Goal: Task Accomplishment & Management: Use online tool/utility

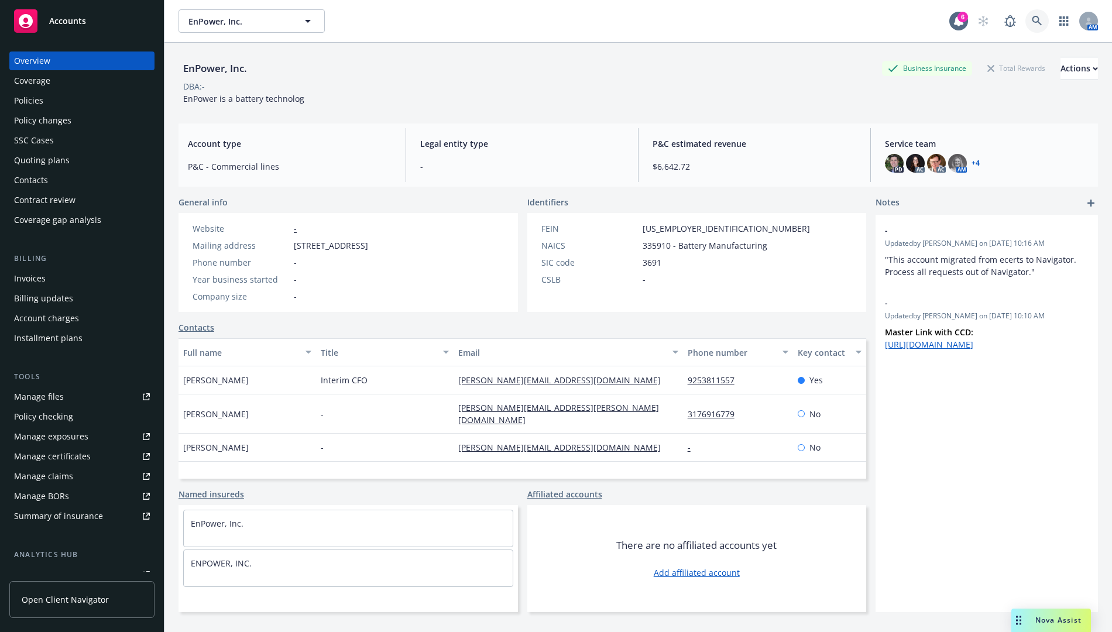
click at [1025, 26] on link at bounding box center [1036, 20] width 23 height 23
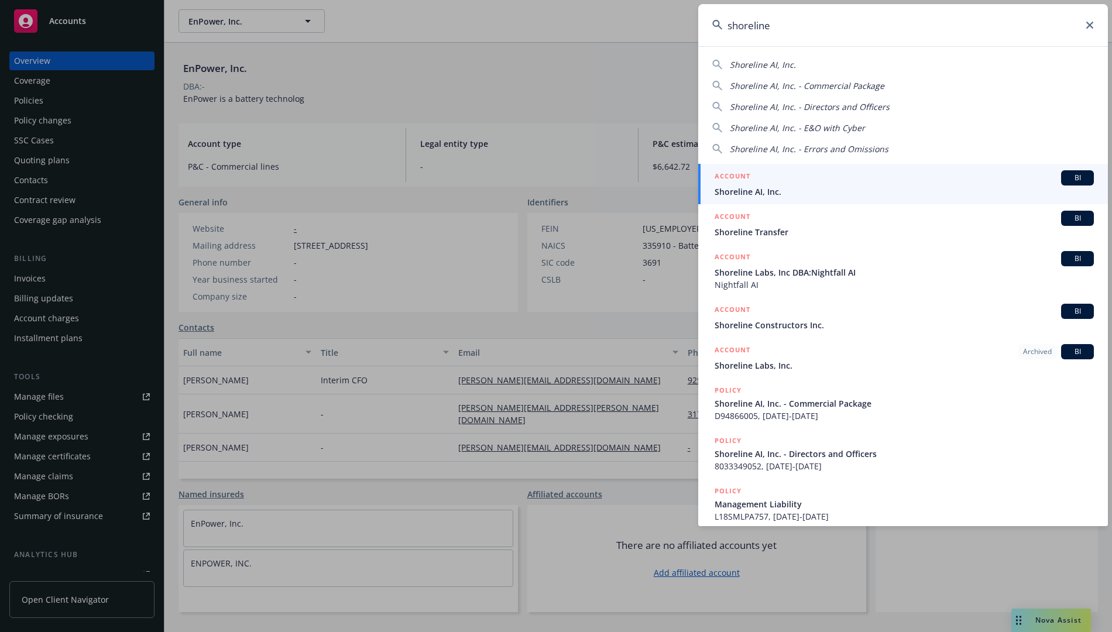
type input "shoreline"
click at [820, 183] on div "ACCOUNT BI" at bounding box center [903, 177] width 379 height 15
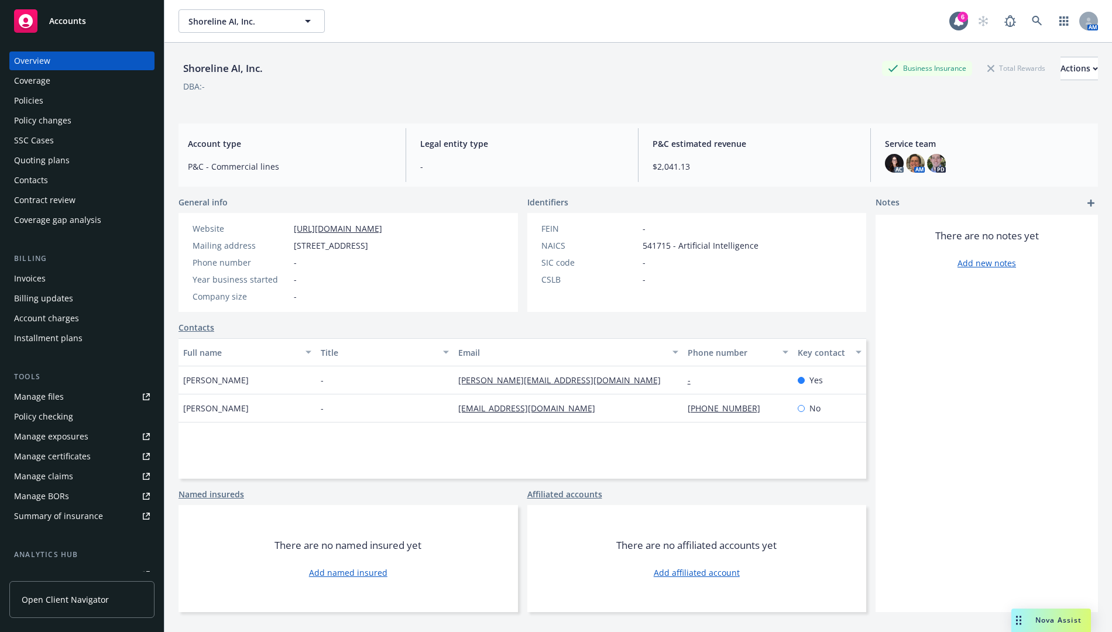
click at [71, 97] on div "Policies" at bounding box center [82, 100] width 136 height 19
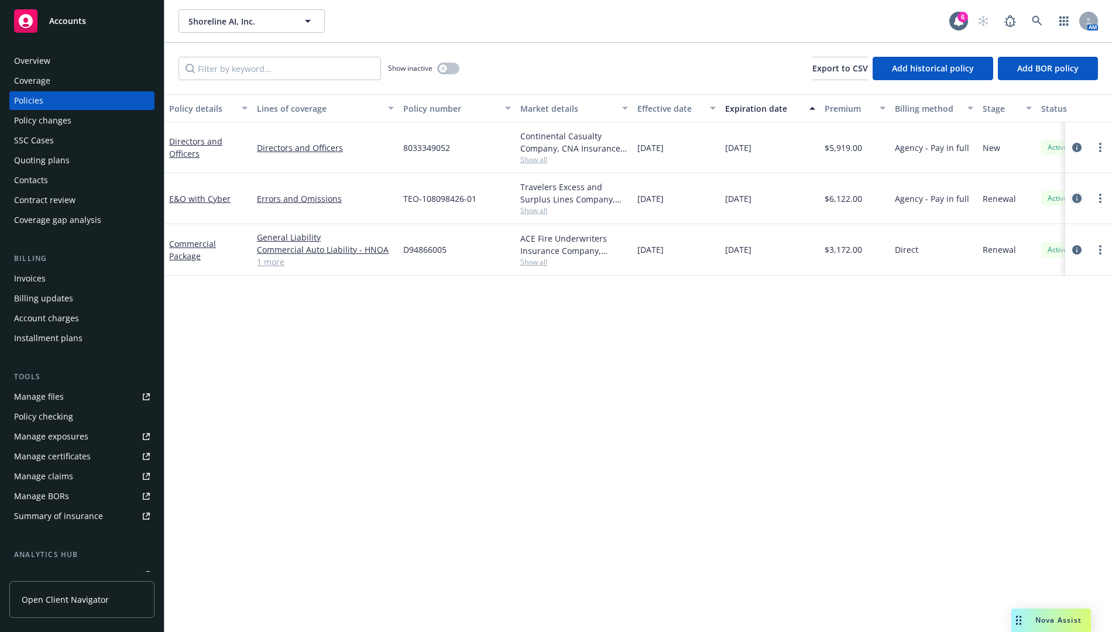
click at [1077, 196] on icon "circleInformation" at bounding box center [1076, 198] width 9 height 9
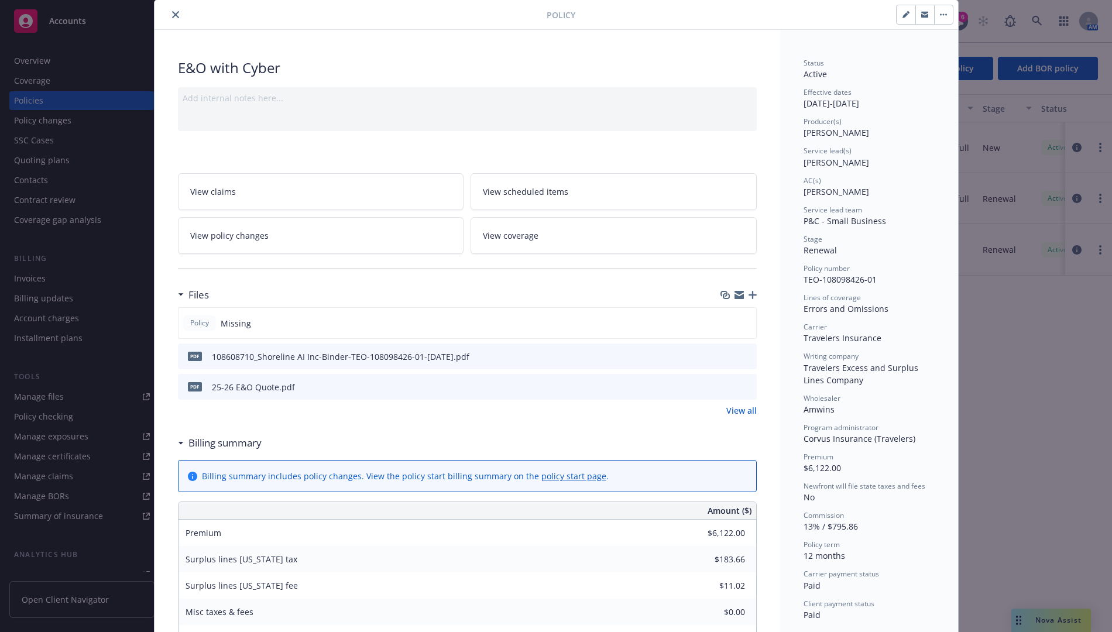
scroll to position [59, 0]
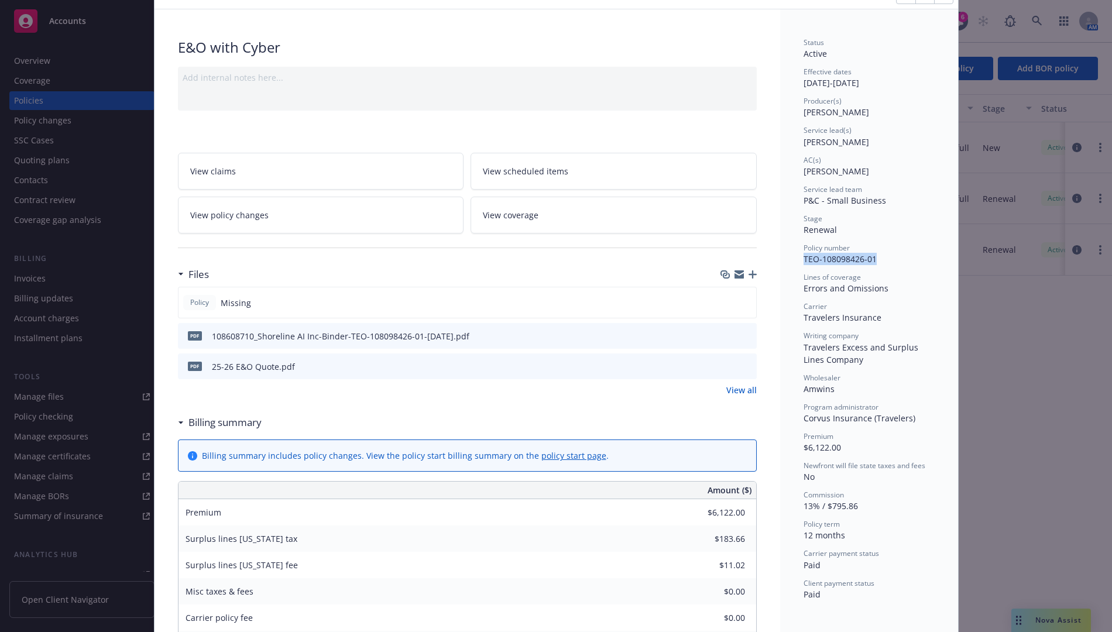
drag, startPoint x: 871, startPoint y: 260, endPoint x: 797, endPoint y: 259, distance: 73.7
copy span "TEO-108098426-01"
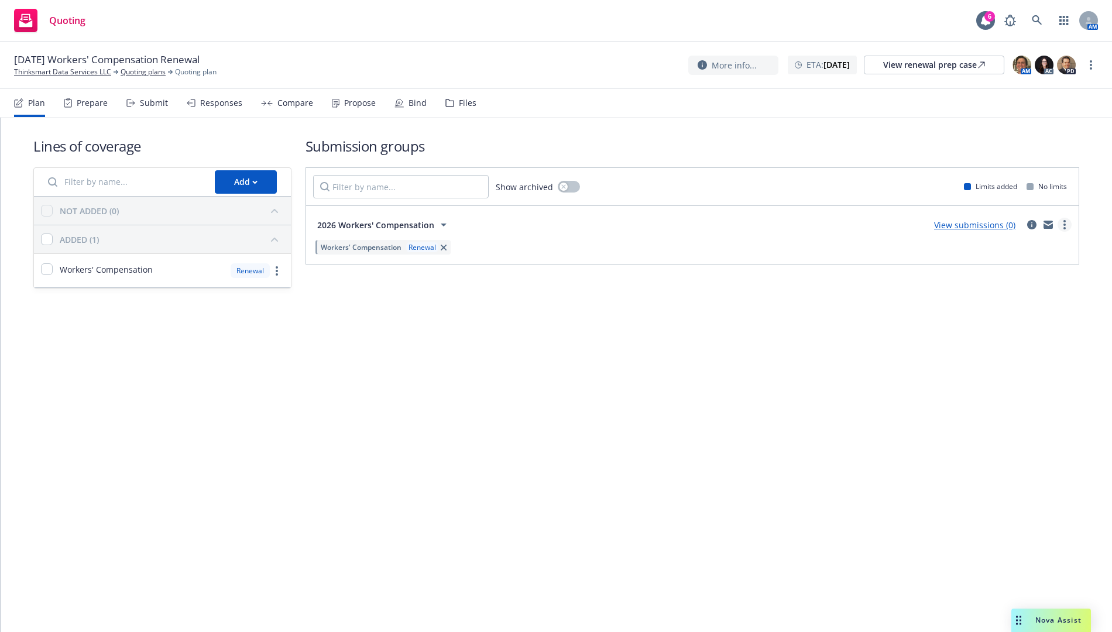
click at [1062, 224] on link "more" at bounding box center [1064, 225] width 14 height 14
drag, startPoint x: 1013, startPoint y: 351, endPoint x: 968, endPoint y: 322, distance: 53.4
click at [1013, 350] on link "Archive" at bounding box center [1008, 346] width 123 height 23
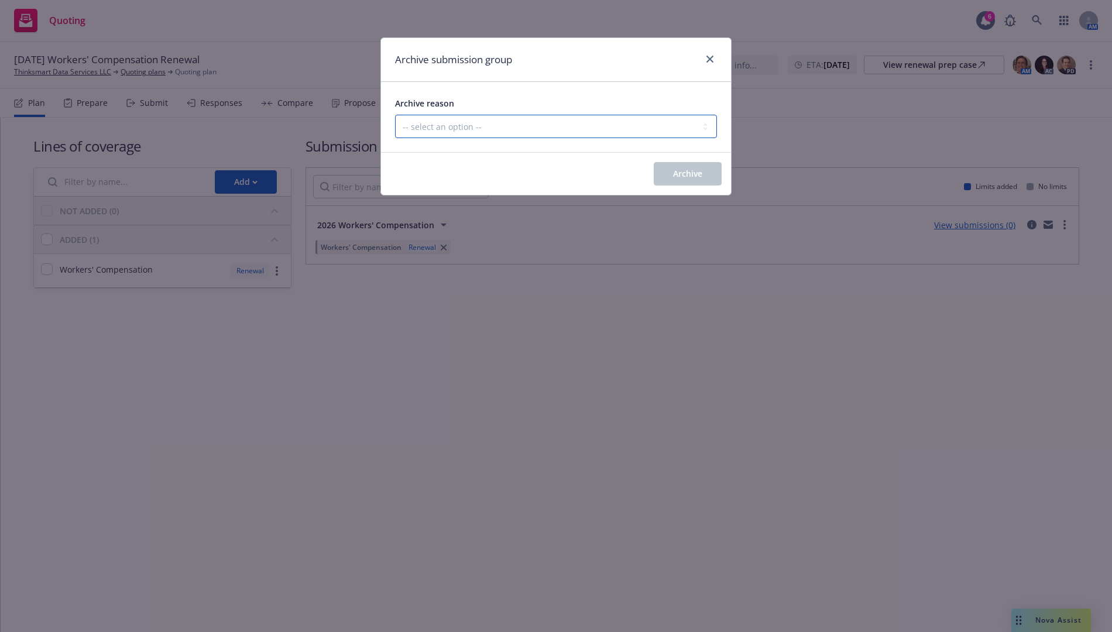
click at [634, 134] on select "-- select an option -- Customer no longer needs this coverage Duplicate Histori…" at bounding box center [556, 126] width 322 height 23
select select "POLICY_WILL_BE_AUTO_RENEWED"
click at [395, 115] on select "-- select an option -- Customer no longer needs this coverage Duplicate Histori…" at bounding box center [556, 126] width 322 height 23
click at [659, 174] on button "Archive" at bounding box center [687, 173] width 68 height 23
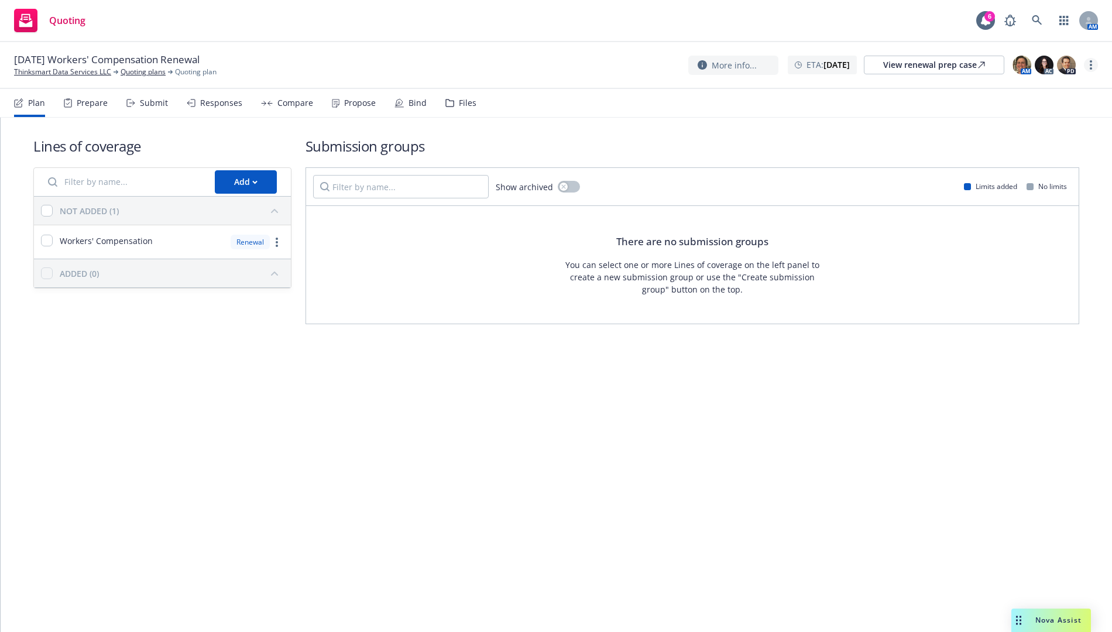
click at [1096, 67] on link "more" at bounding box center [1090, 65] width 14 height 14
click at [935, 129] on div "Lines of coverage Add NOT ADDED (1) Workers' Compensation Renewal ADDED (0) Sub…" at bounding box center [555, 230] width 1045 height 225
click at [1092, 67] on link "more" at bounding box center [1090, 65] width 14 height 14
drag, startPoint x: 1033, startPoint y: 166, endPoint x: 1024, endPoint y: 167, distance: 8.9
click at [1031, 166] on link "Archive quoting plan" at bounding box center [1031, 158] width 130 height 23
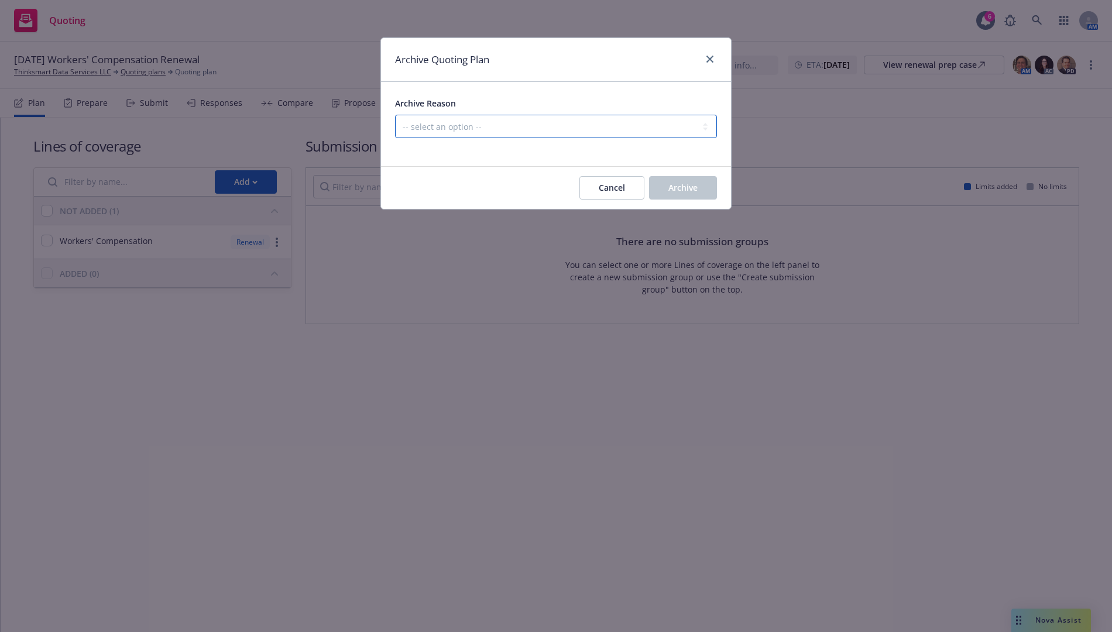
click at [638, 122] on select "-- select an option -- All policies in this renewal plan are auto-renewed Creat…" at bounding box center [556, 126] width 322 height 23
select select "ARCHIVED_RENEWAL_POLICY_AUTO_RENEWED"
click at [395, 115] on select "-- select an option -- All policies in this renewal plan are auto-renewed Creat…" at bounding box center [556, 126] width 322 height 23
click at [675, 180] on button "Archive" at bounding box center [683, 187] width 68 height 23
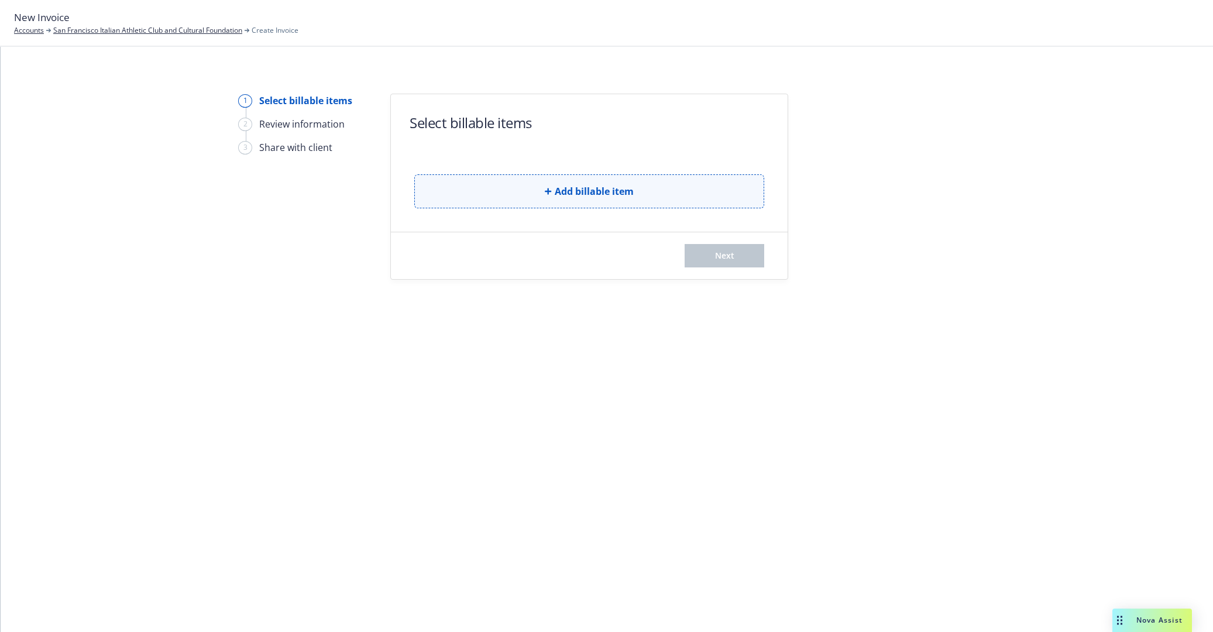
click at [519, 197] on button "Add billable item" at bounding box center [589, 191] width 350 height 34
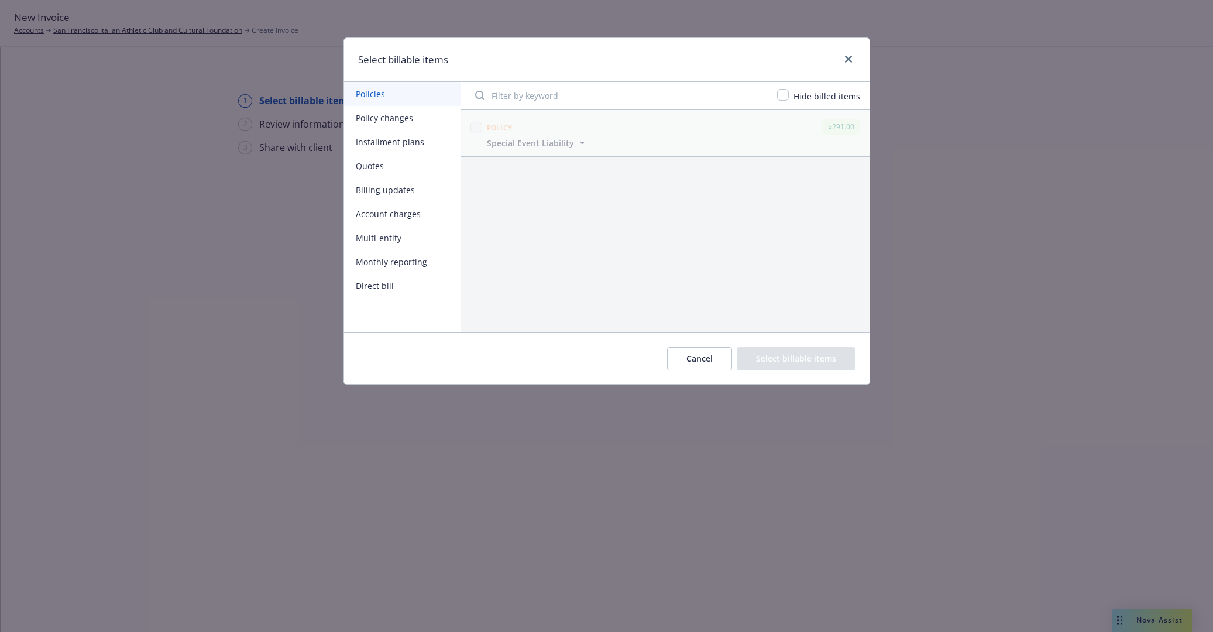
click at [412, 122] on button "Policy changes" at bounding box center [402, 118] width 116 height 24
click at [398, 193] on button "Billing updates" at bounding box center [402, 190] width 116 height 24
click at [720, 348] on button "Cancel" at bounding box center [699, 358] width 65 height 23
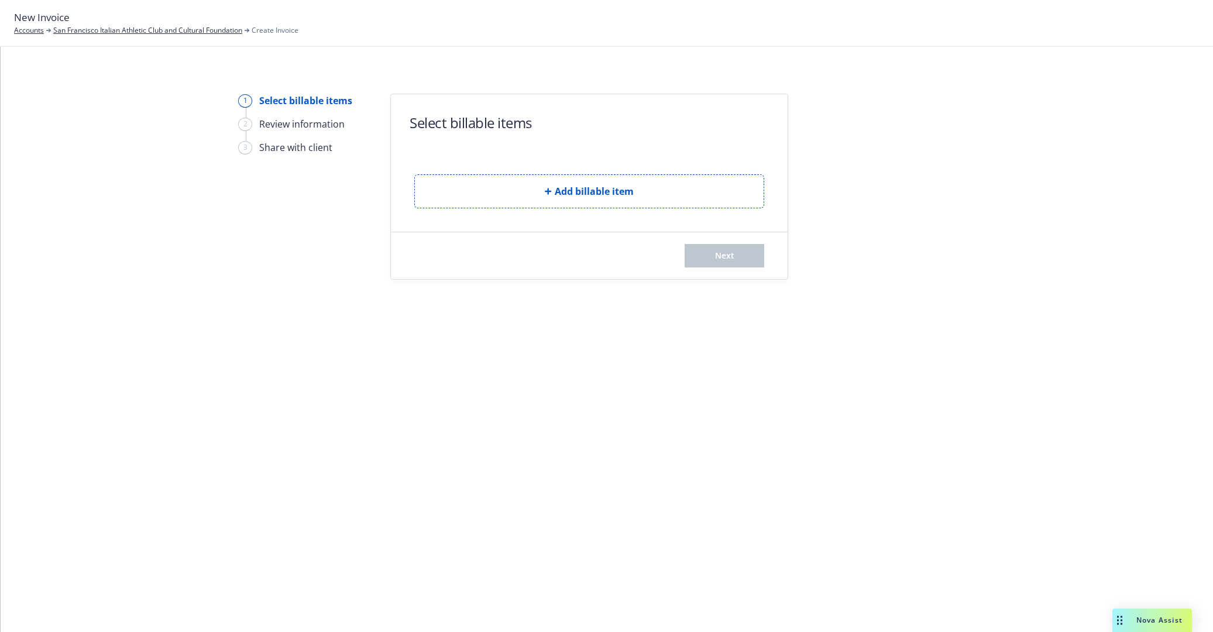
click at [63, 37] on div "New Invoice Accounts San Francisco Italian Athletic Club and Cultural Foundatio…" at bounding box center [606, 23] width 1213 height 47
click at [68, 33] on link "San Francisco Italian Athletic Club and Cultural Foundation" at bounding box center [147, 30] width 189 height 11
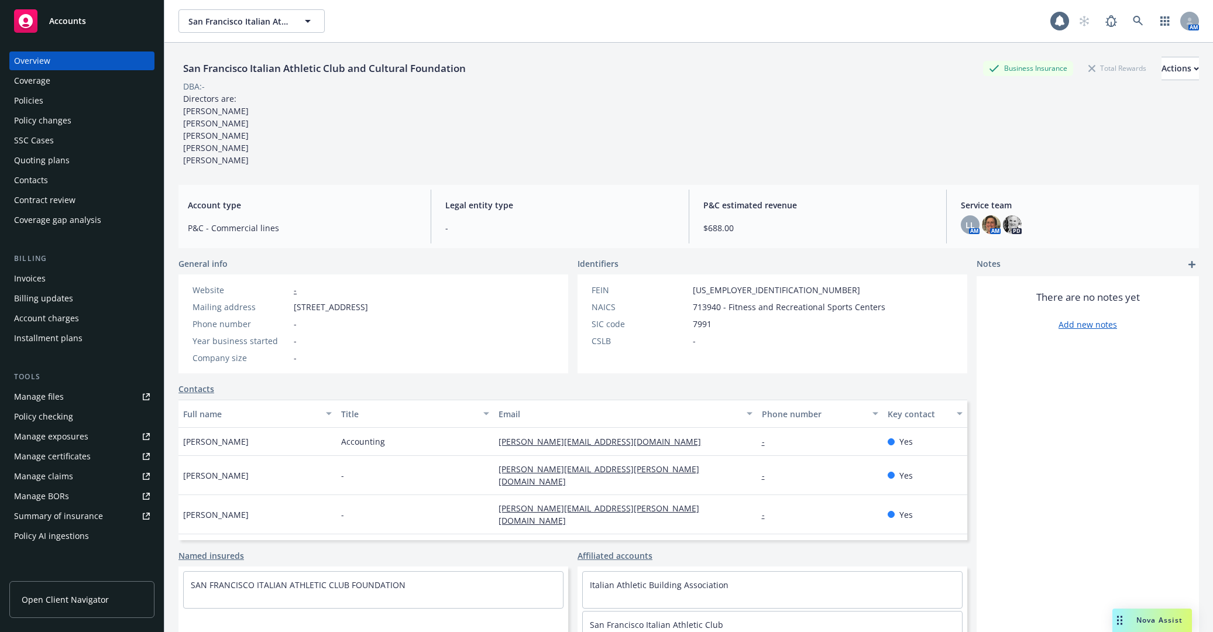
click at [116, 106] on div "Policies" at bounding box center [82, 100] width 136 height 19
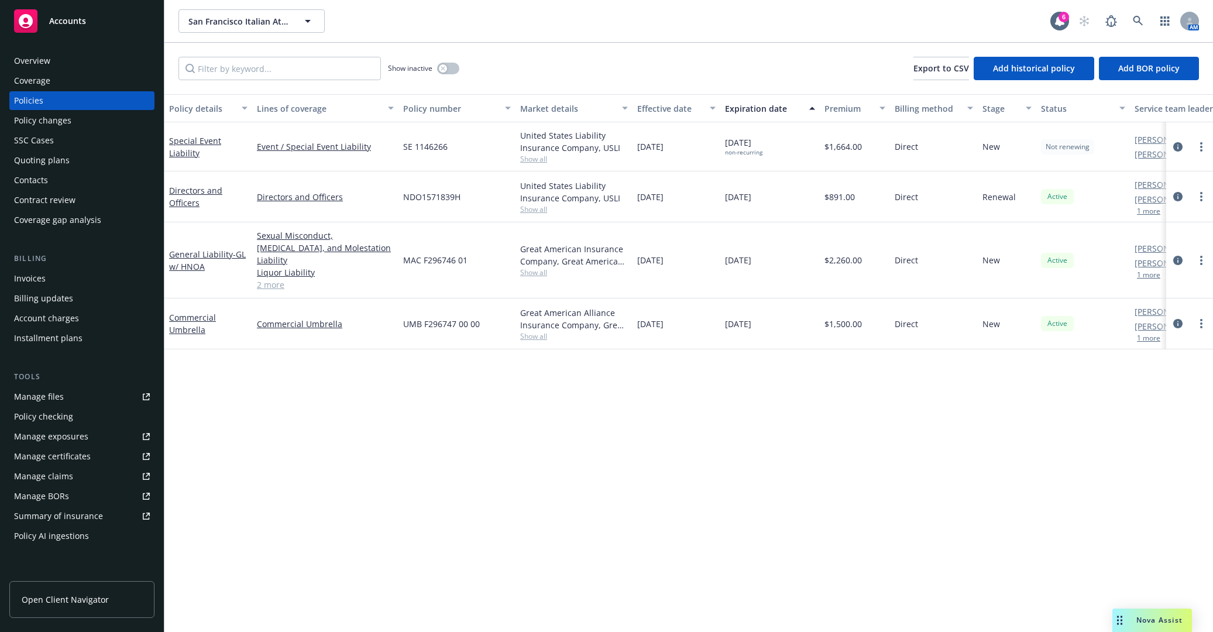
click at [459, 65] on div "Show inactive" at bounding box center [423, 68] width 71 height 23
click at [448, 66] on button "button" at bounding box center [448, 69] width 22 height 12
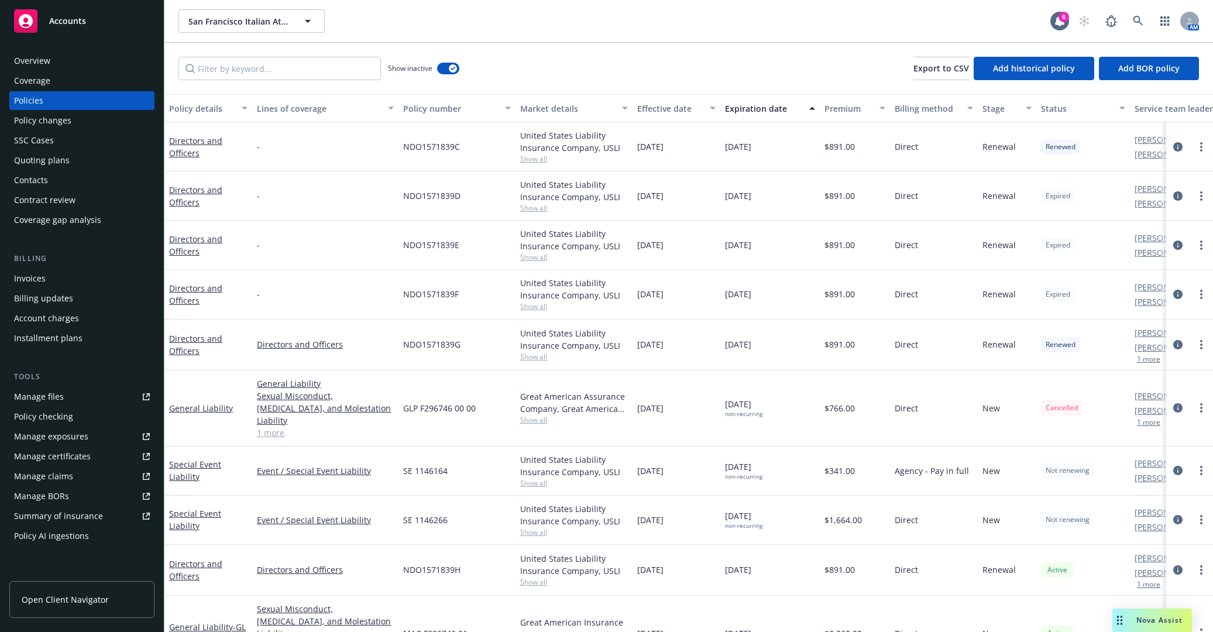
click at [761, 111] on div "Expiration date" at bounding box center [763, 108] width 77 height 12
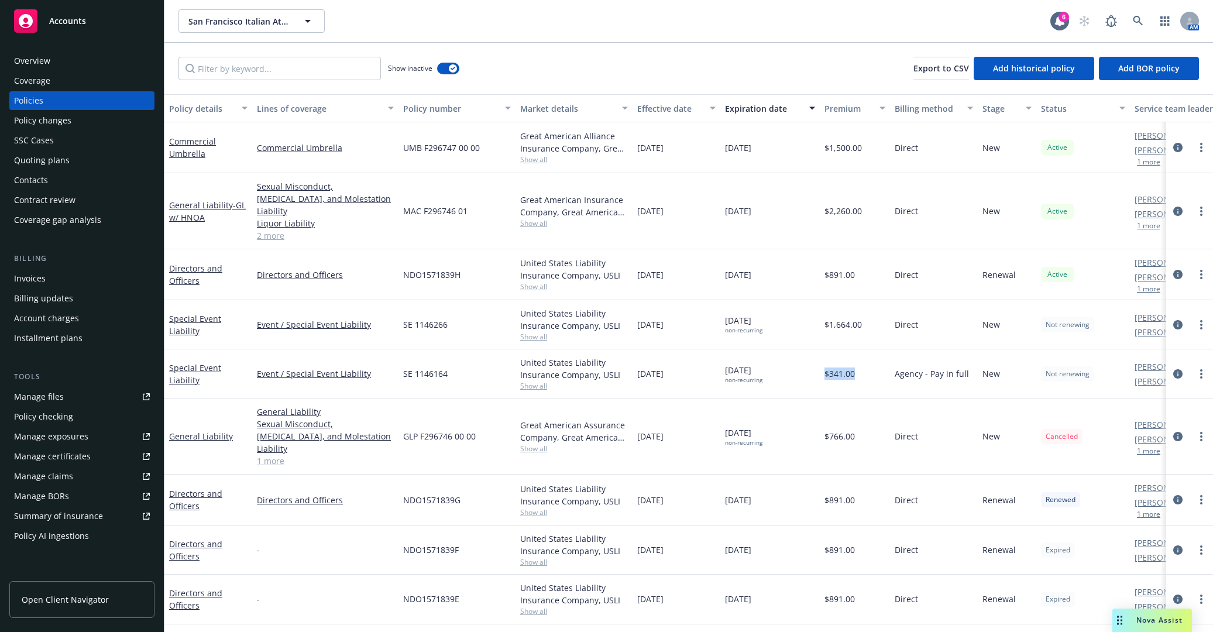
drag, startPoint x: 856, startPoint y: 362, endPoint x: 825, endPoint y: 361, distance: 31.6
click at [825, 361] on div "$341.00" at bounding box center [855, 373] width 70 height 49
click at [1173, 369] on icon "circleInformation" at bounding box center [1177, 373] width 9 height 9
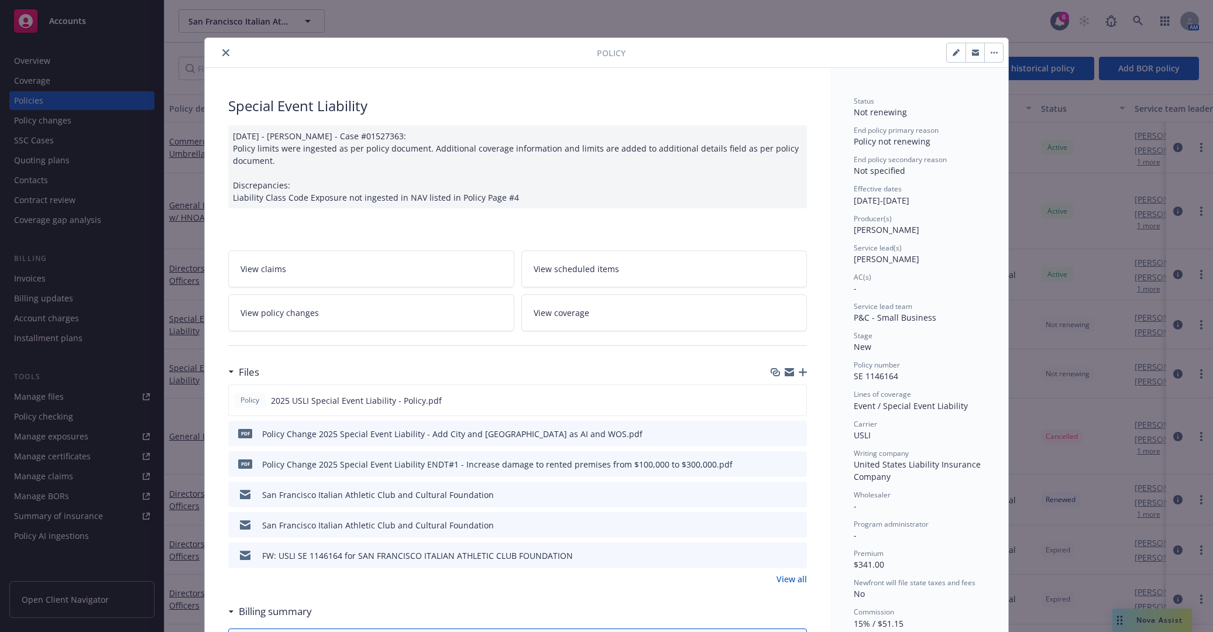
click at [354, 315] on link "View policy changes" at bounding box center [371, 312] width 286 height 37
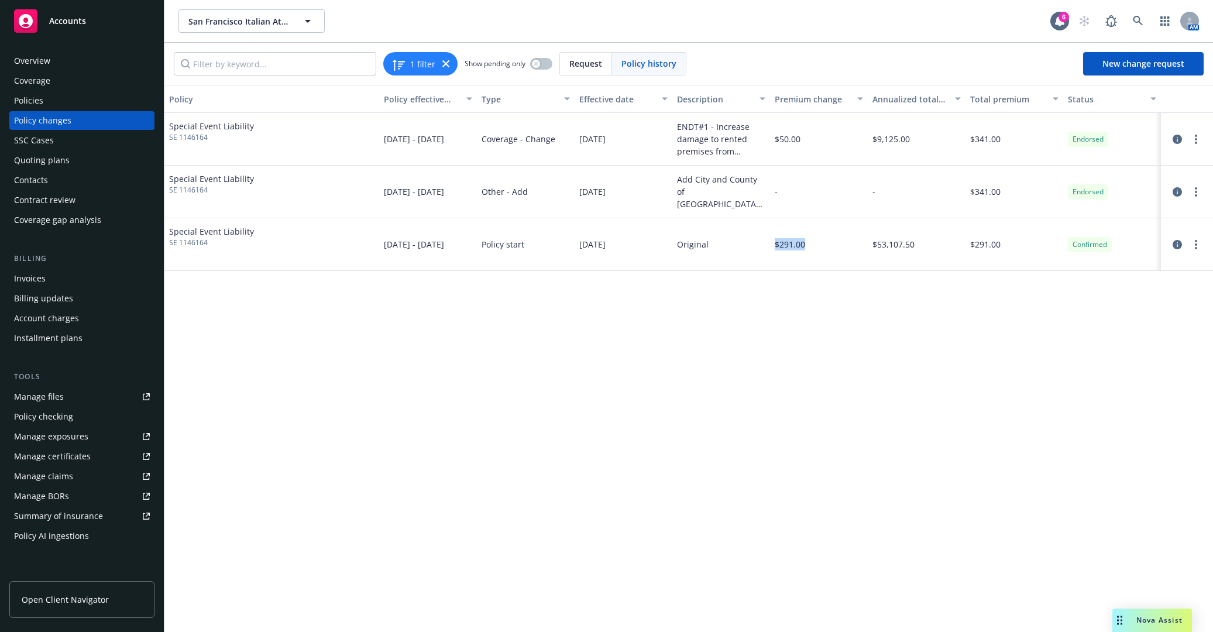
drag, startPoint x: 809, startPoint y: 245, endPoint x: 772, endPoint y: 242, distance: 37.6
click at [772, 242] on div "$291.00" at bounding box center [819, 244] width 98 height 53
drag, startPoint x: 802, startPoint y: 142, endPoint x: 776, endPoint y: 139, distance: 26.5
click at [776, 139] on div "$50.00" at bounding box center [819, 139] width 98 height 53
click at [77, 277] on div "Invoices" at bounding box center [82, 278] width 136 height 19
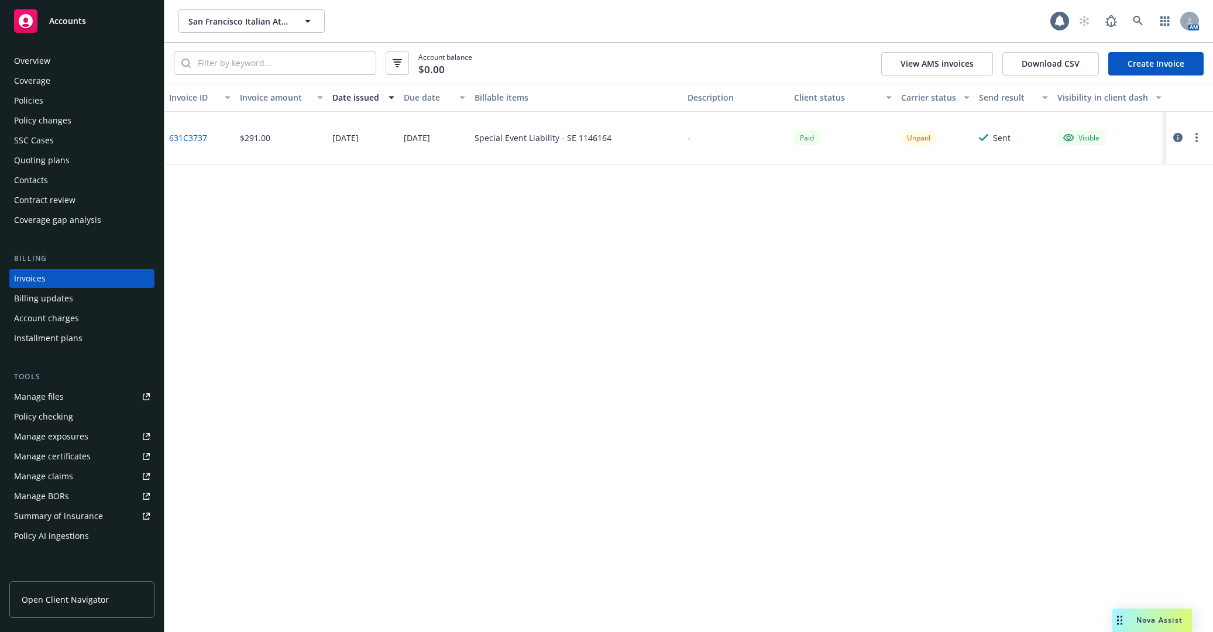
click at [1134, 67] on link "Create Invoice" at bounding box center [1155, 63] width 95 height 23
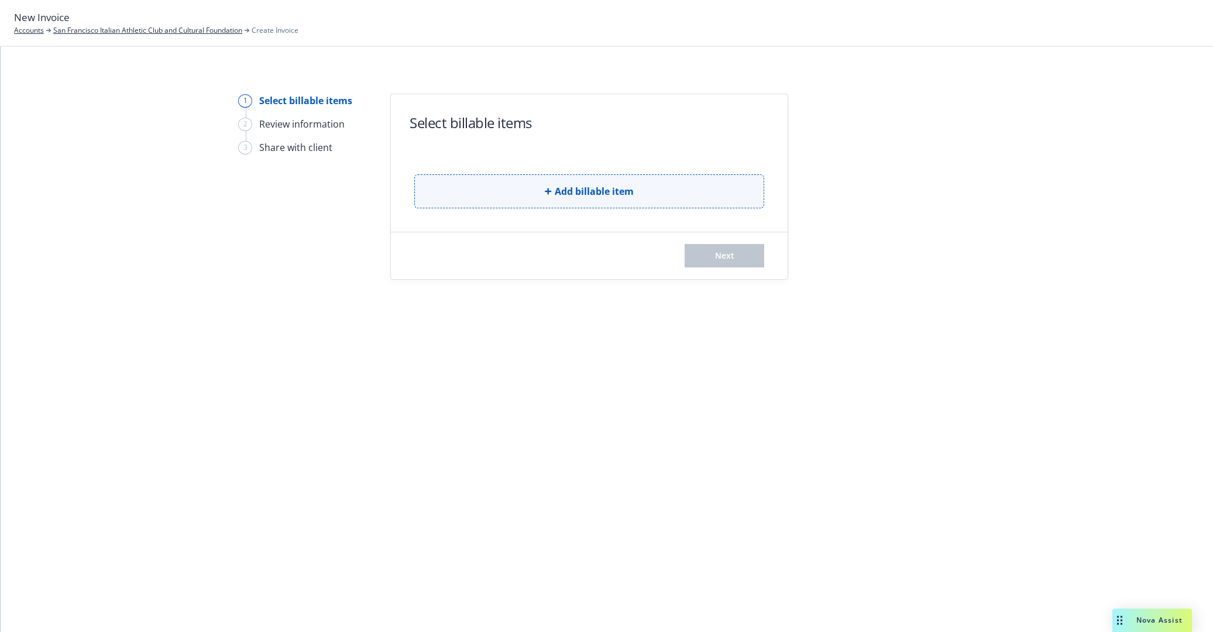
click at [517, 190] on button "Add billable item" at bounding box center [589, 191] width 350 height 34
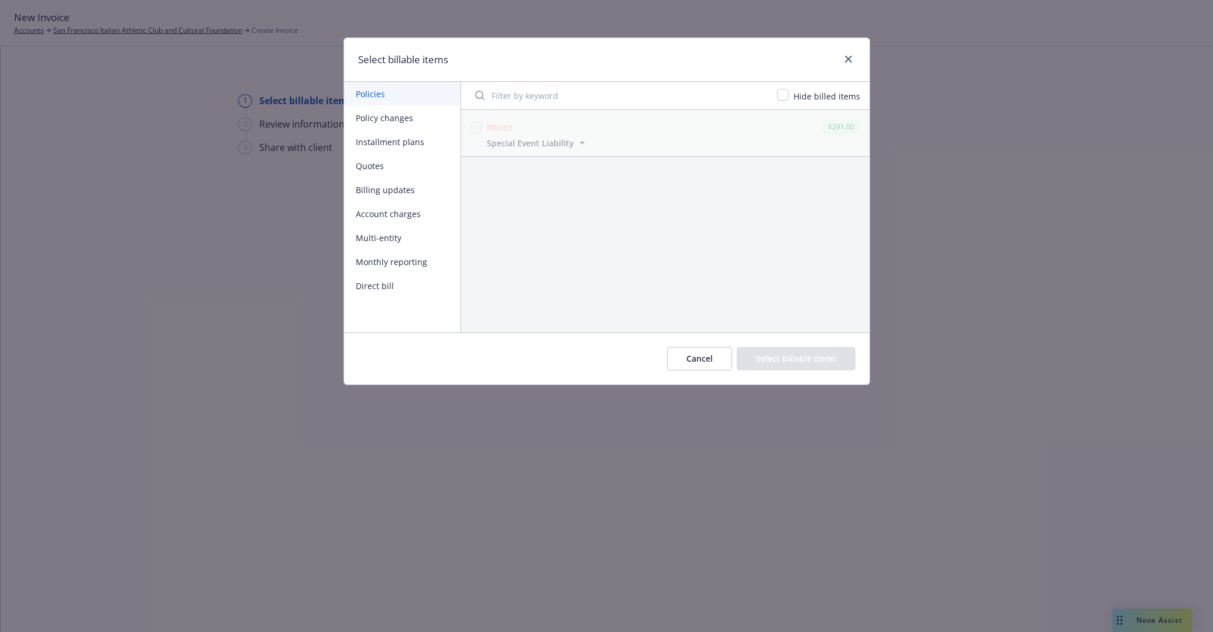
click at [433, 116] on button "Policy changes" at bounding box center [402, 118] width 116 height 24
click at [426, 146] on button "Installment plans" at bounding box center [402, 142] width 116 height 24
click at [413, 167] on button "Quotes" at bounding box center [402, 166] width 116 height 24
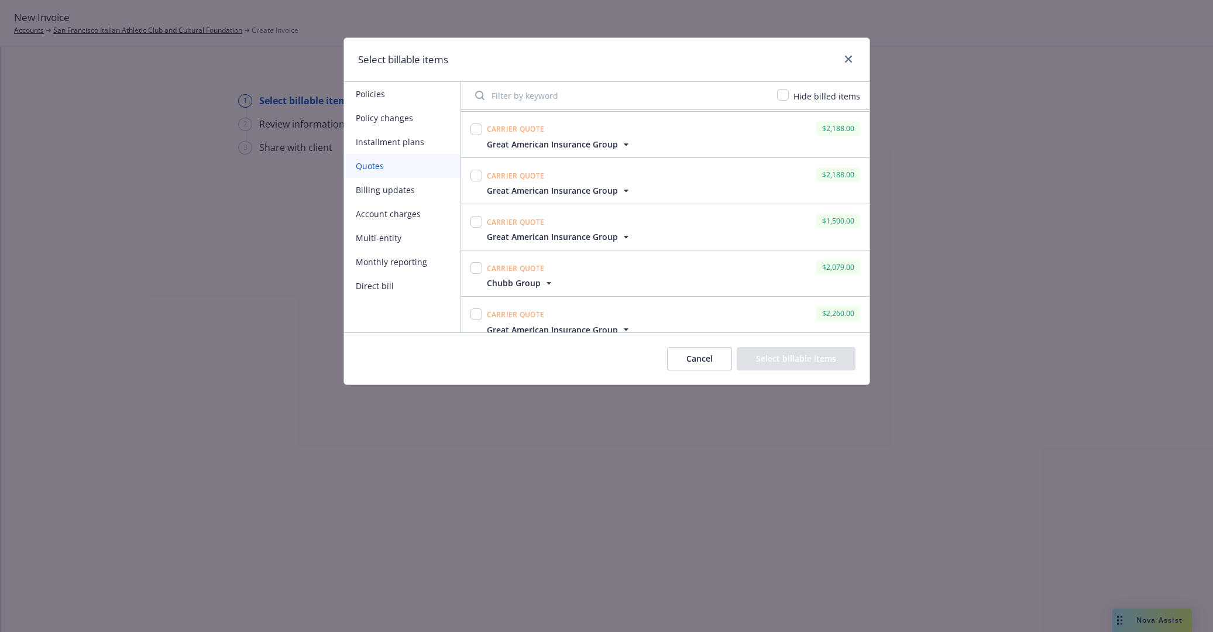
scroll to position [148, 0]
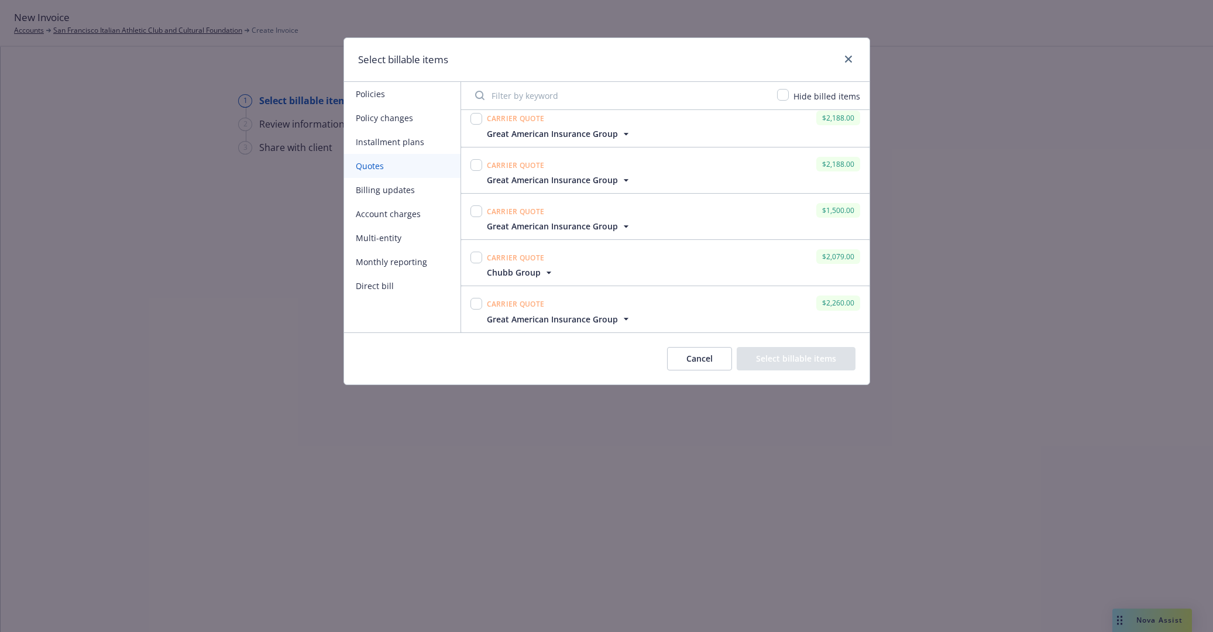
click at [420, 194] on button "Billing updates" at bounding box center [402, 190] width 116 height 24
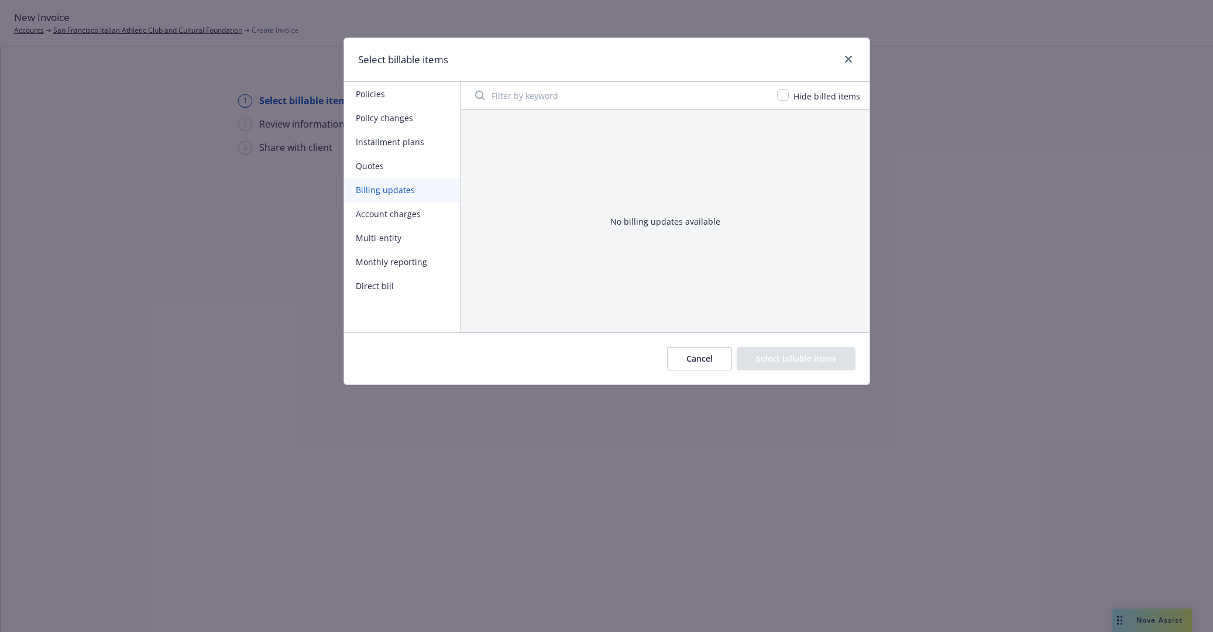
click at [428, 212] on button "Account charges" at bounding box center [402, 214] width 116 height 24
click at [407, 238] on button "Multi-entity" at bounding box center [402, 238] width 116 height 24
click at [413, 260] on button "Monthly reporting" at bounding box center [402, 262] width 116 height 24
click at [405, 284] on button "Direct bill" at bounding box center [402, 286] width 116 height 24
click at [397, 163] on button "Quotes" at bounding box center [402, 166] width 116 height 24
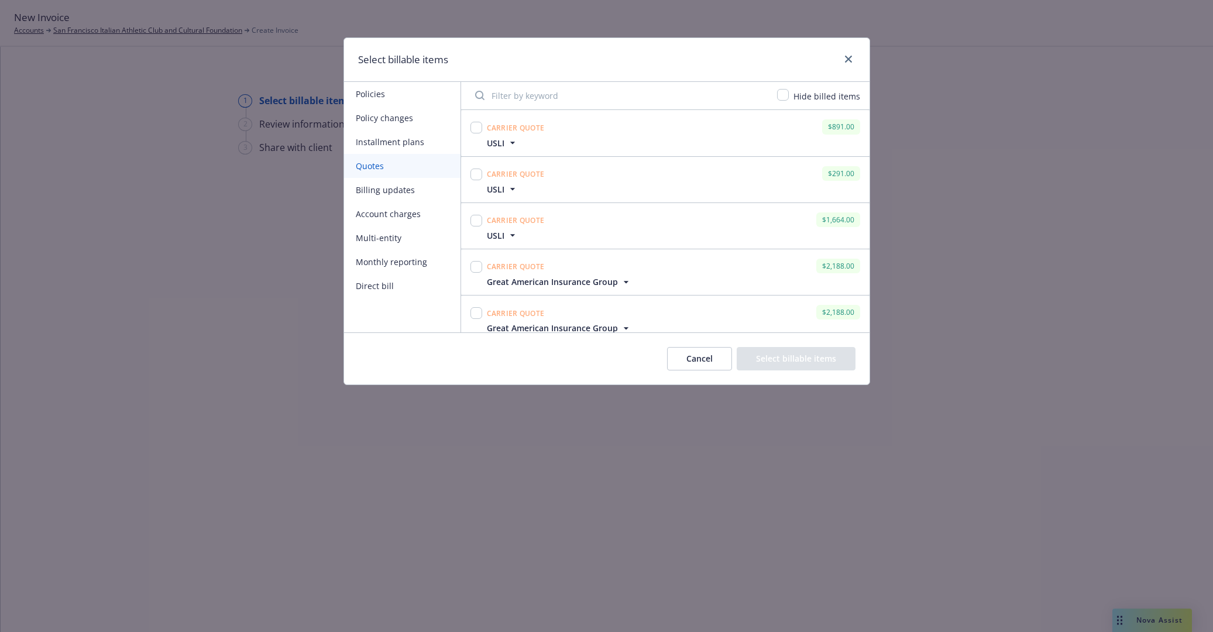
click at [422, 108] on button "Policy changes" at bounding box center [402, 118] width 116 height 24
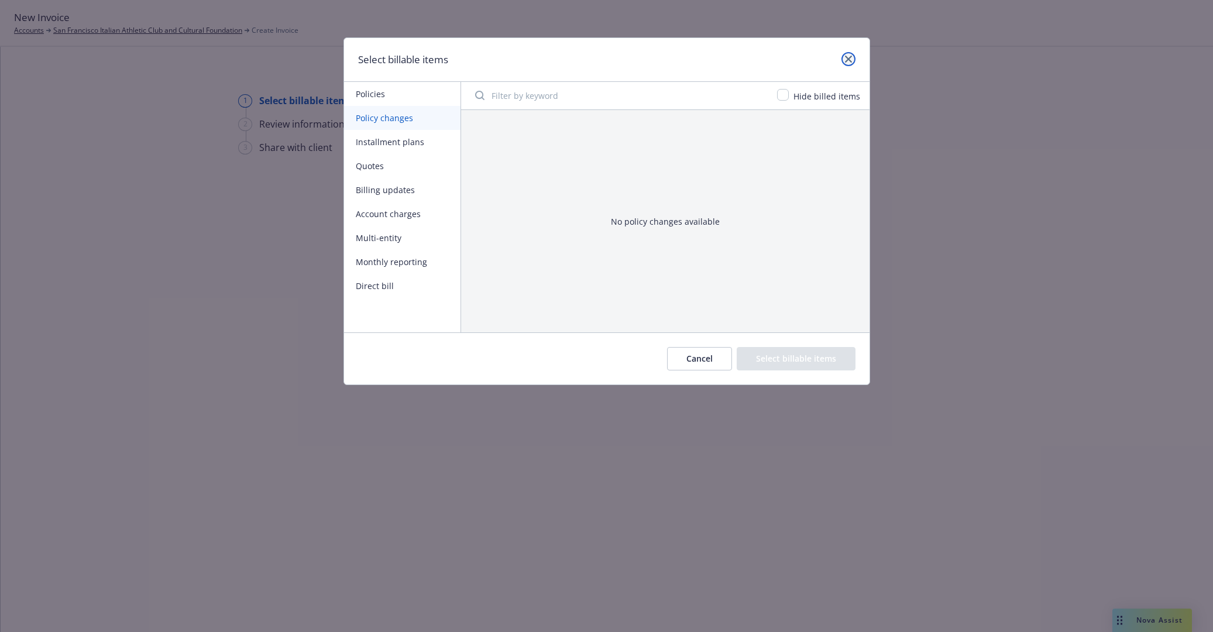
click at [851, 58] on icon "close" at bounding box center [848, 59] width 7 height 7
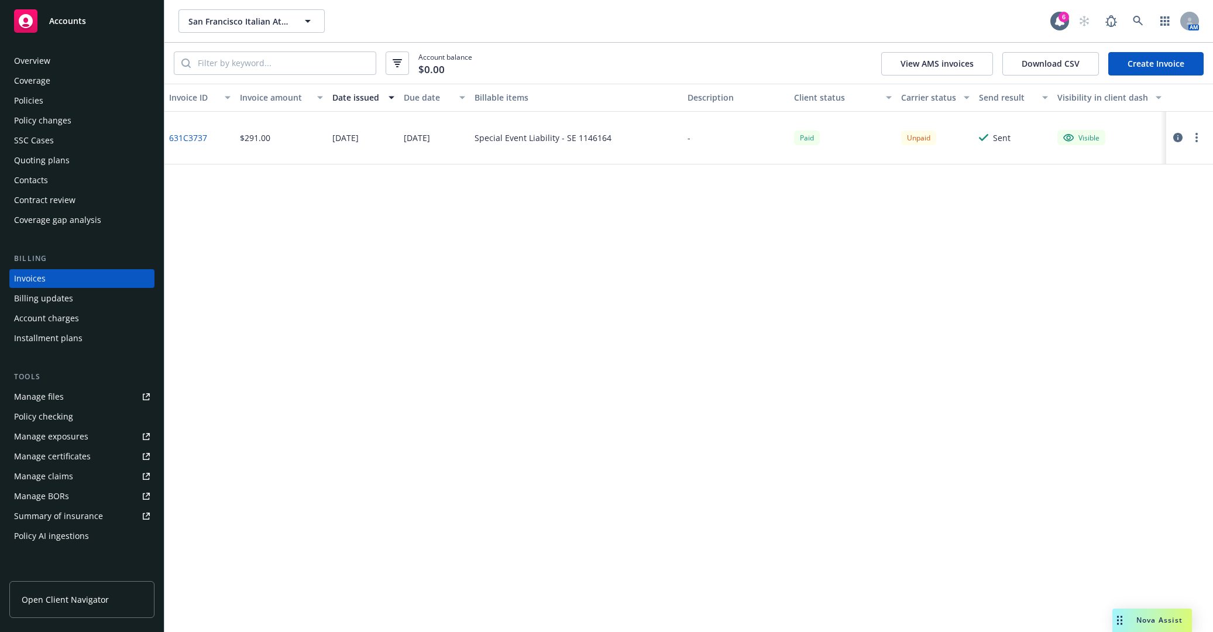
click at [56, 101] on div "Policies" at bounding box center [82, 100] width 136 height 19
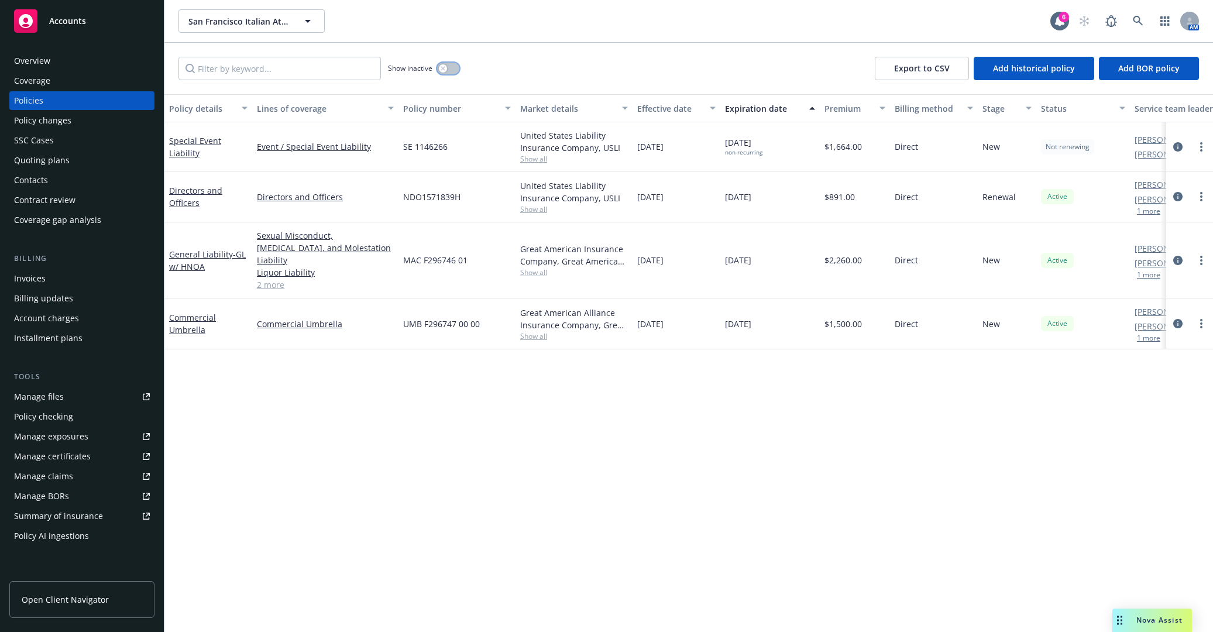
click at [447, 69] on button "button" at bounding box center [448, 69] width 22 height 12
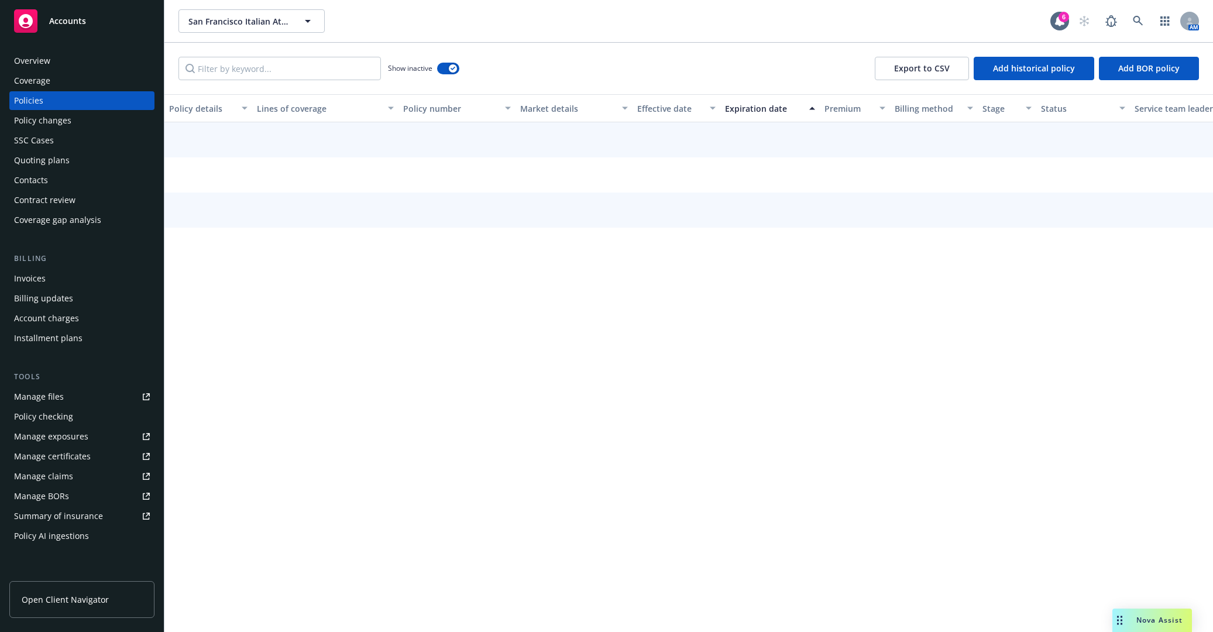
click at [779, 108] on div "Expiration date" at bounding box center [763, 108] width 77 height 12
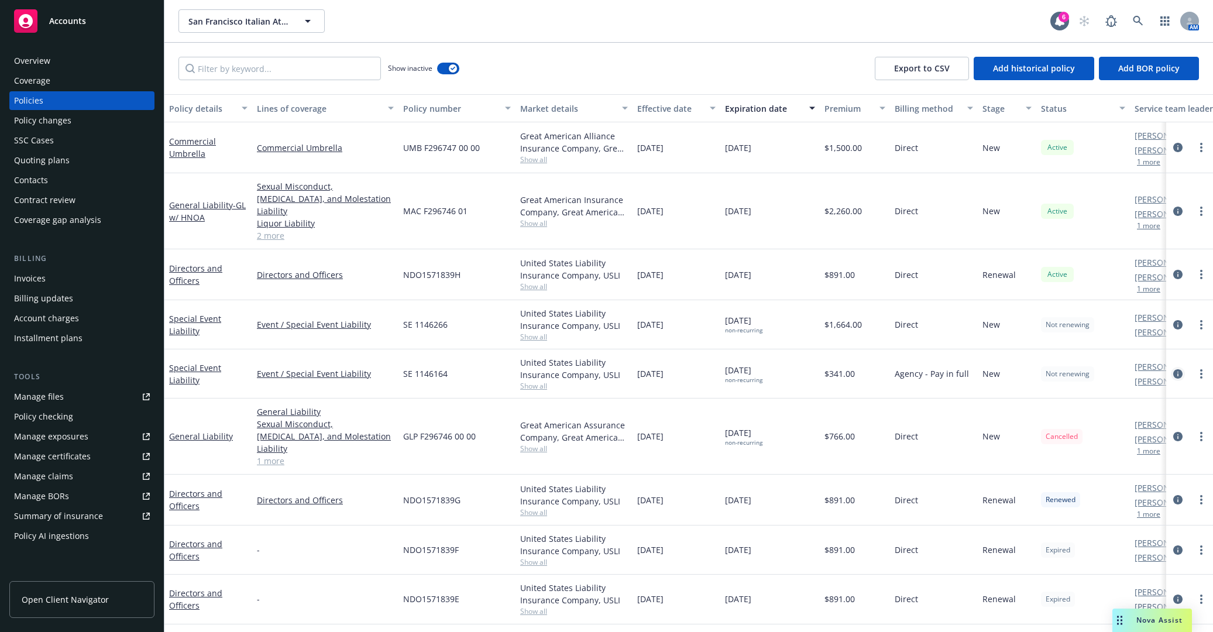
click at [1173, 369] on icon "circleInformation" at bounding box center [1177, 373] width 9 height 9
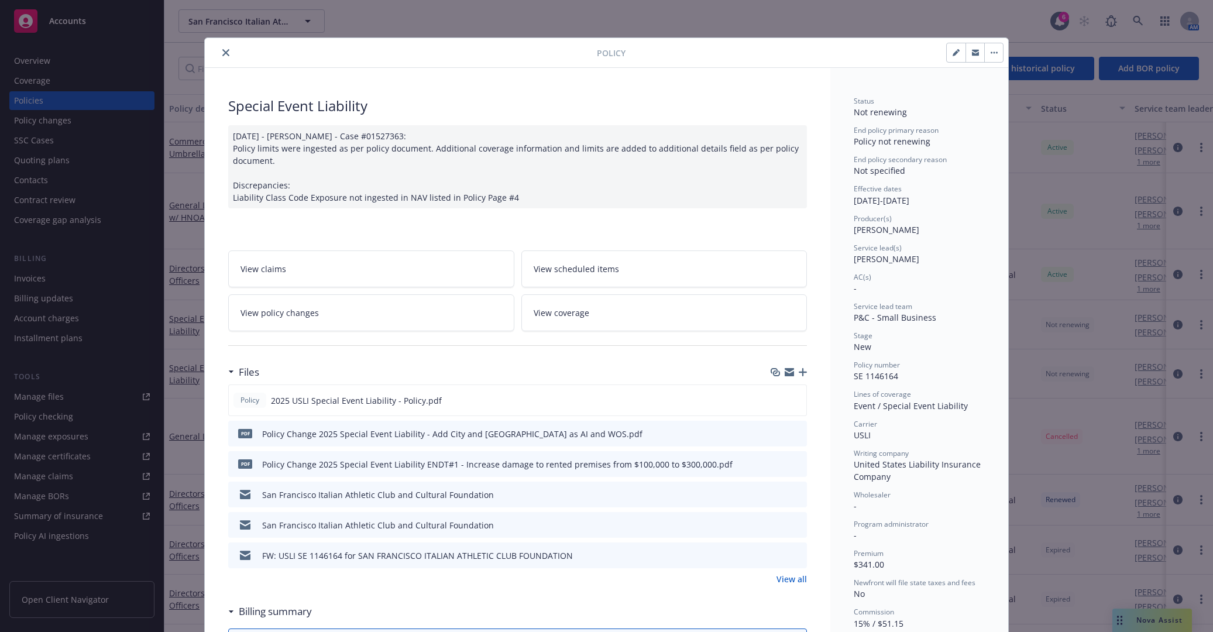
click at [405, 301] on link "View policy changes" at bounding box center [371, 312] width 286 height 37
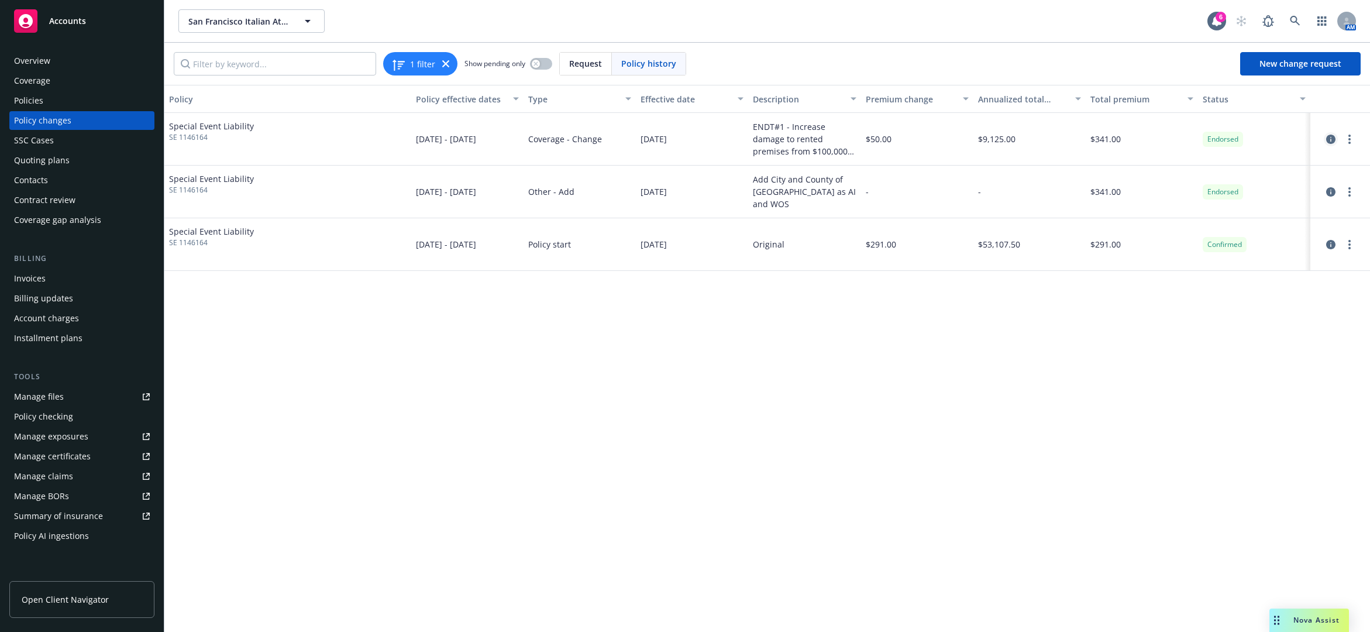
click at [1212, 137] on icon "circleInformation" at bounding box center [1330, 139] width 9 height 9
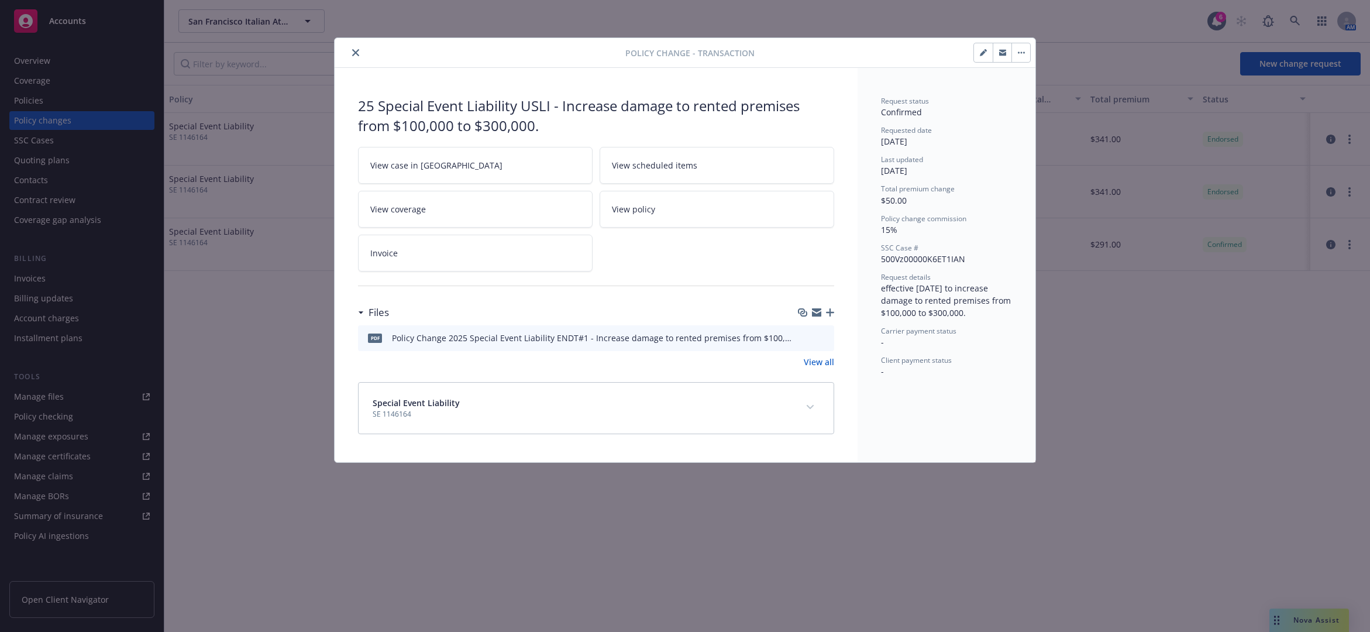
click at [506, 262] on link "Invoice" at bounding box center [475, 253] width 235 height 37
click at [1021, 52] on icon "button" at bounding box center [1021, 53] width 2 height 2
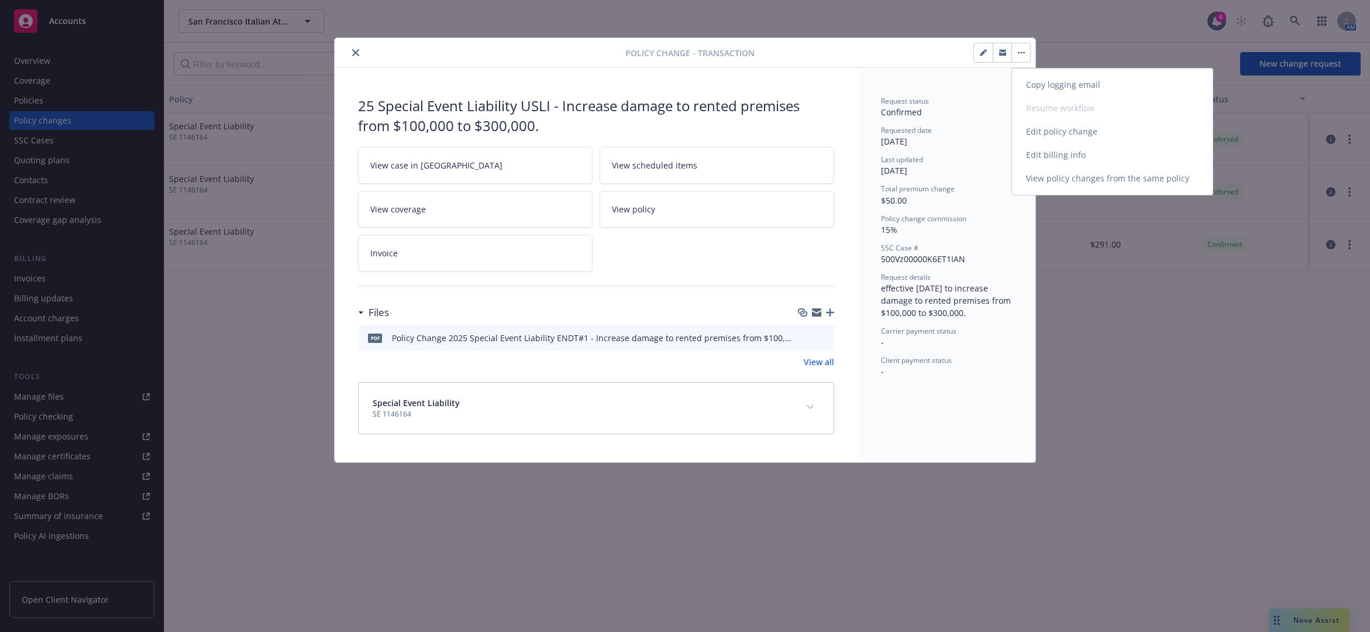
click at [1051, 155] on link "Edit billing info" at bounding box center [1112, 154] width 201 height 23
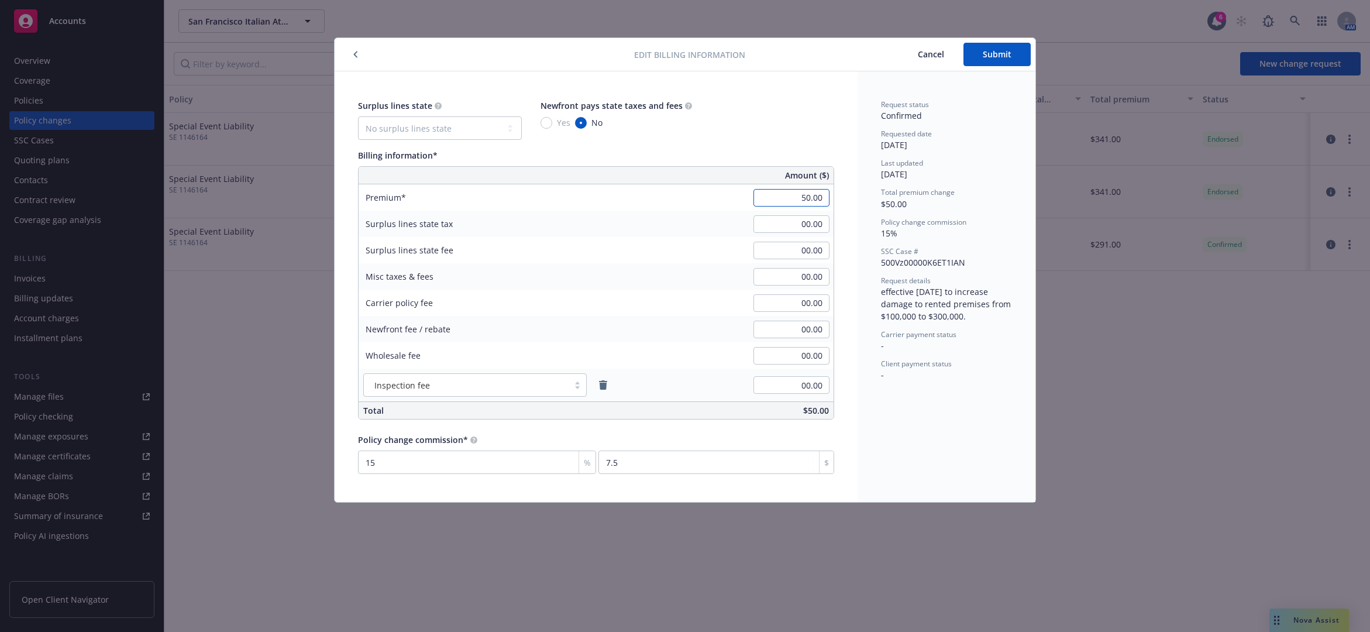
click at [808, 203] on input "50.00" at bounding box center [792, 198] width 76 height 18
type input "00.00"
type input "0"
click at [843, 149] on div "Surplus lines state No surplus lines state Alaska Alabama Arkansas Arizona Cali…" at bounding box center [596, 286] width 523 height 431
click at [999, 56] on span "Submit" at bounding box center [997, 54] width 29 height 11
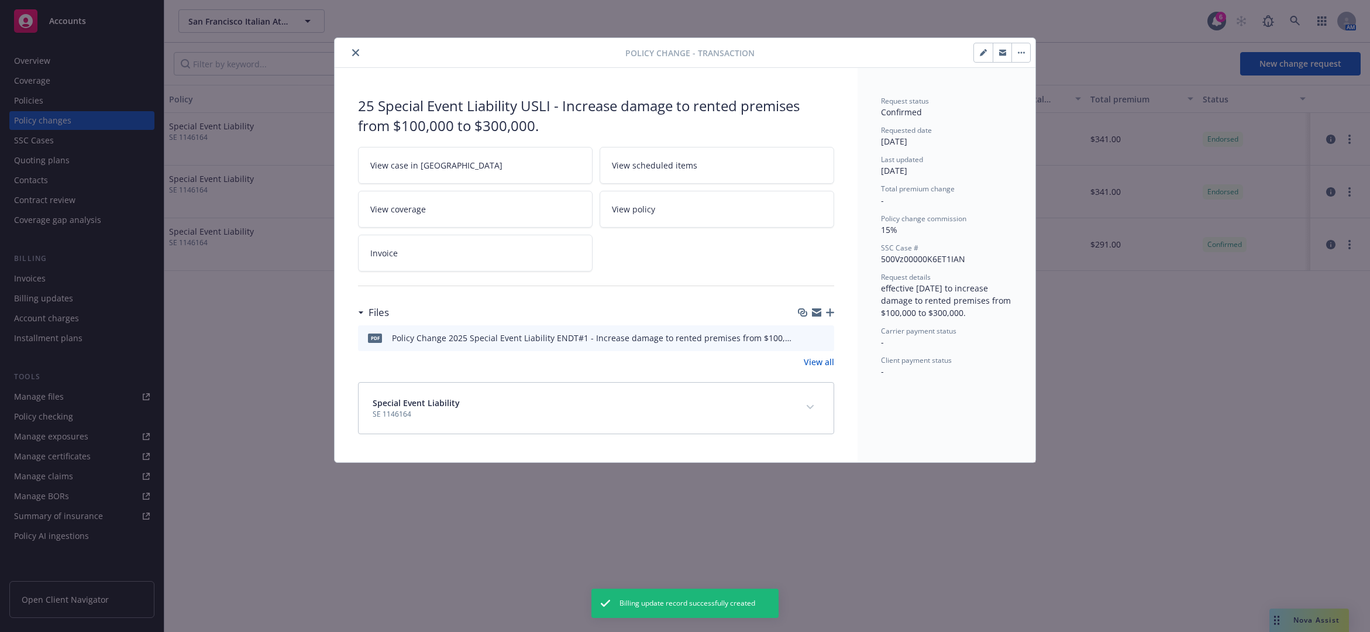
click at [1020, 56] on button "button" at bounding box center [1021, 52] width 19 height 19
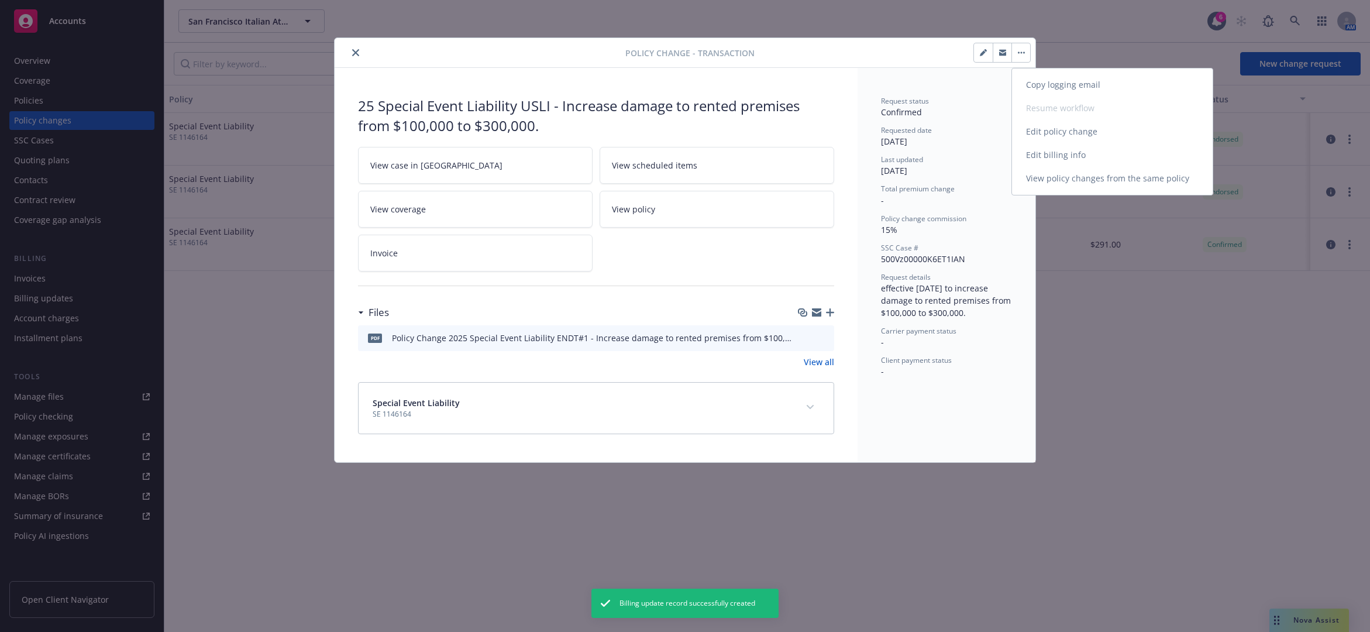
click at [1046, 149] on link "Edit billing info" at bounding box center [1112, 154] width 201 height 23
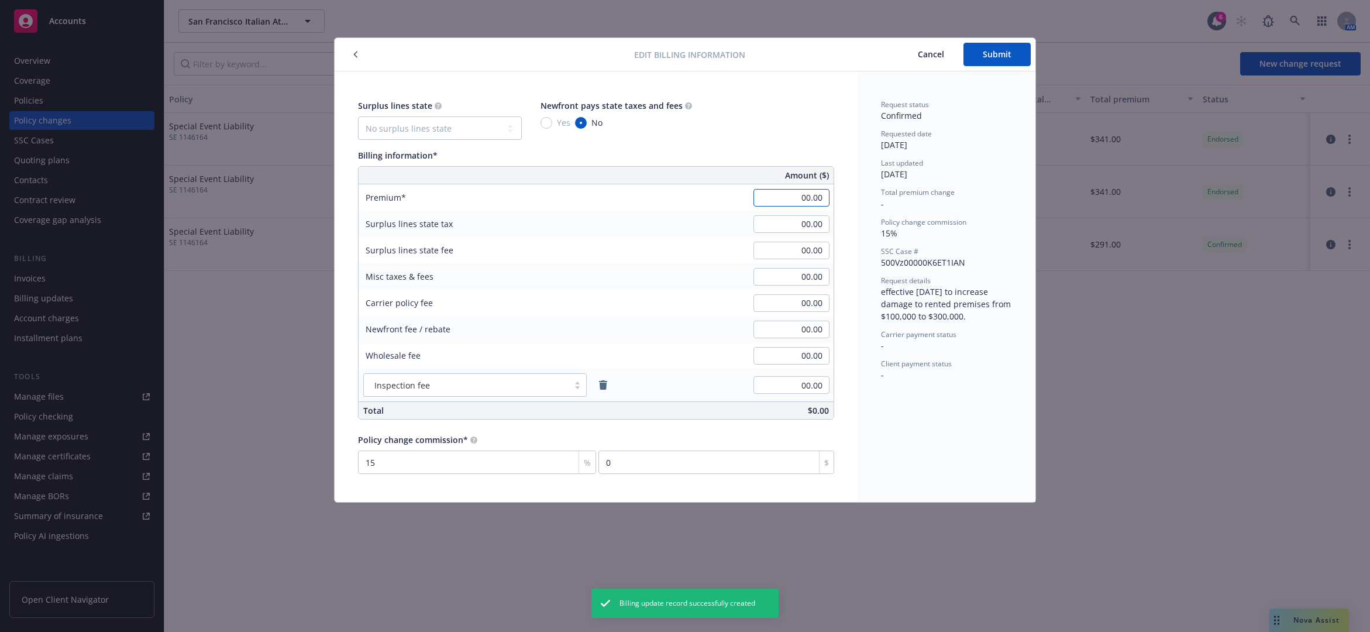
click at [817, 191] on input "00.00" at bounding box center [792, 198] width 76 height 18
type input "50.00"
type input "7.5"
click at [983, 54] on span "Submit" at bounding box center [997, 54] width 29 height 11
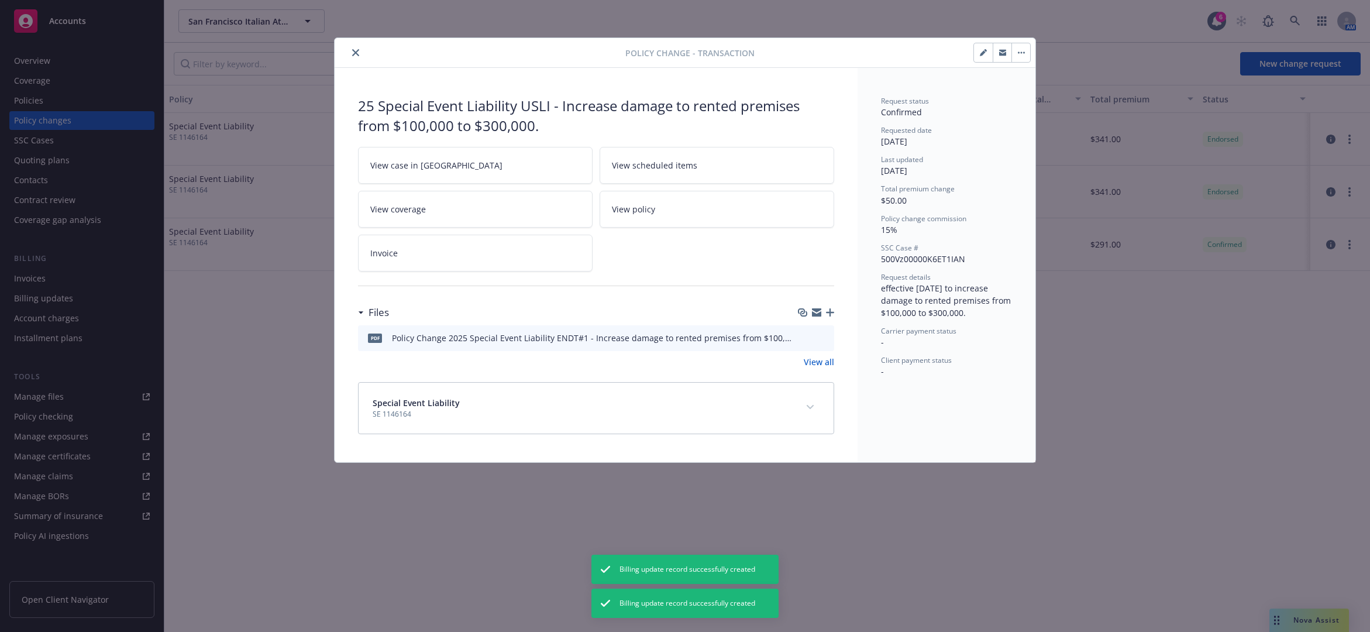
click at [354, 46] on button "close" at bounding box center [356, 53] width 14 height 14
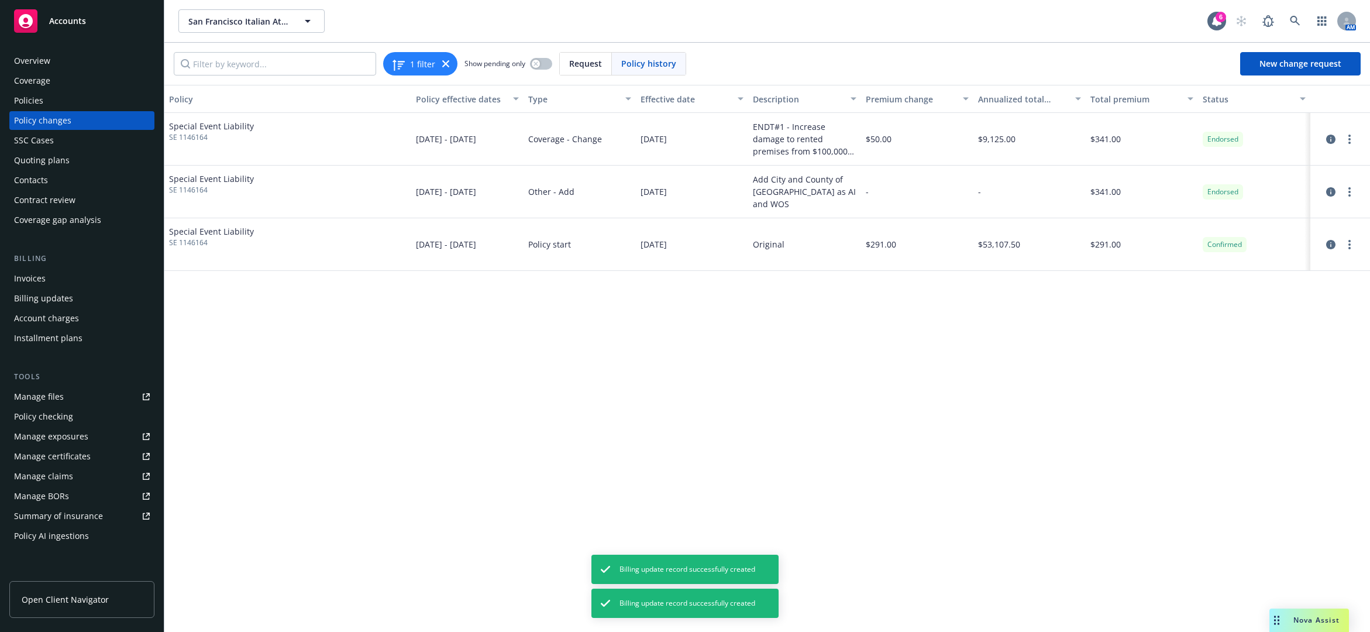
click at [102, 270] on div "Invoices" at bounding box center [82, 278] width 136 height 19
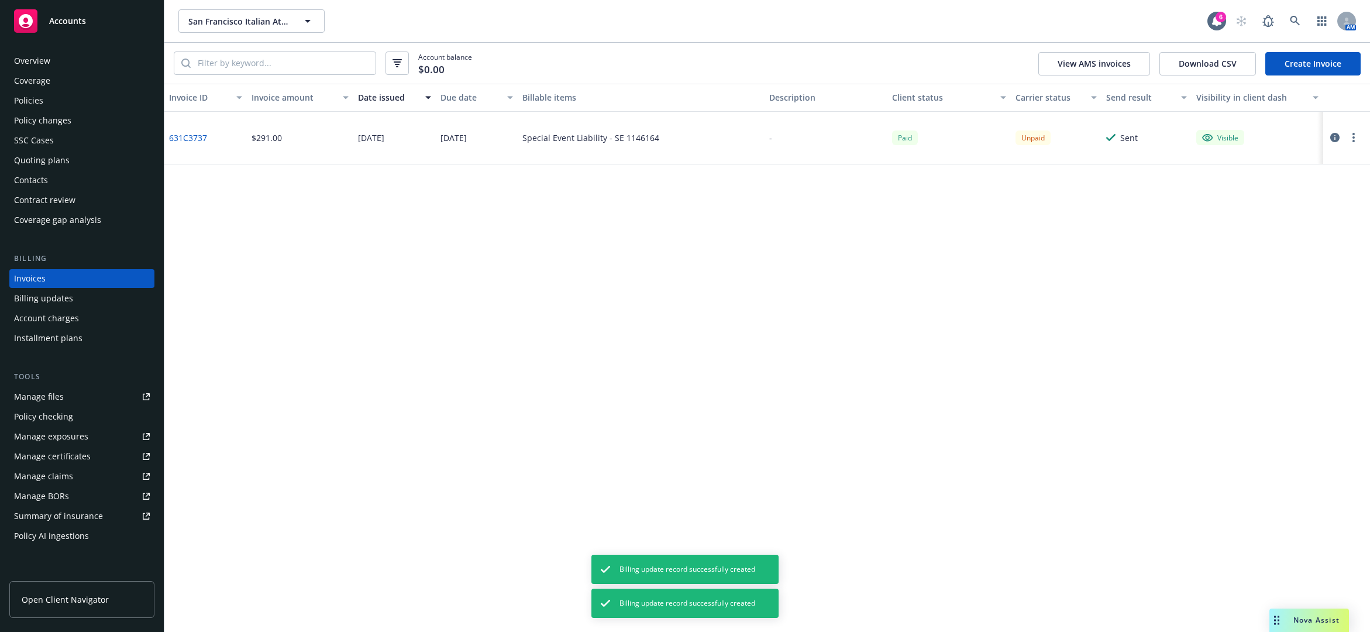
click at [1212, 67] on link "Create Invoice" at bounding box center [1312, 63] width 95 height 23
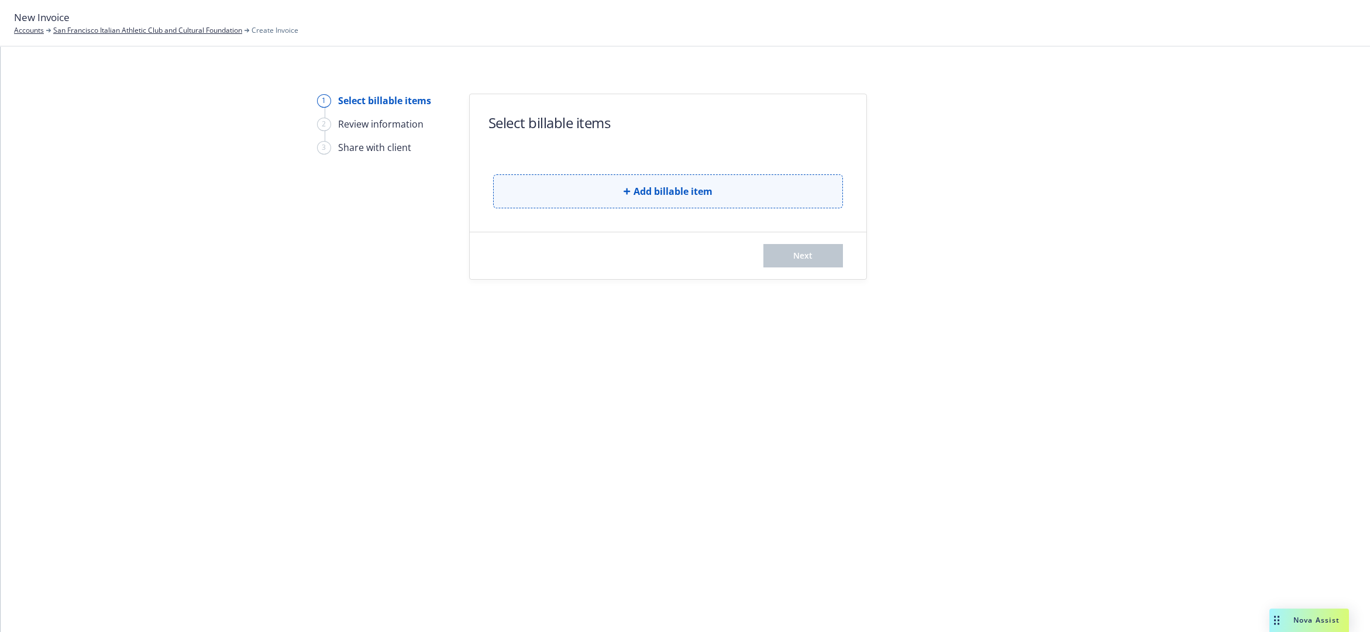
click at [707, 205] on button "Add billable item" at bounding box center [668, 191] width 350 height 34
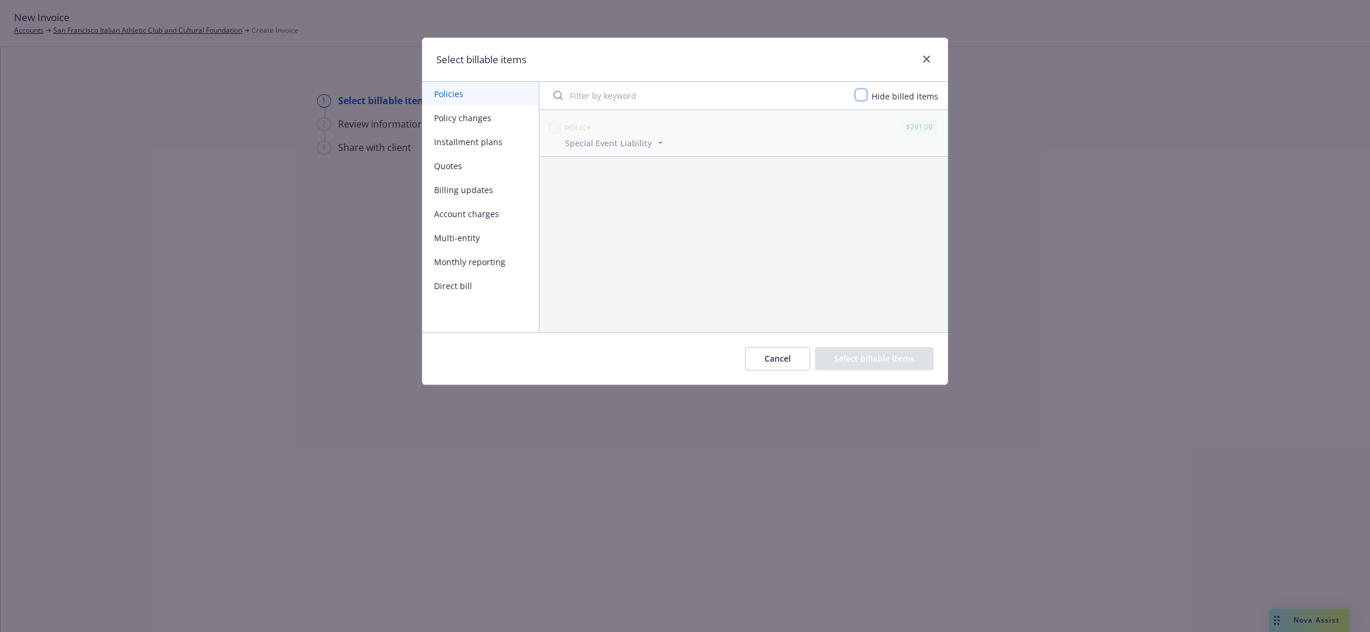
click at [861, 94] on input "checkbox" at bounding box center [861, 95] width 12 height 12
checkbox input "false"
click at [477, 125] on button "Policy changes" at bounding box center [480, 118] width 116 height 24
click at [480, 143] on button "Installment plans" at bounding box center [480, 142] width 116 height 24
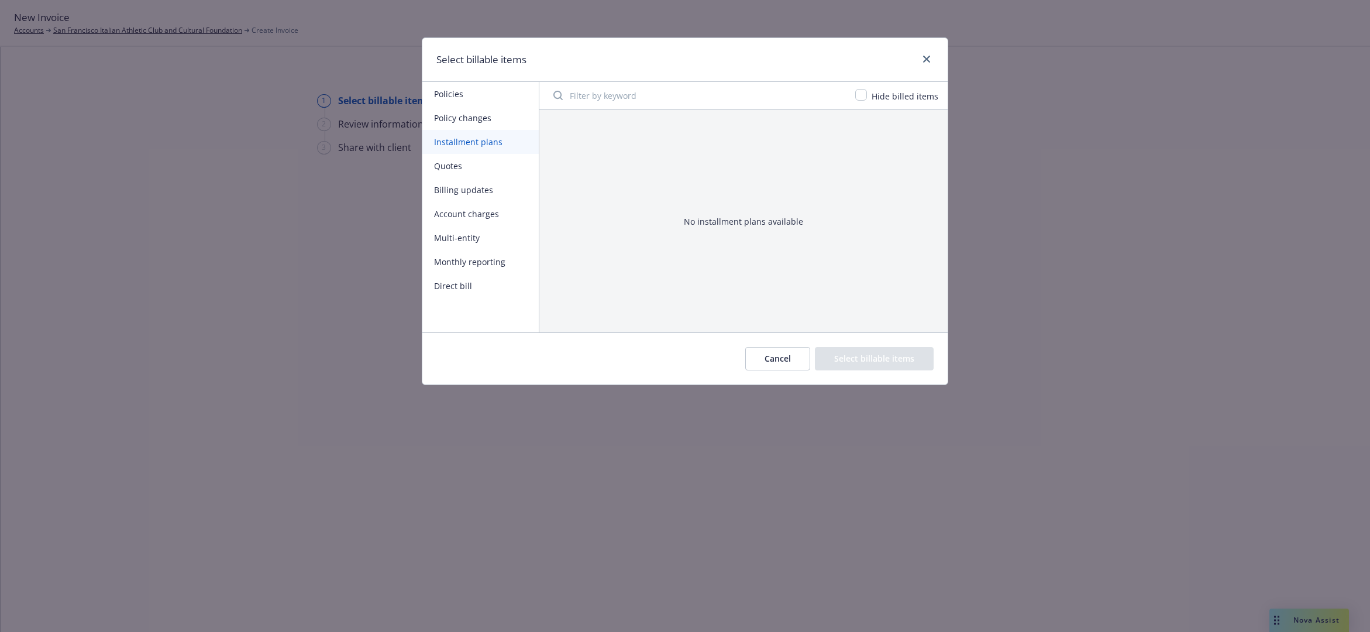
click at [473, 171] on button "Quotes" at bounding box center [480, 166] width 116 height 24
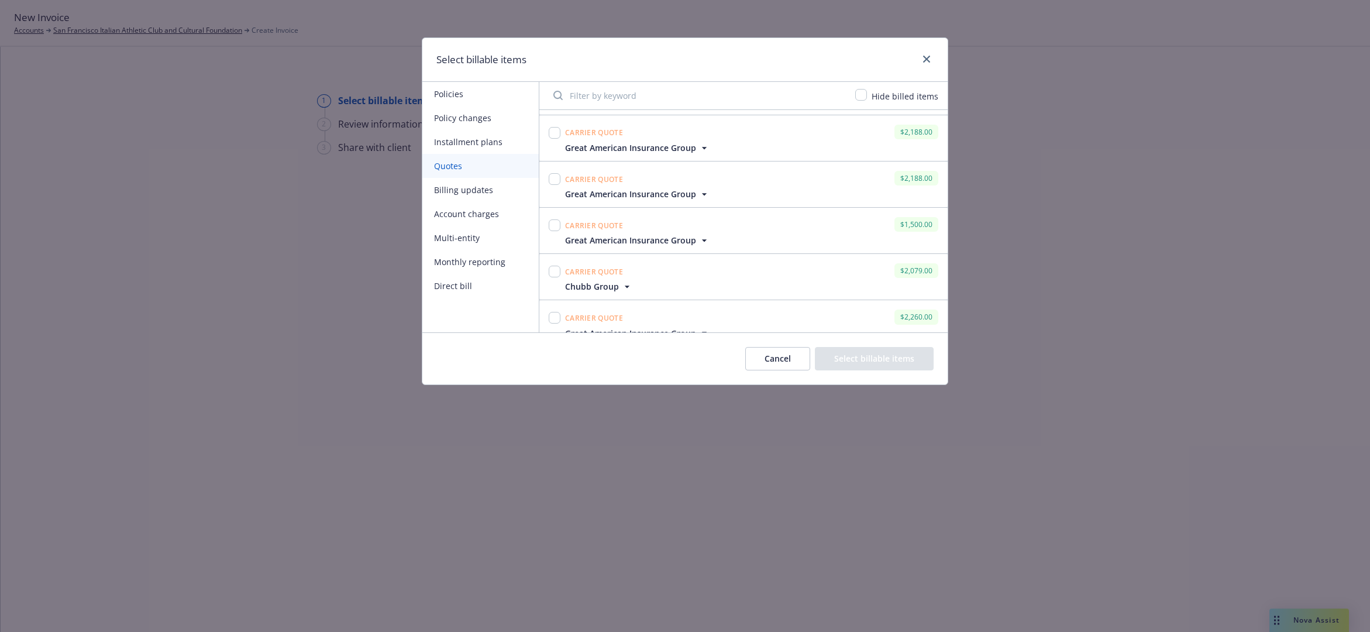
scroll to position [148, 0]
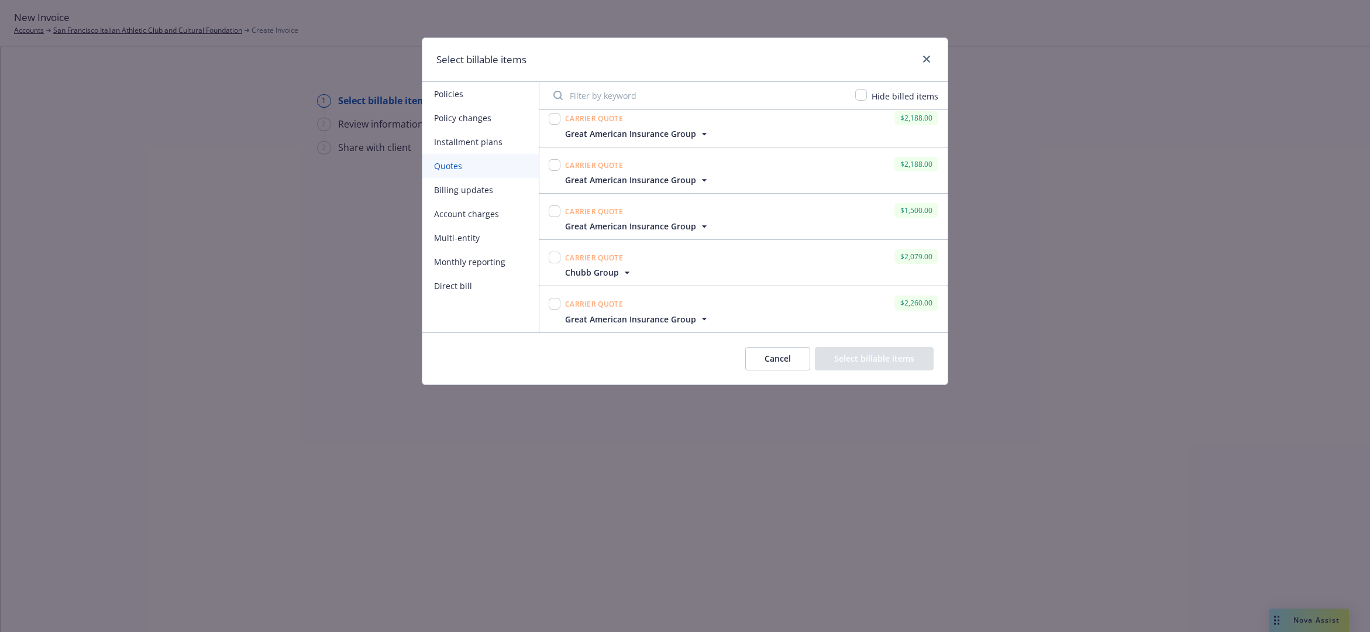
click at [505, 194] on button "Billing updates" at bounding box center [480, 190] width 116 height 24
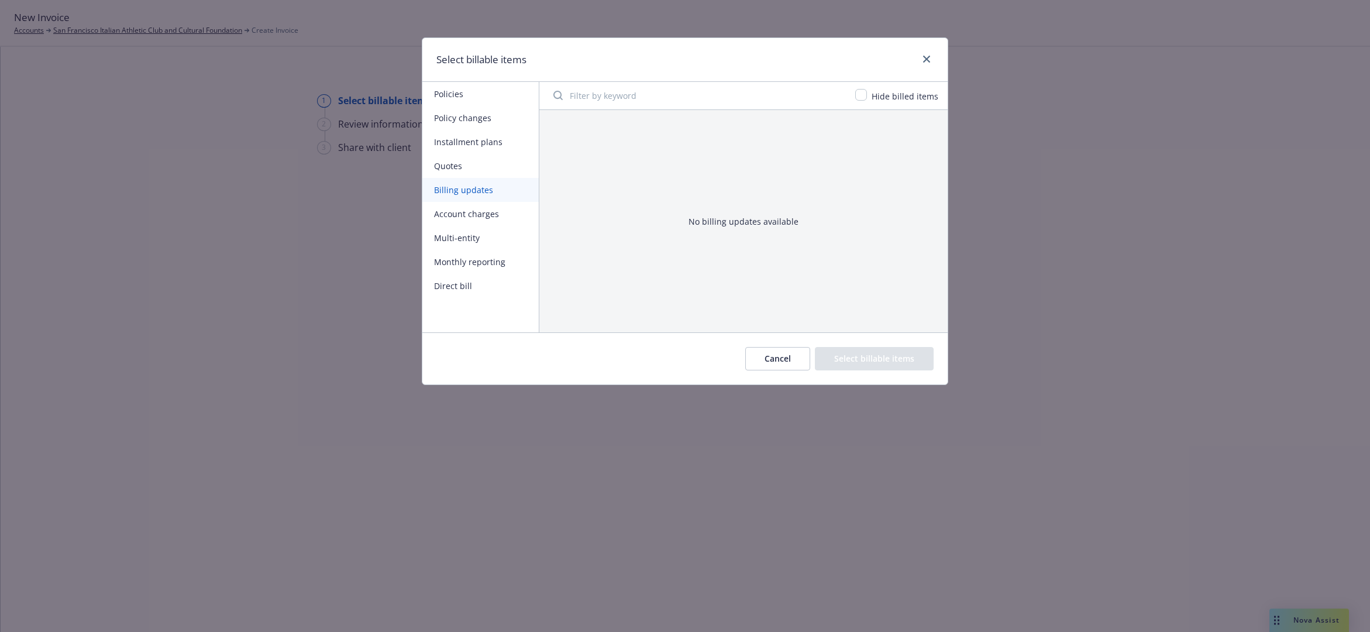
click at [757, 345] on div "Cancel Select billable items" at bounding box center [684, 358] width 525 height 52
click at [768, 355] on button "Cancel" at bounding box center [777, 358] width 65 height 23
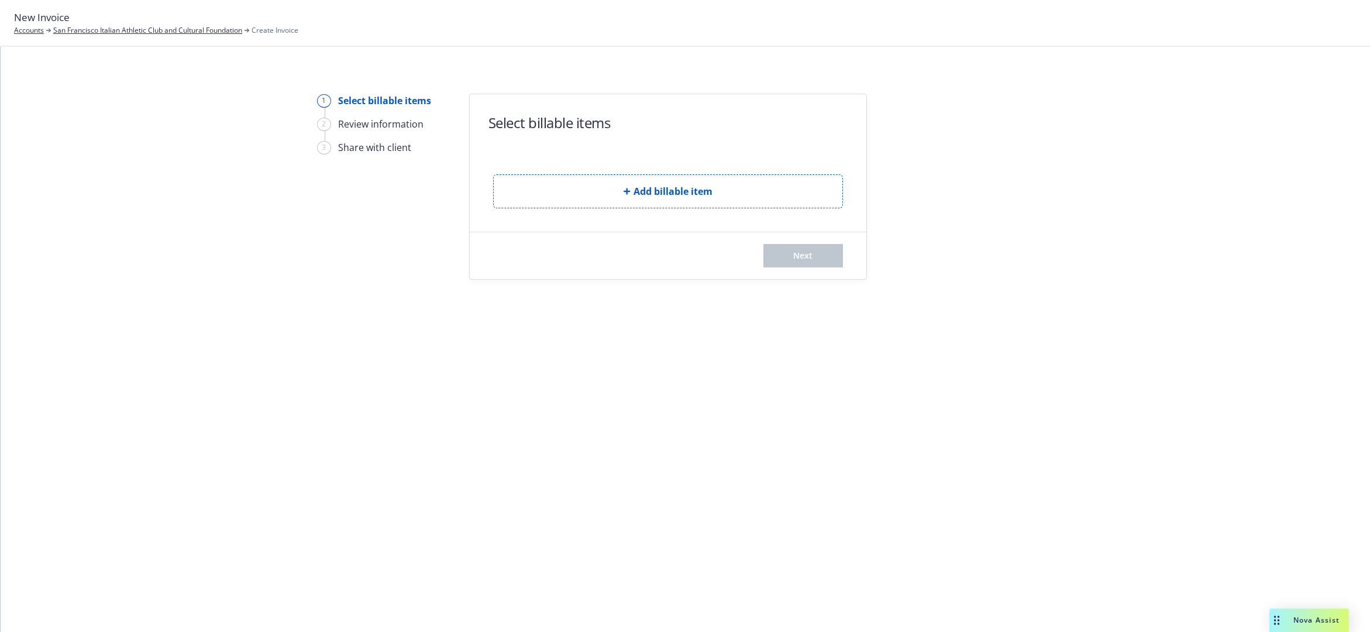
click at [610, 196] on button "Add billable item" at bounding box center [668, 191] width 350 height 34
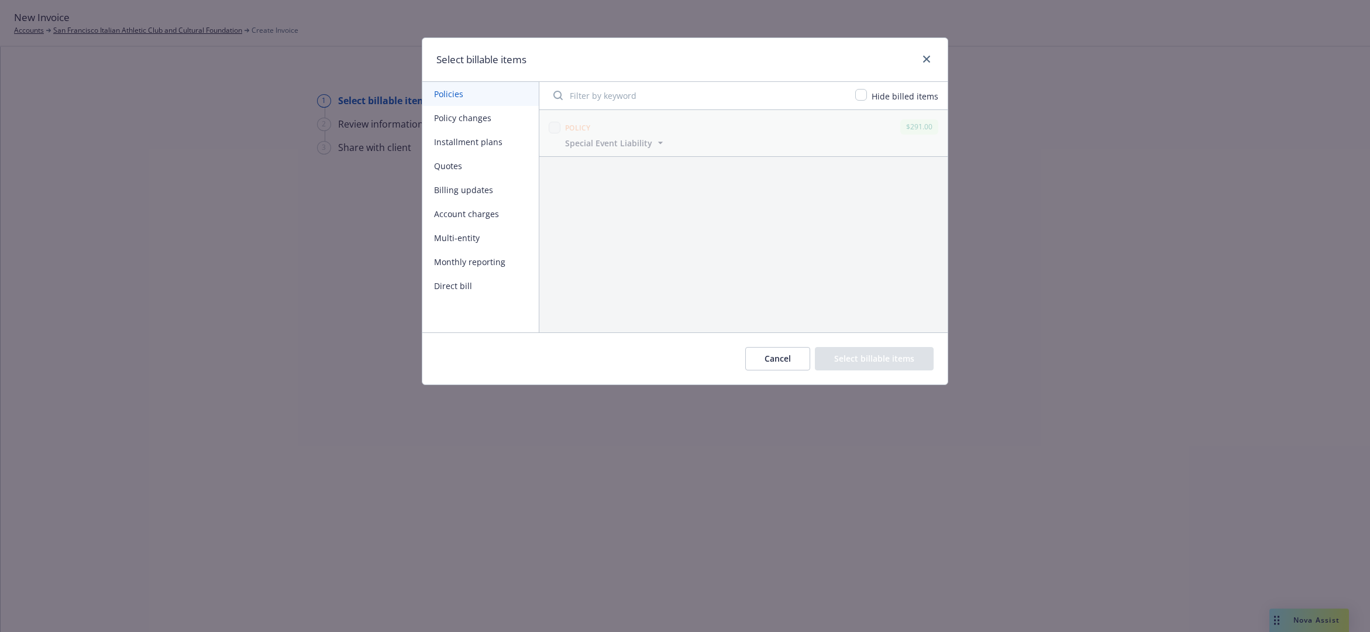
click at [493, 187] on button "Billing updates" at bounding box center [480, 190] width 116 height 24
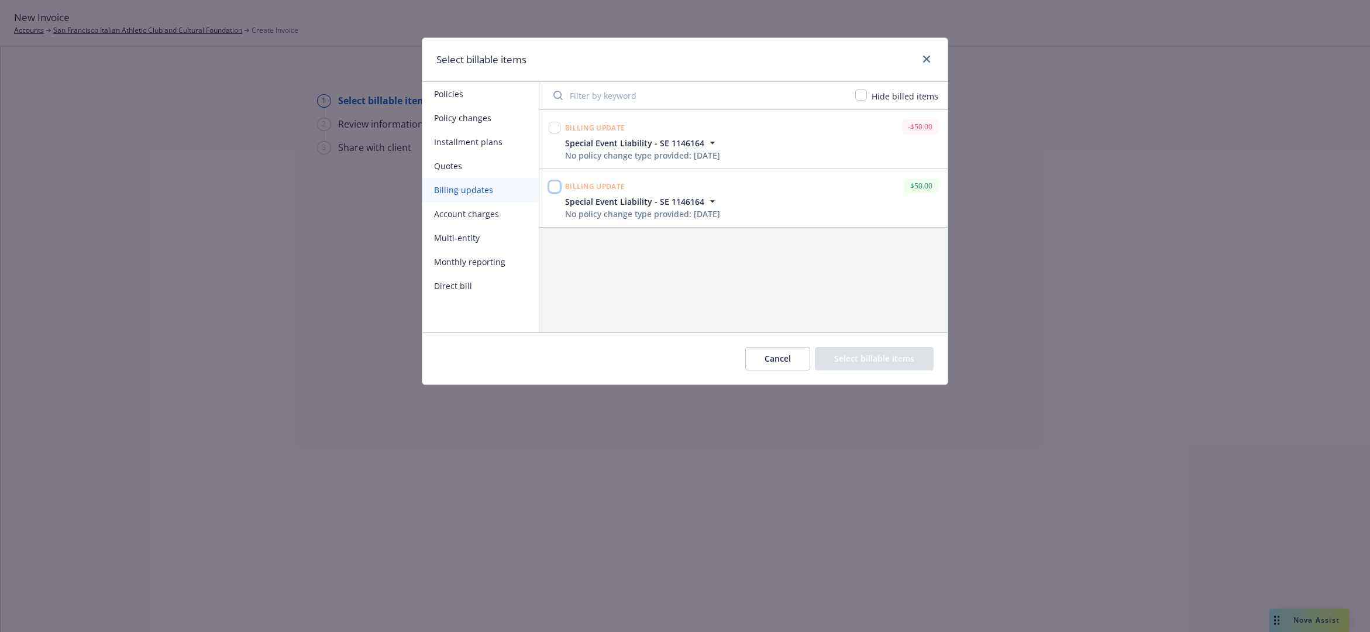
click at [551, 190] on input "checkbox" at bounding box center [555, 187] width 12 height 12
checkbox input "true"
click at [854, 360] on button "Select billable items" at bounding box center [874, 358] width 119 height 23
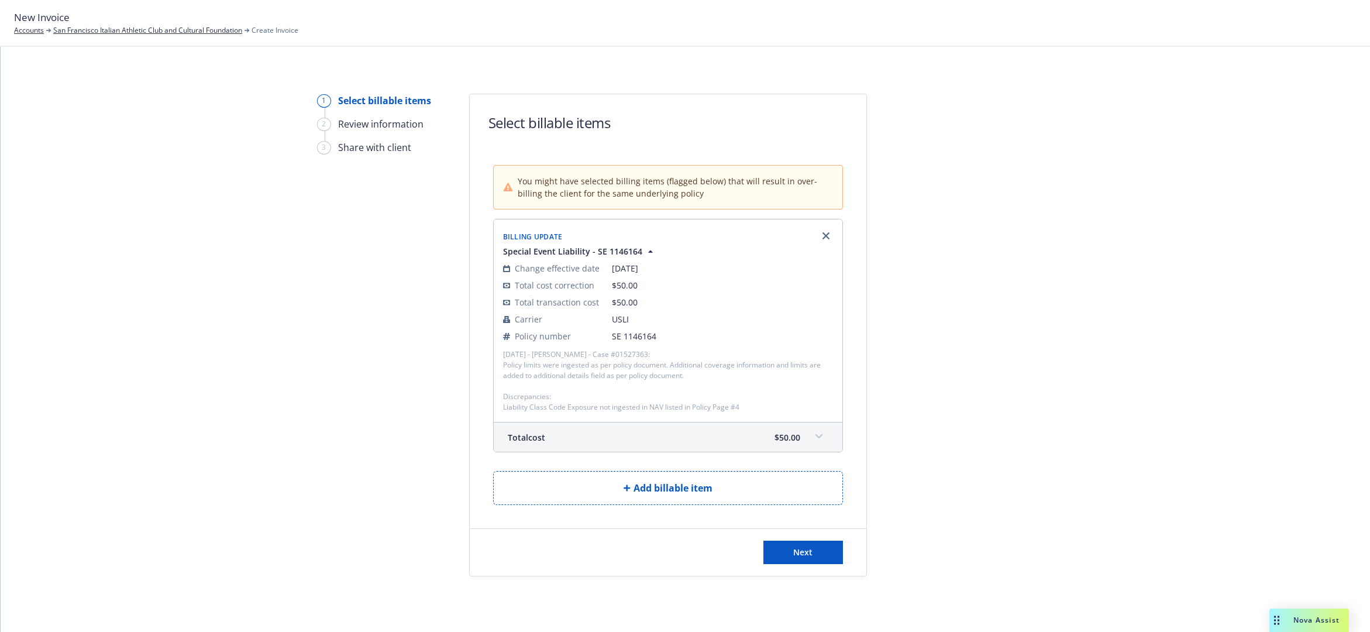
scroll to position [19, 0]
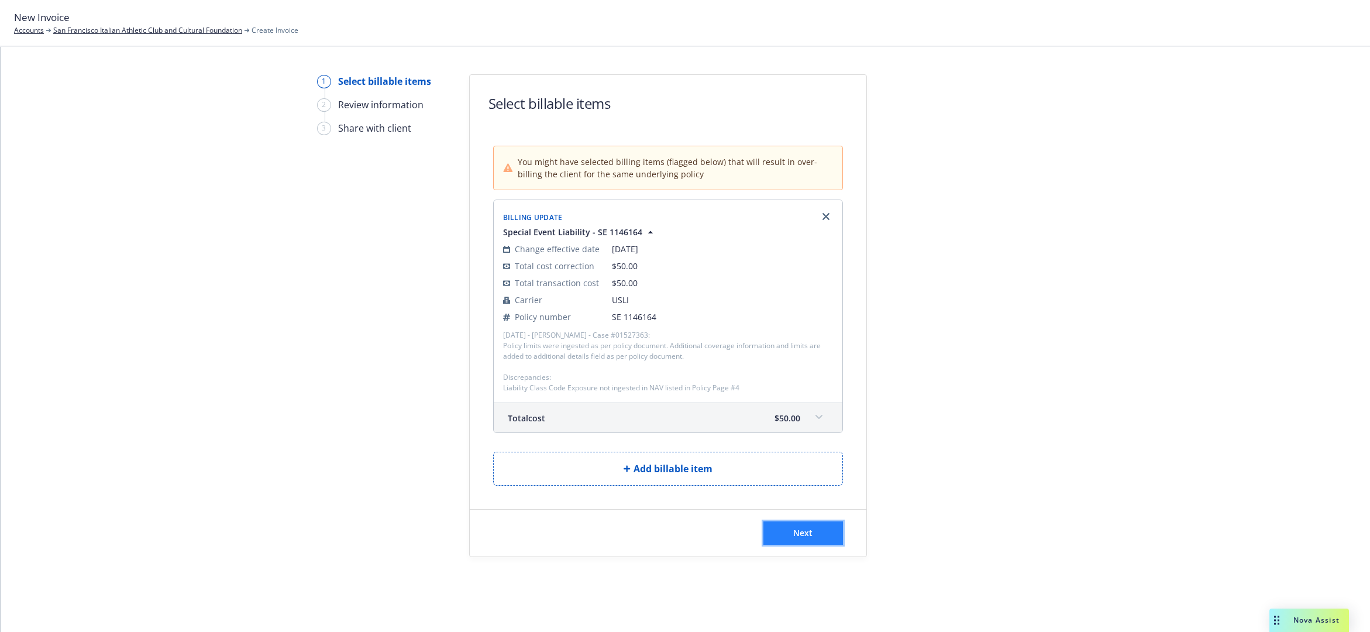
click at [820, 531] on button "Next" at bounding box center [803, 532] width 80 height 23
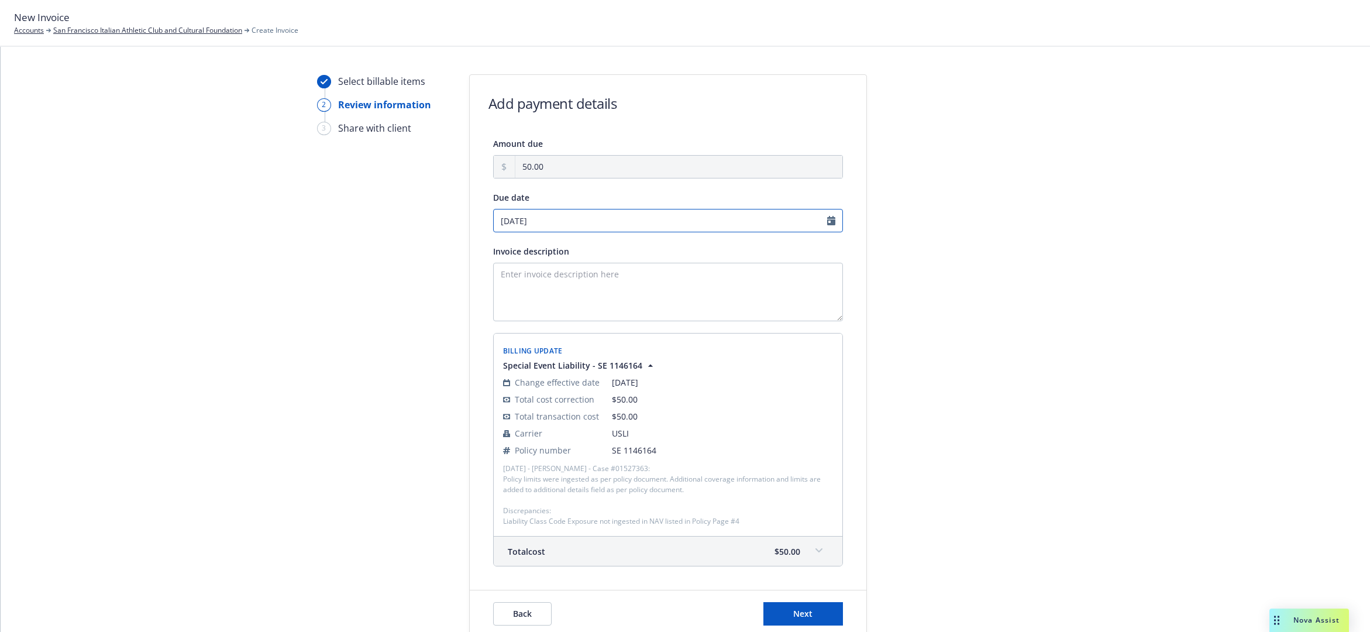
click at [827, 221] on input "09/30/2025" at bounding box center [668, 220] width 350 height 23
select select "September"
select select "2025"
click at [542, 320] on span "16" at bounding box center [538, 318] width 9 height 12
type input "09/16/2025"
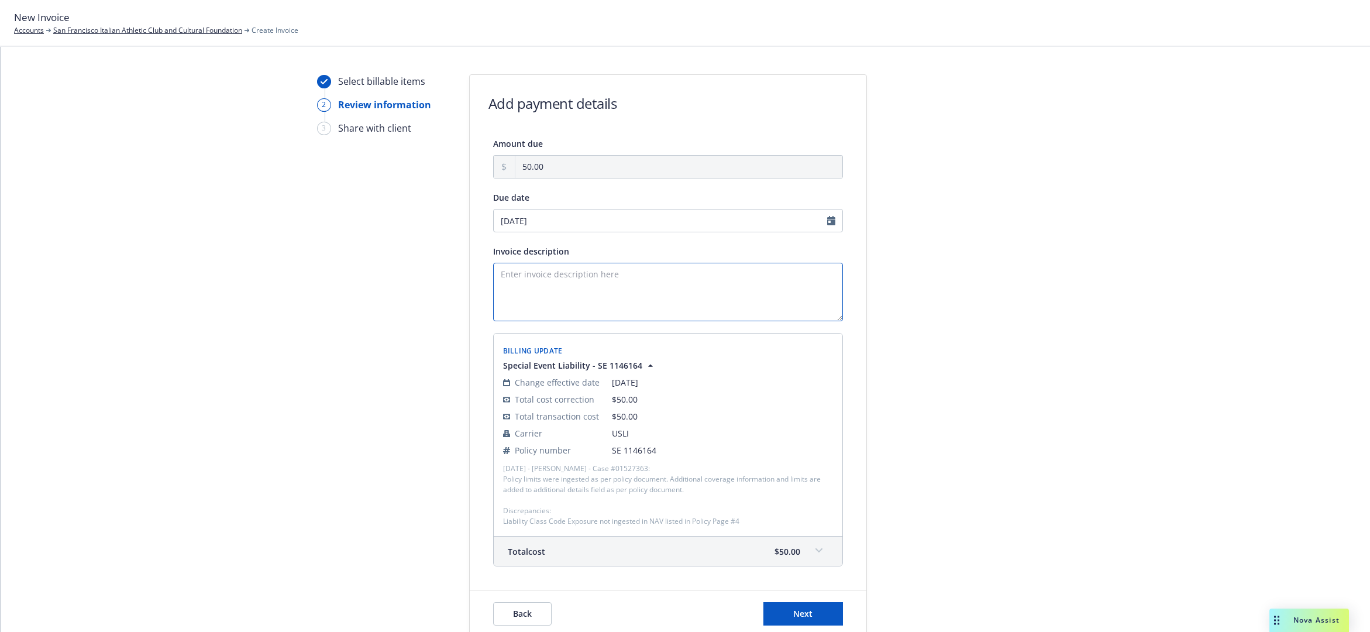
click at [581, 302] on textarea "Invoice description" at bounding box center [668, 292] width 350 height 59
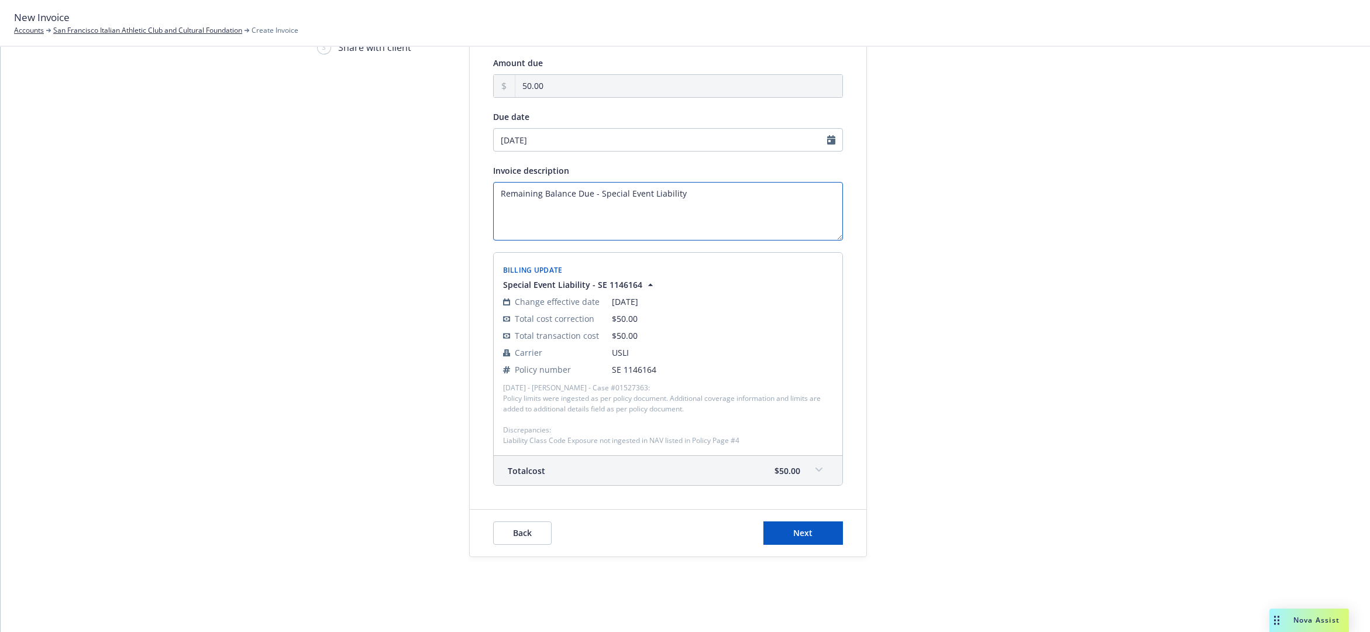
scroll to position [42, 0]
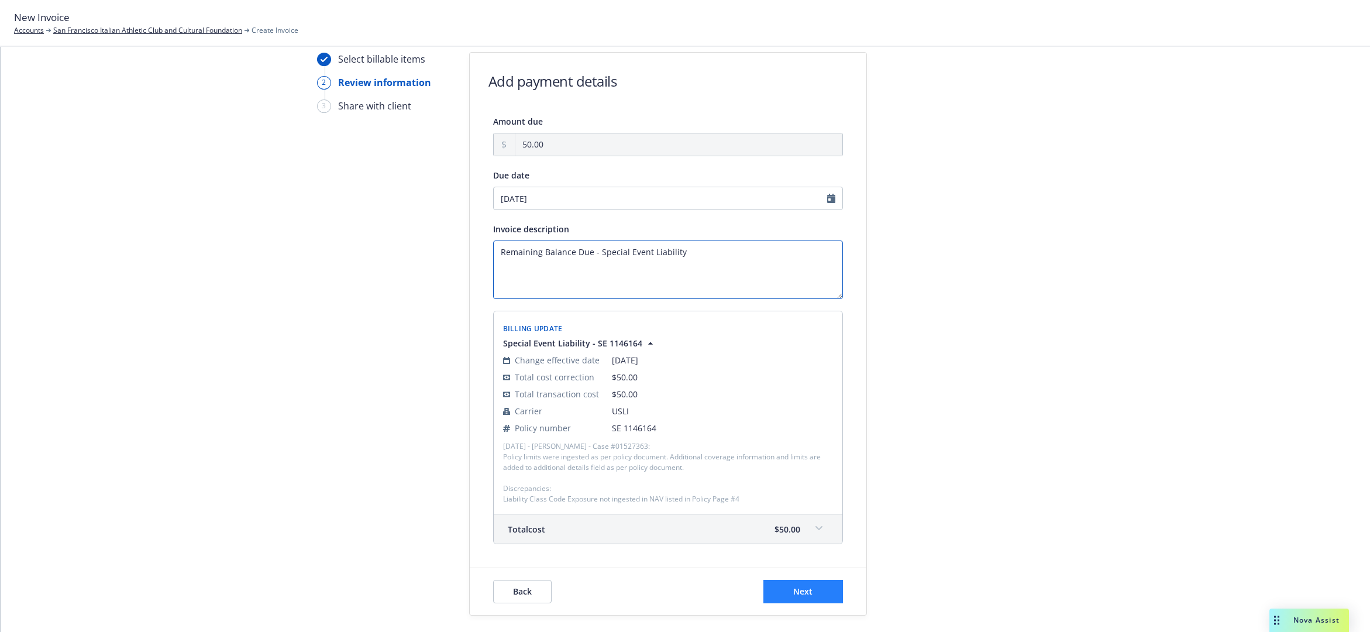
type textarea "Remaining Balance Due - Special Event Liability"
click at [813, 588] on button "Next" at bounding box center [803, 591] width 80 height 23
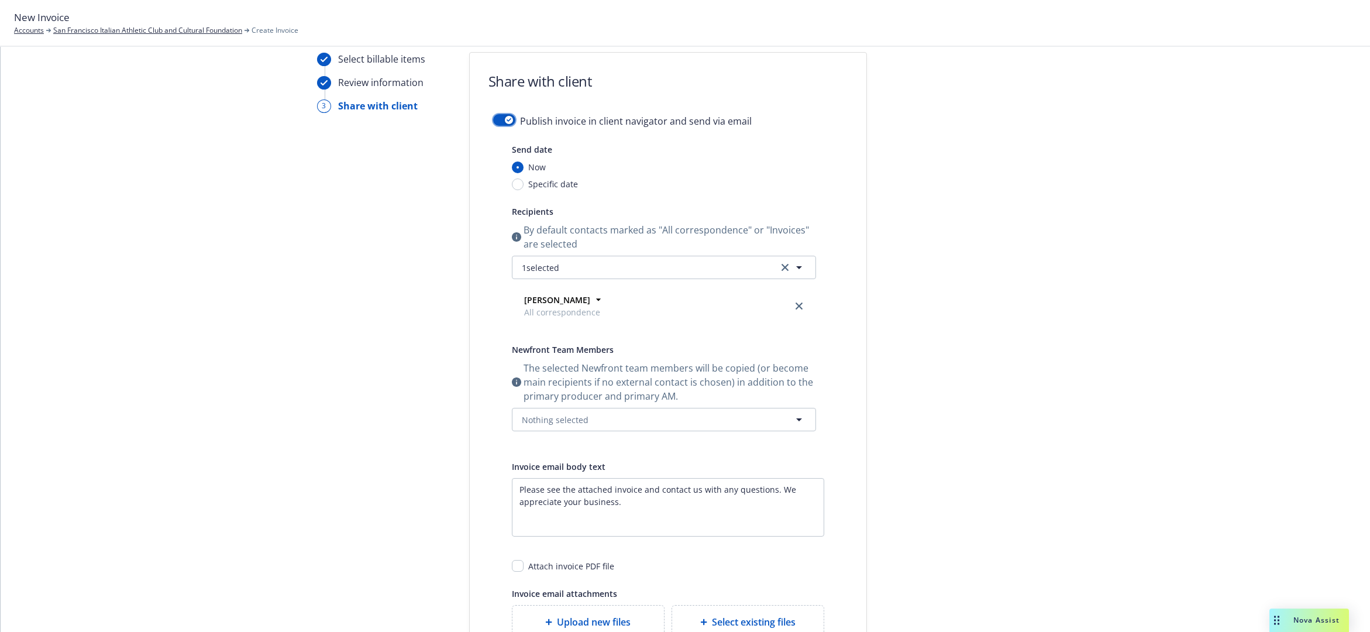
click at [505, 118] on div "button" at bounding box center [509, 120] width 8 height 8
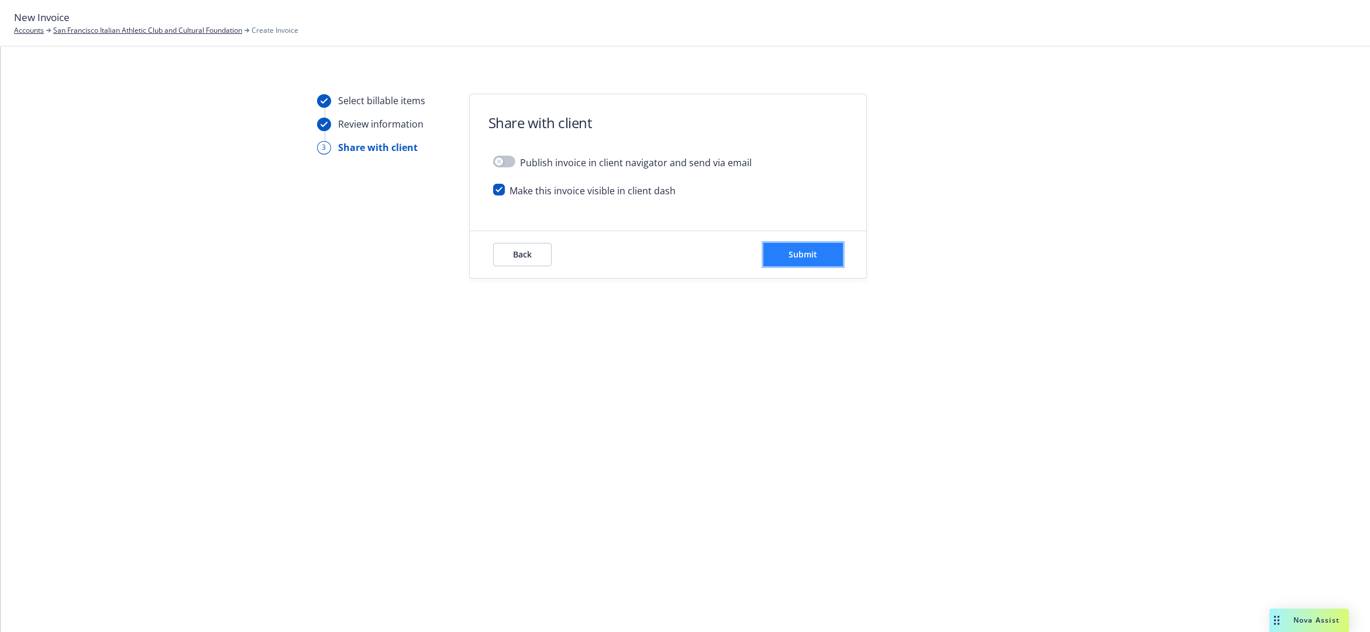
click at [820, 256] on button "Submit" at bounding box center [803, 254] width 80 height 23
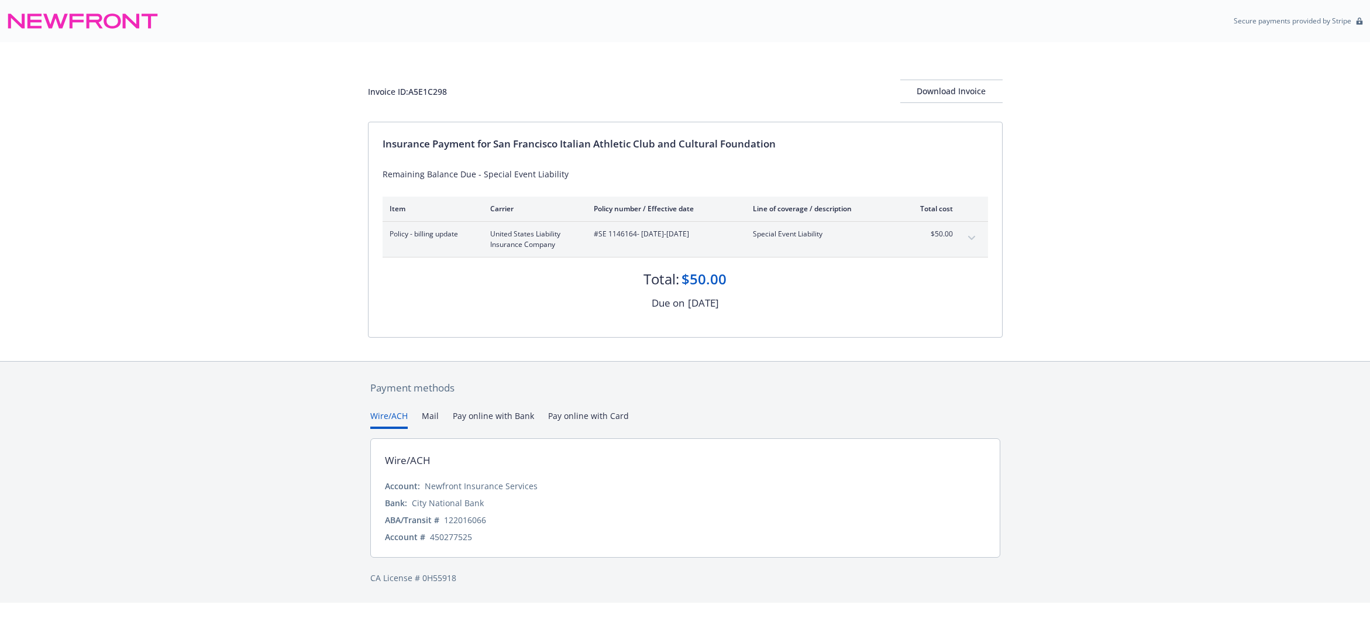
click at [974, 238] on icon "expand content" at bounding box center [971, 238] width 7 height 4
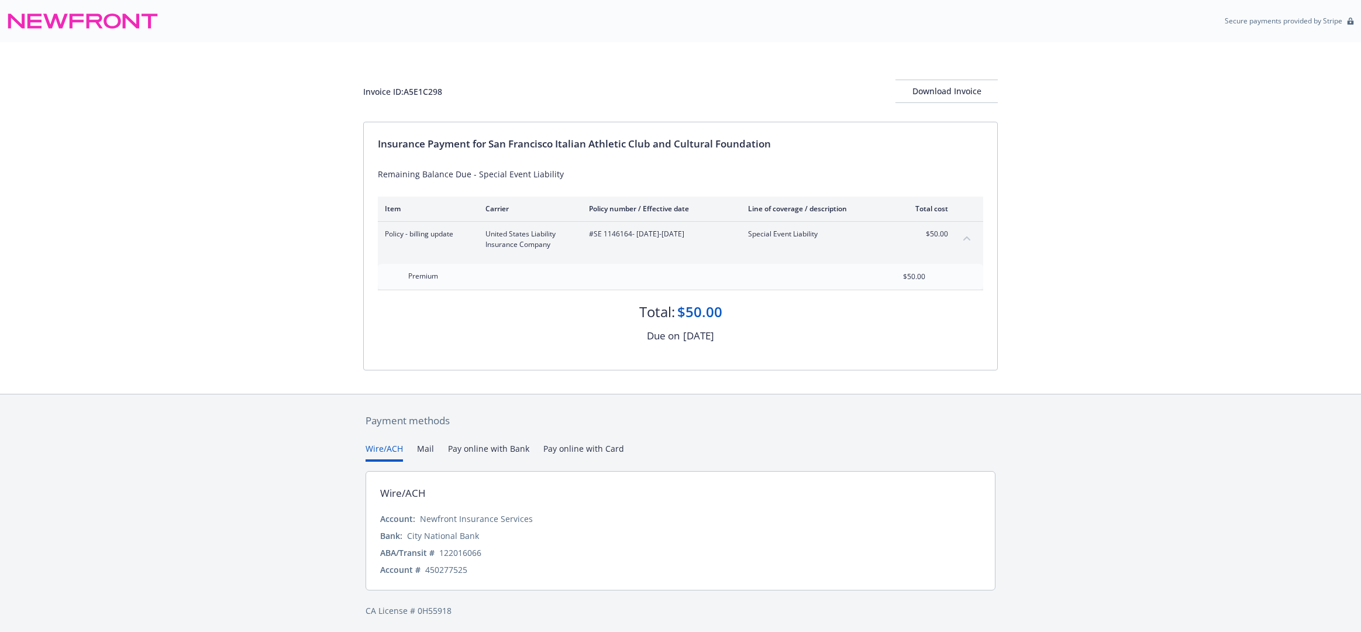
click at [974, 238] on button "collapse content" at bounding box center [967, 238] width 19 height 19
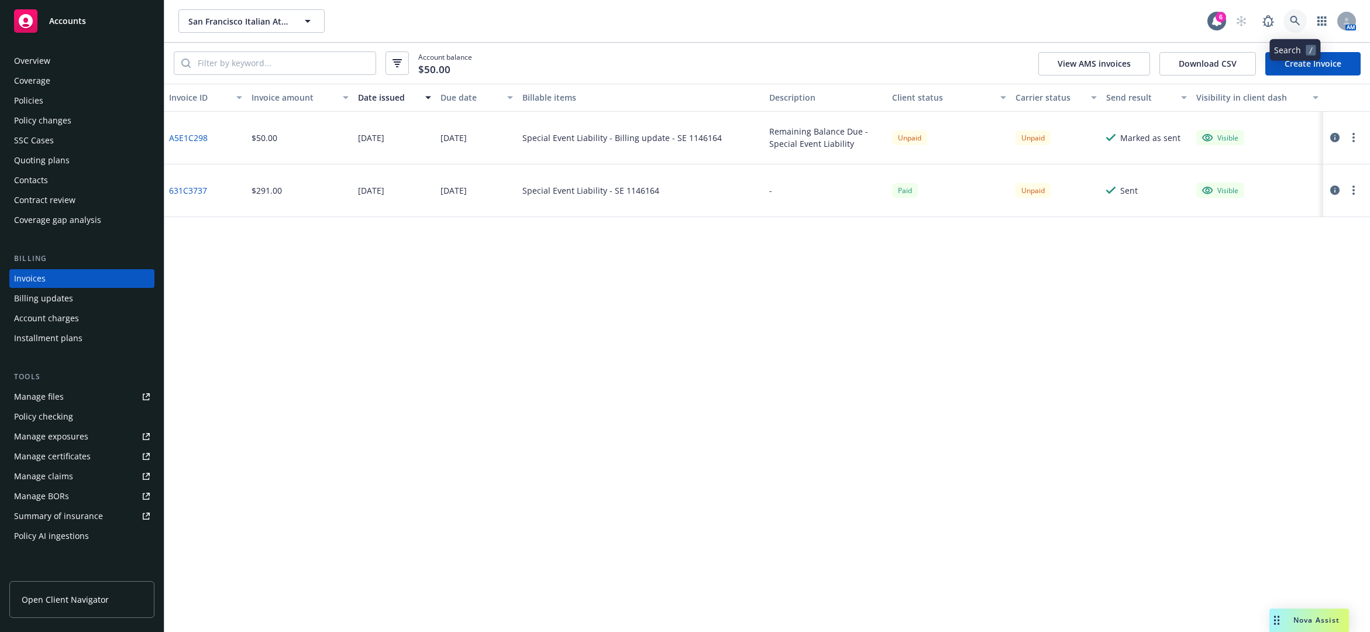
click at [1295, 26] on link at bounding box center [1295, 20] width 23 height 23
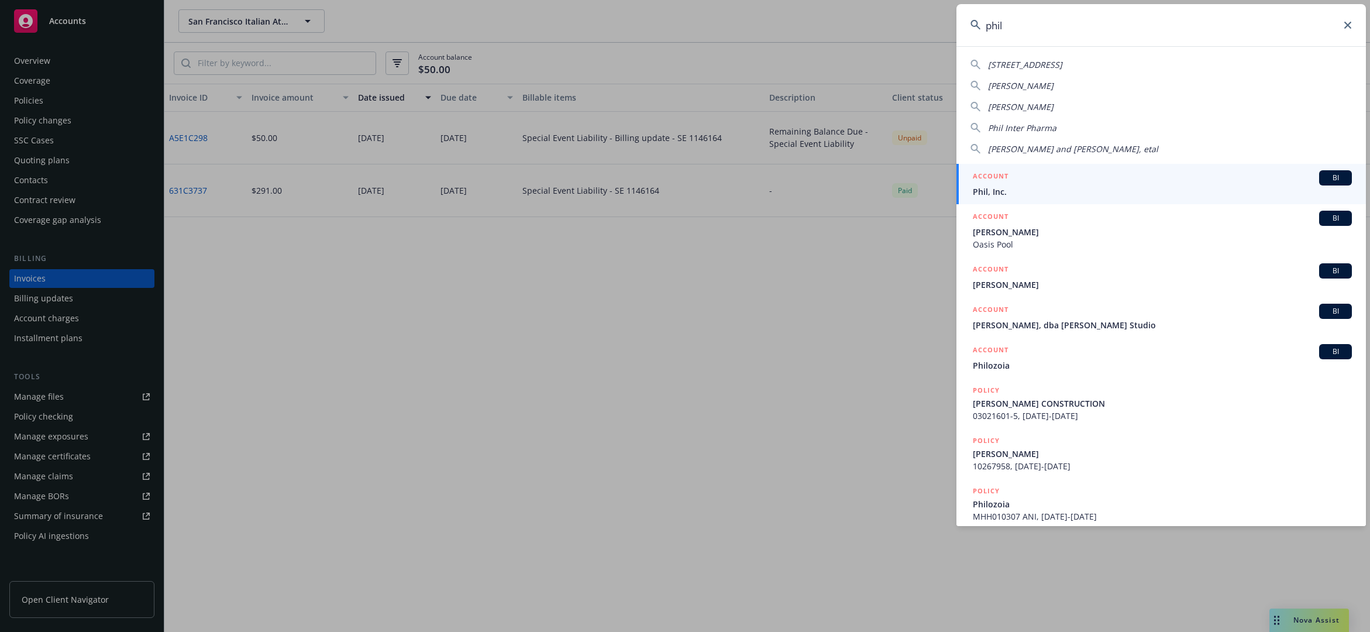
type input "phil"
click at [1121, 200] on link "ACCOUNT BI Phil, Inc." at bounding box center [1162, 184] width 410 height 40
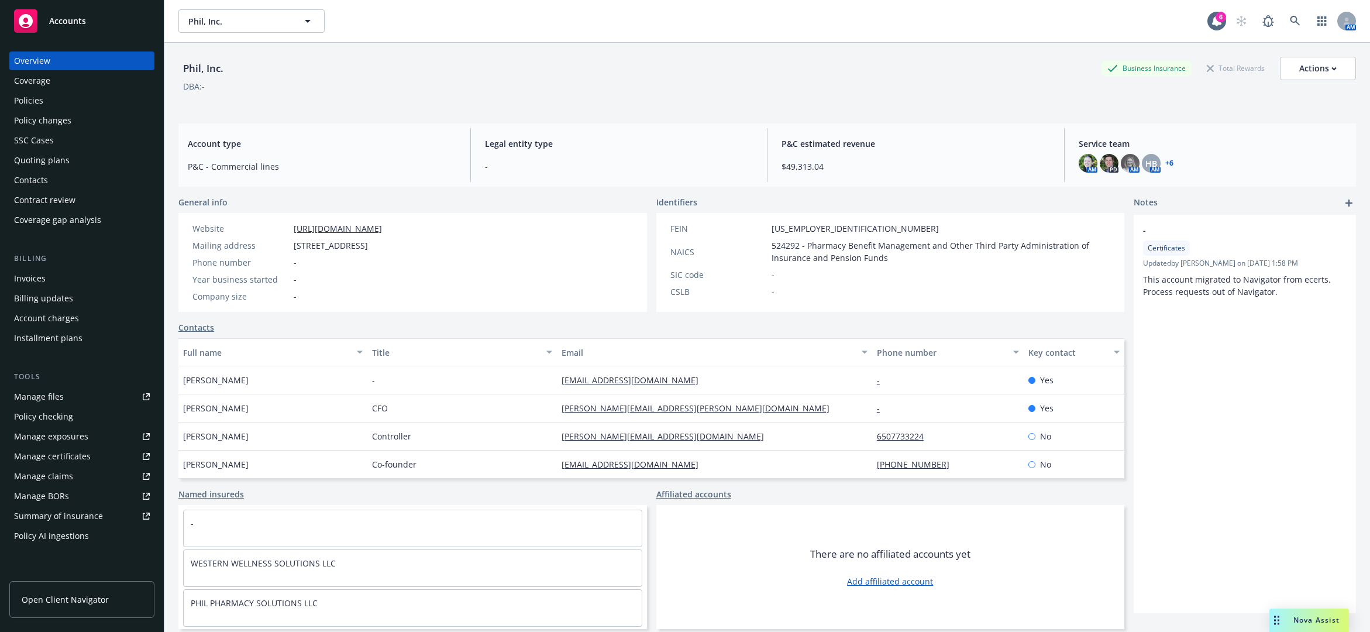
click at [51, 98] on div "Policies" at bounding box center [82, 100] width 136 height 19
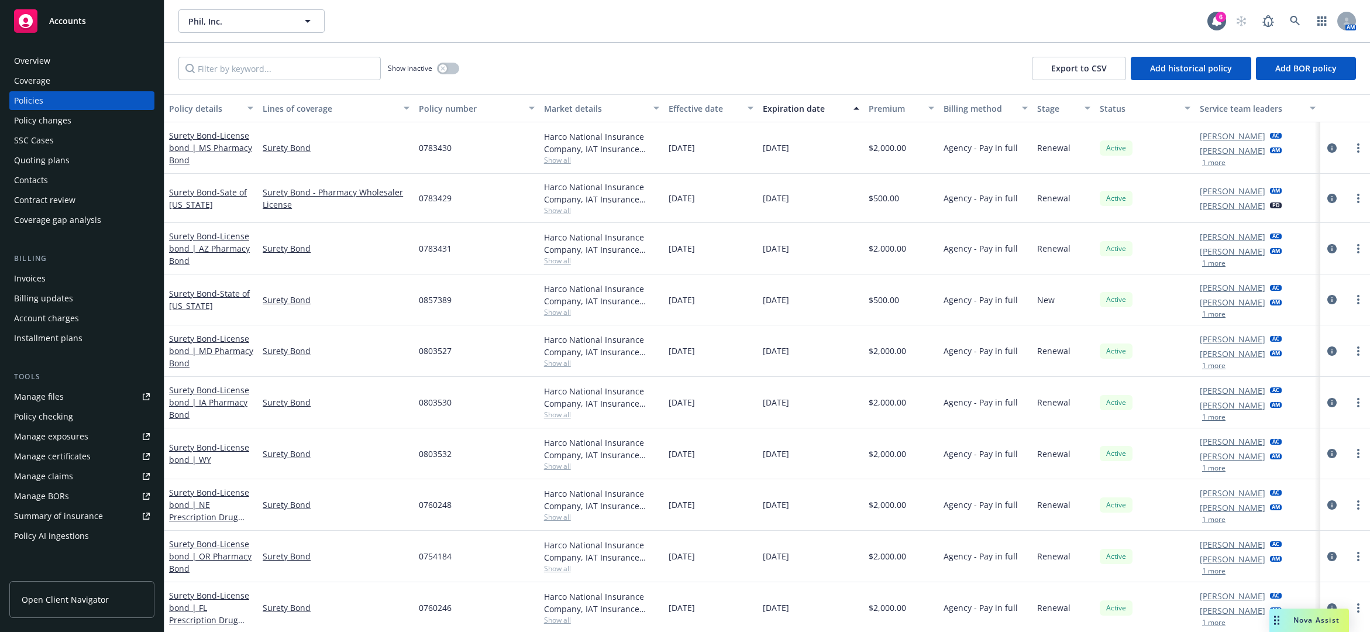
click at [948, 37] on div "Phil, Inc. Phil, Inc. 6 AM" at bounding box center [767, 21] width 1206 height 42
click at [1287, 26] on link at bounding box center [1295, 20] width 23 height 23
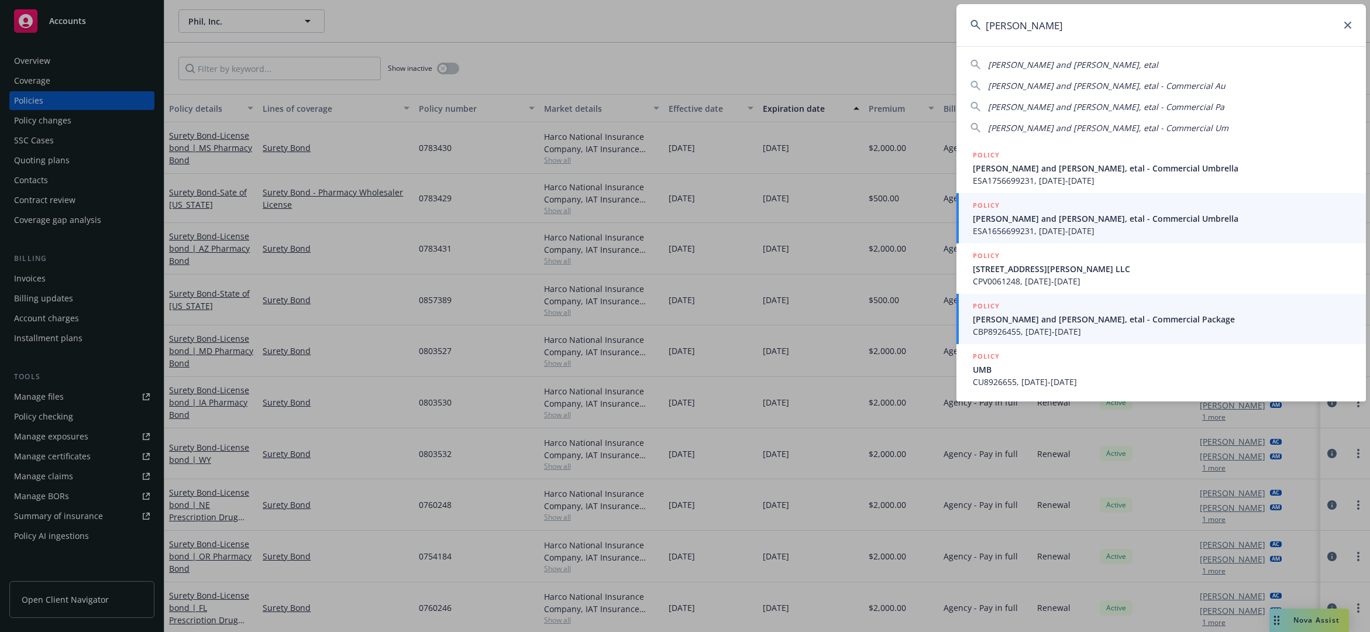
type input "phil m"
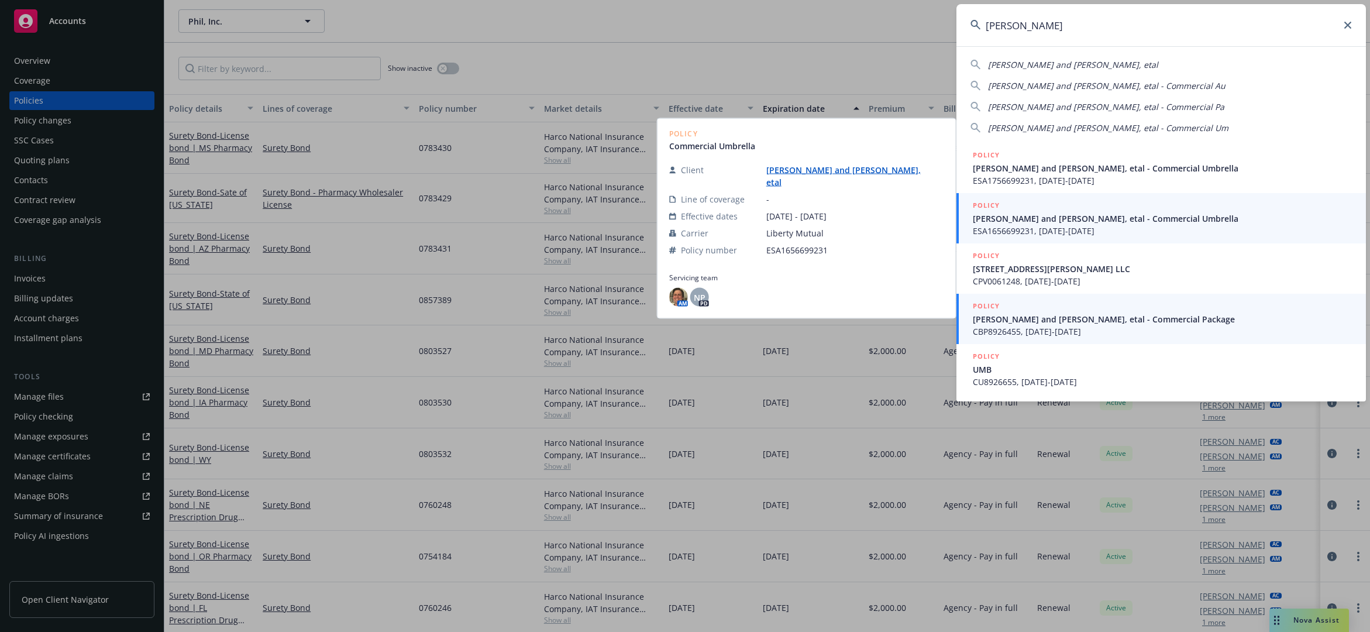
click at [1088, 315] on span "Phil Malouf and Steve Malouf, etal - Commercial Package" at bounding box center [1162, 319] width 379 height 12
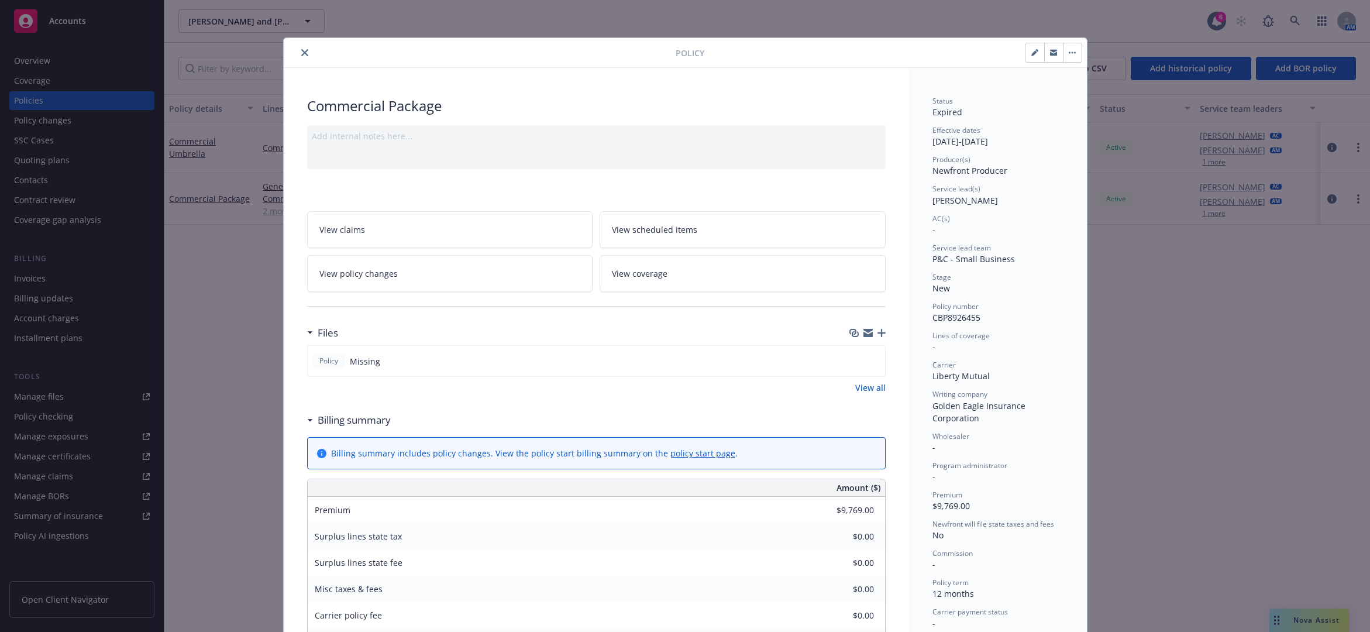
click at [304, 53] on button "close" at bounding box center [305, 53] width 14 height 14
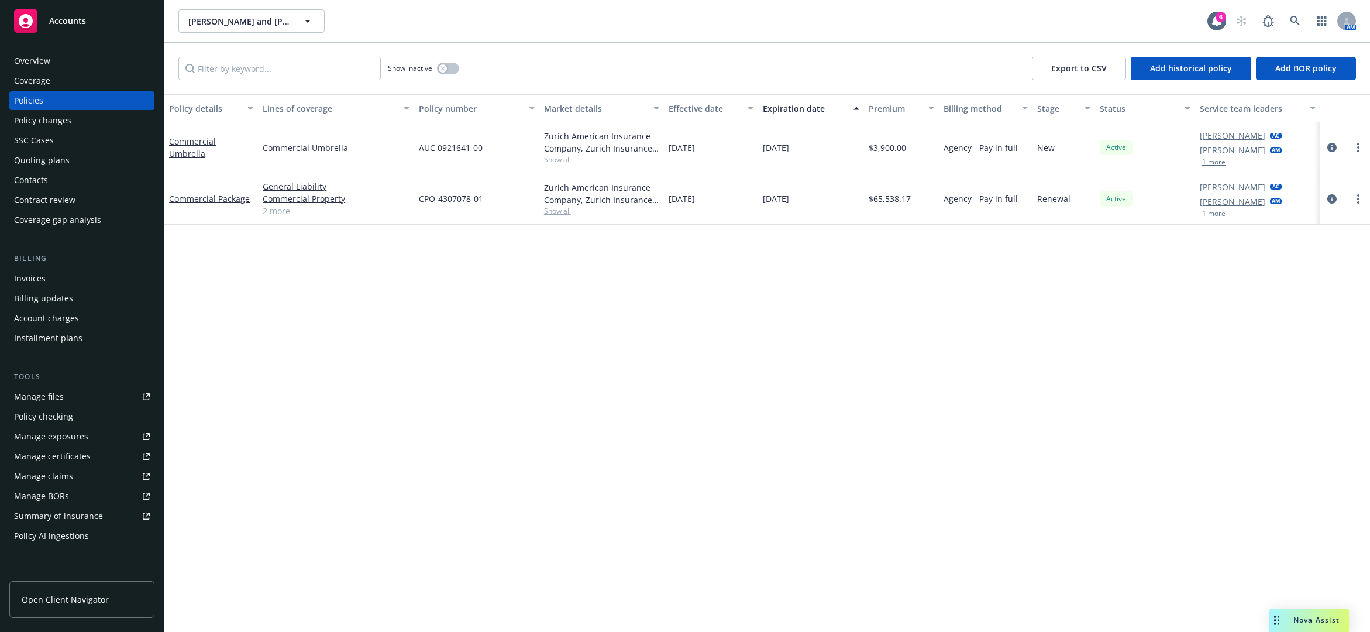
drag, startPoint x: 544, startPoint y: 304, endPoint x: 474, endPoint y: 122, distance: 194.5
click at [545, 304] on div "Policy details Lines of coverage Policy number Market details Effective date Ex…" at bounding box center [767, 363] width 1206 height 538
click at [439, 71] on div "button" at bounding box center [443, 68] width 8 height 8
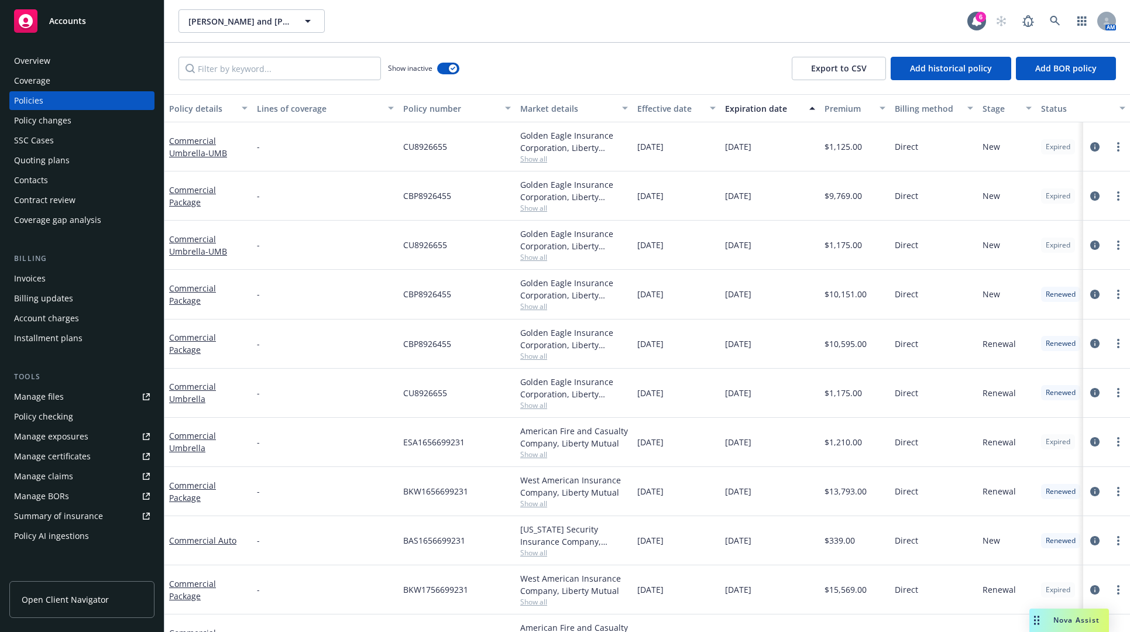
click at [743, 109] on div "Expiration date" at bounding box center [763, 108] width 77 height 12
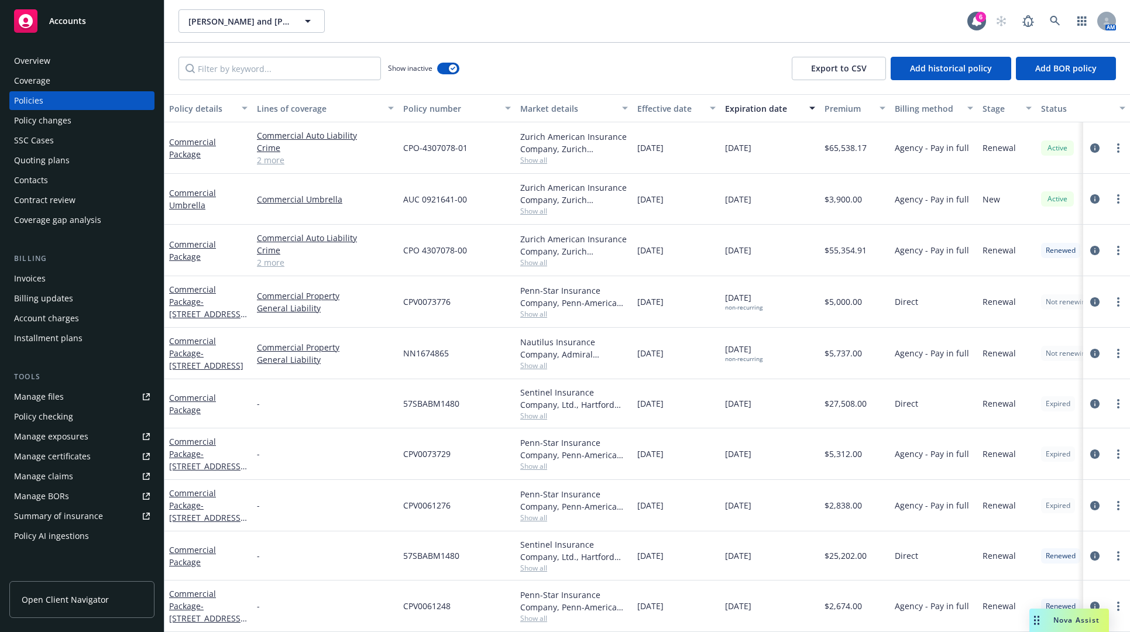
click at [102, 104] on div "Policies" at bounding box center [82, 100] width 136 height 19
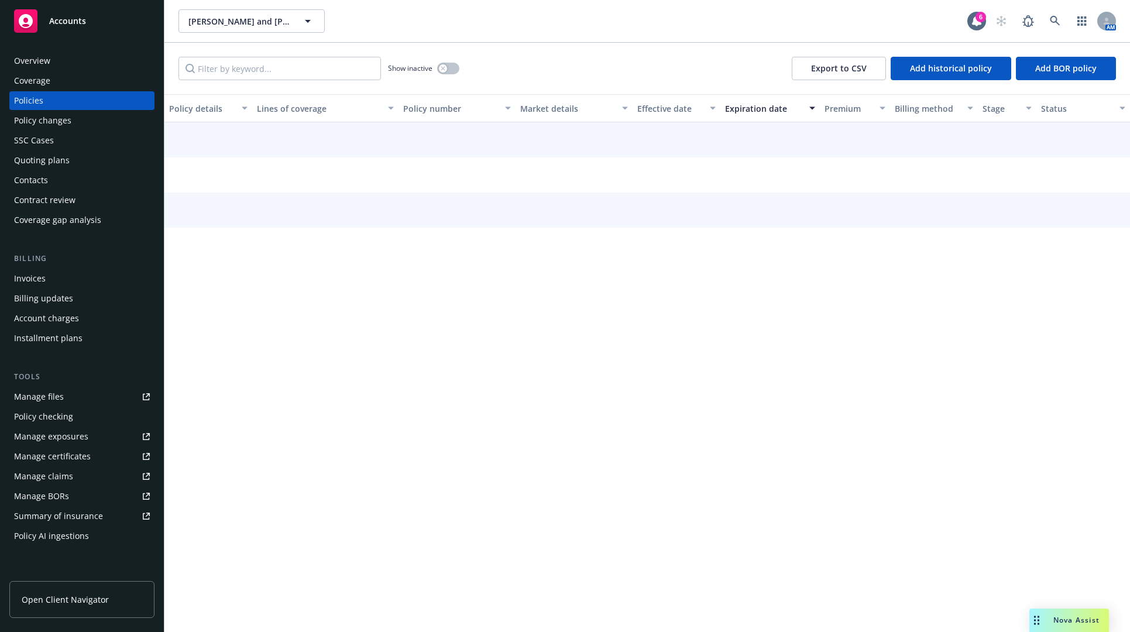
click at [80, 276] on div "Invoices" at bounding box center [82, 278] width 136 height 19
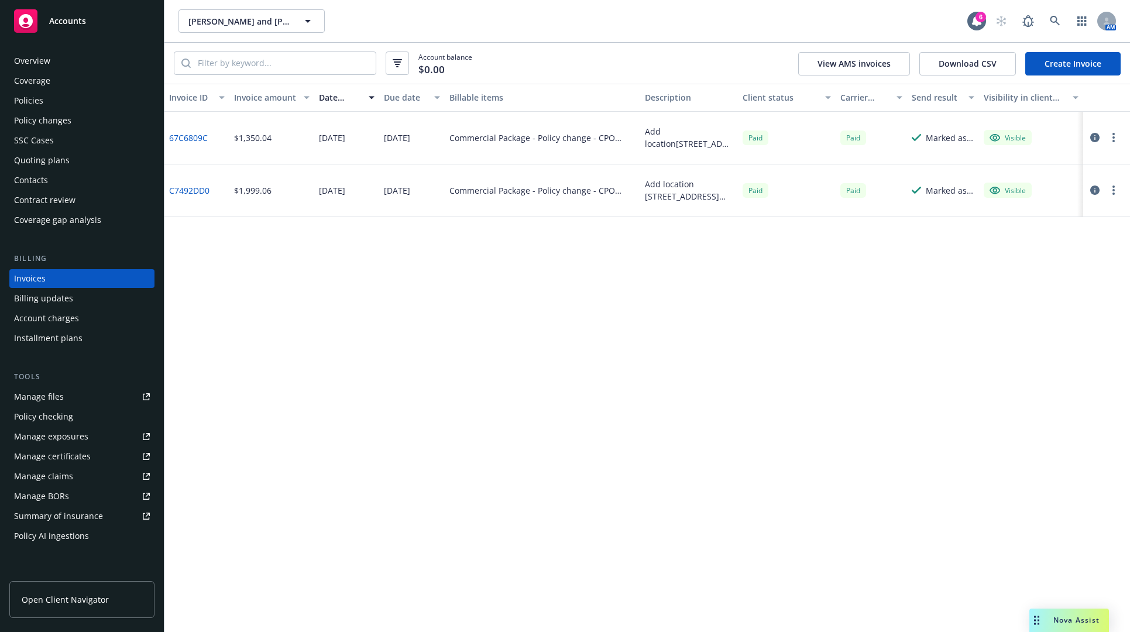
click at [1054, 61] on link "Create Invoice" at bounding box center [1072, 63] width 95 height 23
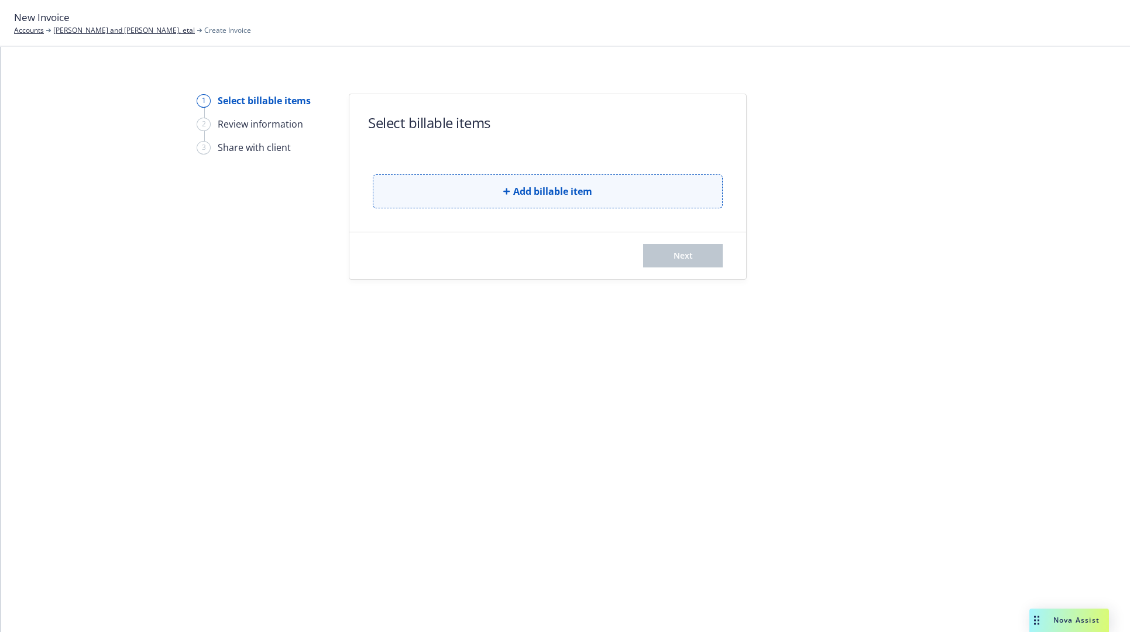
click at [443, 179] on button "Add billable item" at bounding box center [548, 191] width 350 height 34
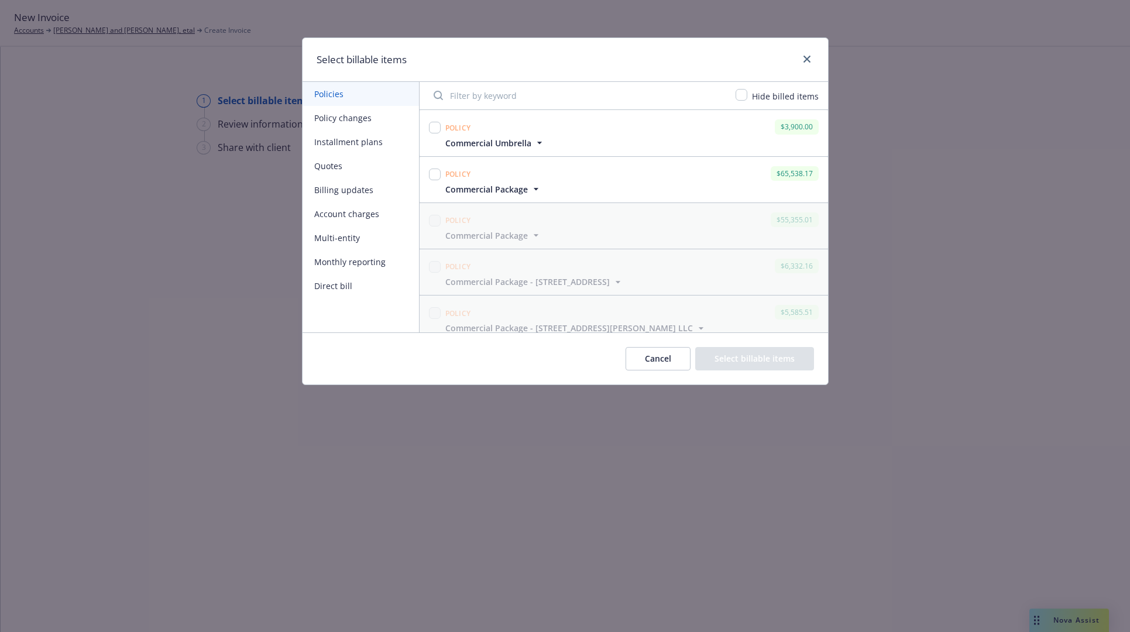
click at [756, 50] on div "Select billable items" at bounding box center [564, 60] width 525 height 44
click at [805, 60] on icon "close" at bounding box center [806, 59] width 7 height 7
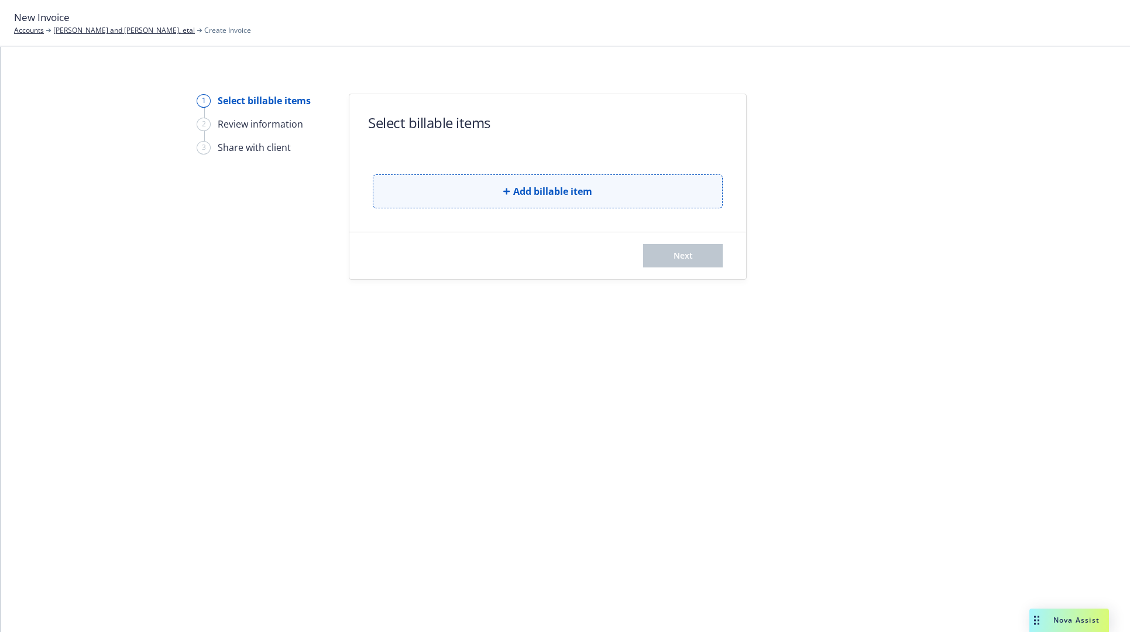
click at [426, 184] on button "Add billable item" at bounding box center [548, 191] width 350 height 34
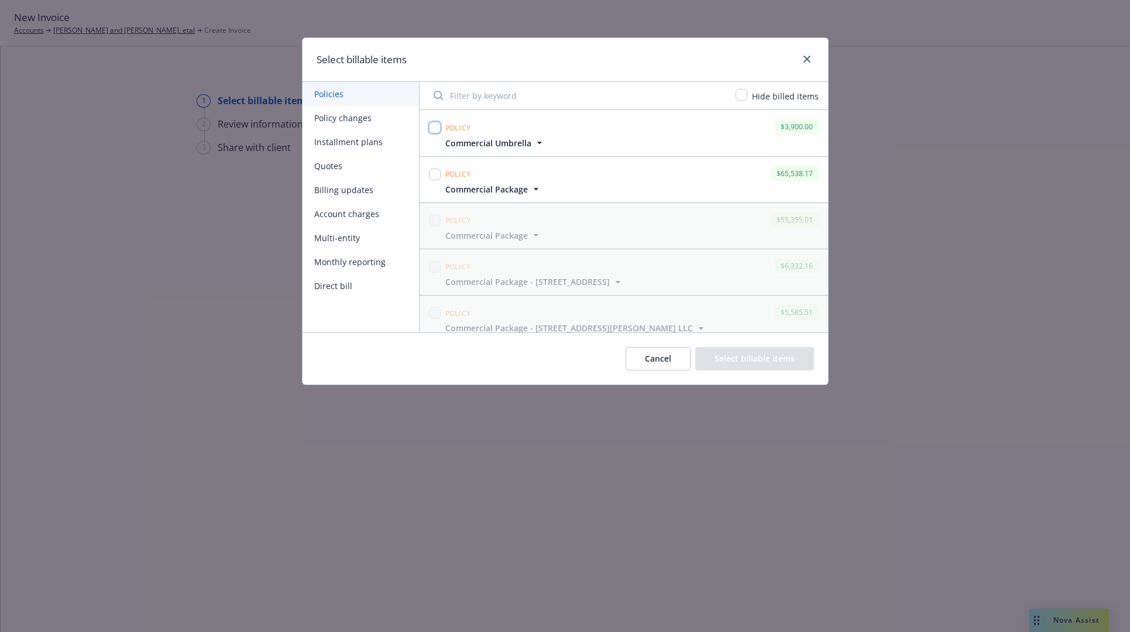
click at [434, 128] on input "checkbox" at bounding box center [435, 128] width 12 height 12
checkbox input "true"
click at [435, 176] on input "checkbox" at bounding box center [435, 174] width 12 height 12
checkbox input "true"
click at [790, 173] on div "$65,538.17" at bounding box center [794, 173] width 48 height 15
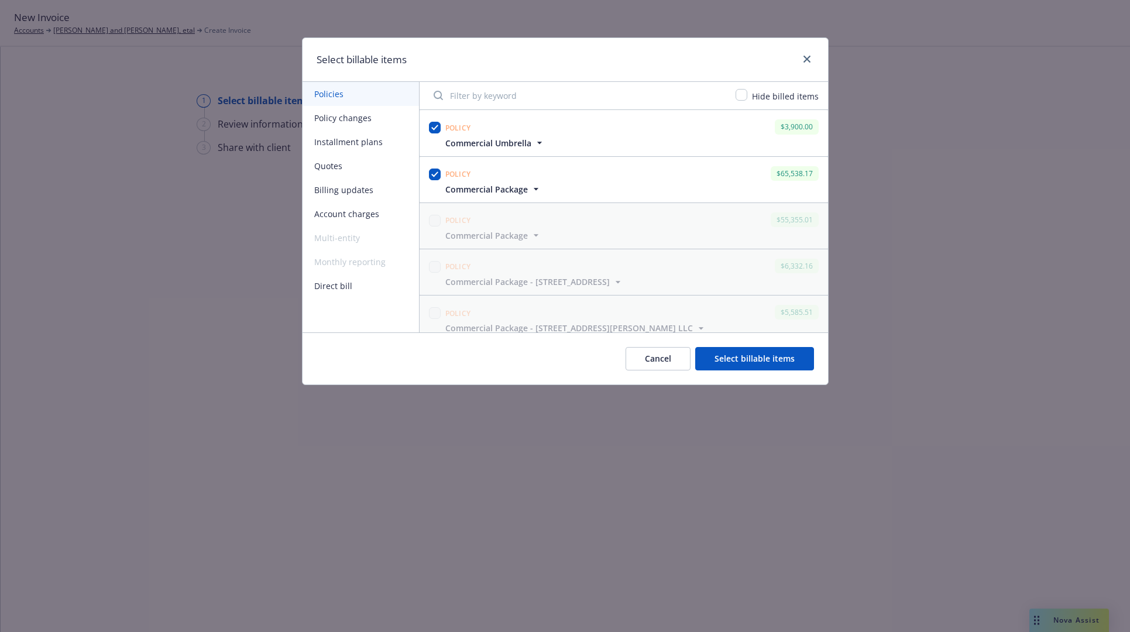
click at [745, 361] on button "Select billable items" at bounding box center [754, 358] width 119 height 23
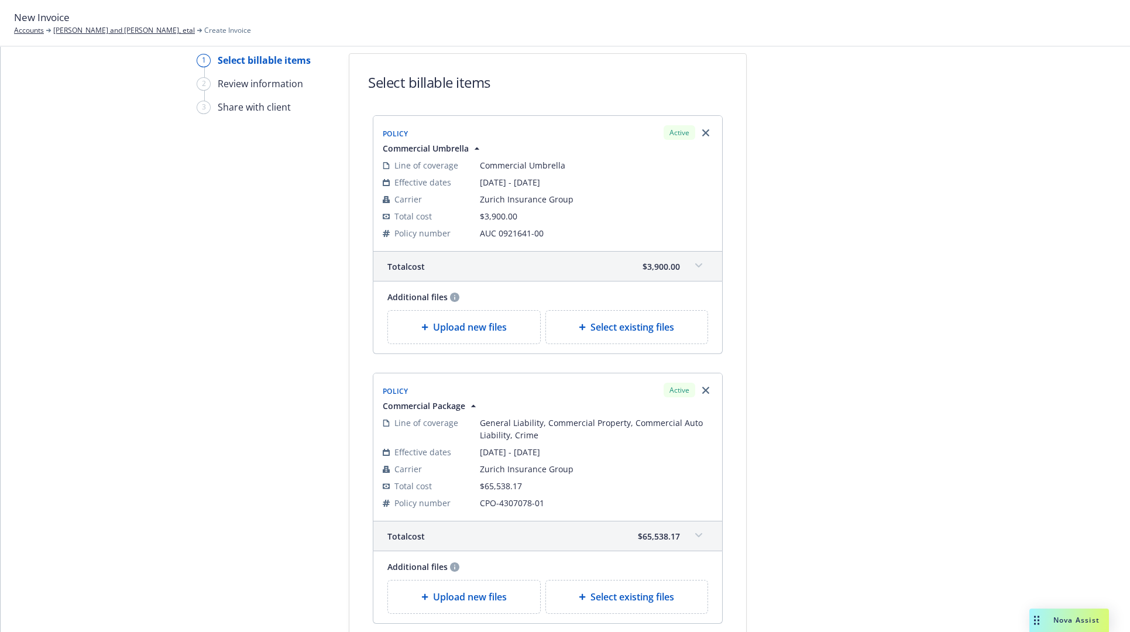
scroll to position [59, 0]
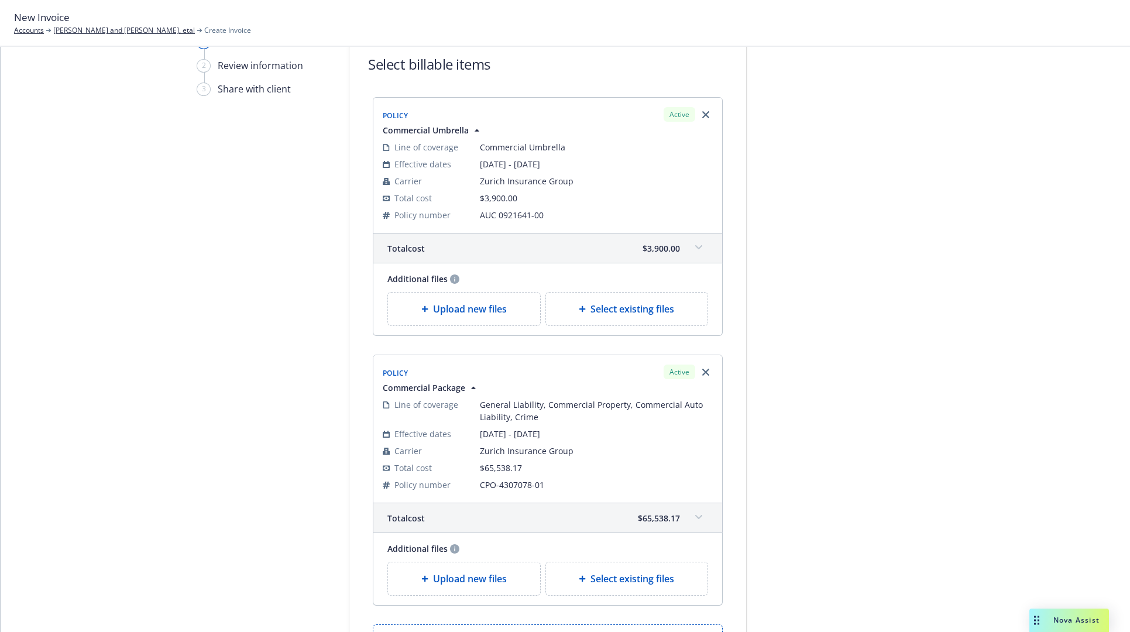
click at [669, 243] on span "$3,900.00" at bounding box center [660, 248] width 37 height 12
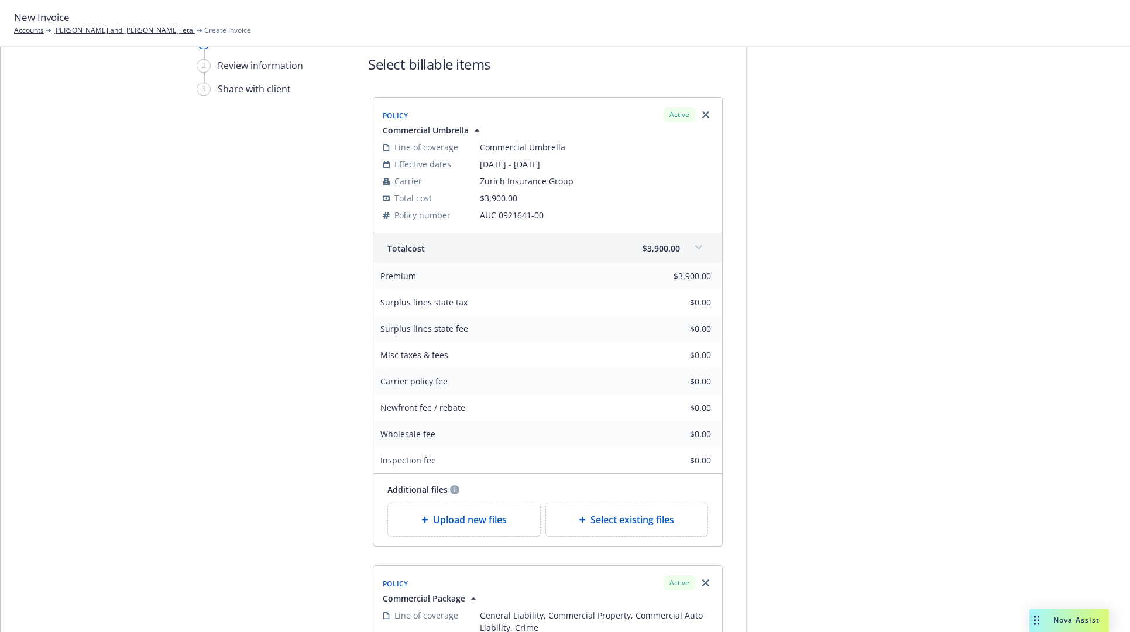
click at [669, 243] on span "$3,900.00" at bounding box center [660, 248] width 37 height 12
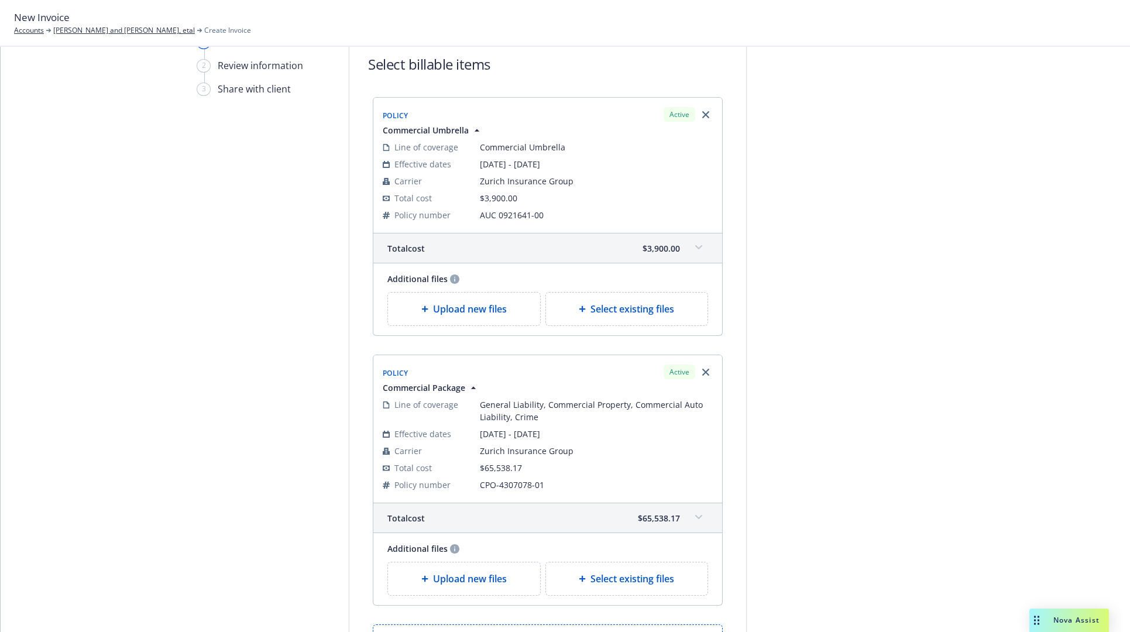
click at [710, 116] on div "Active" at bounding box center [688, 114] width 54 height 19
click at [703, 114] on icon "Remove browser" at bounding box center [705, 114] width 7 height 7
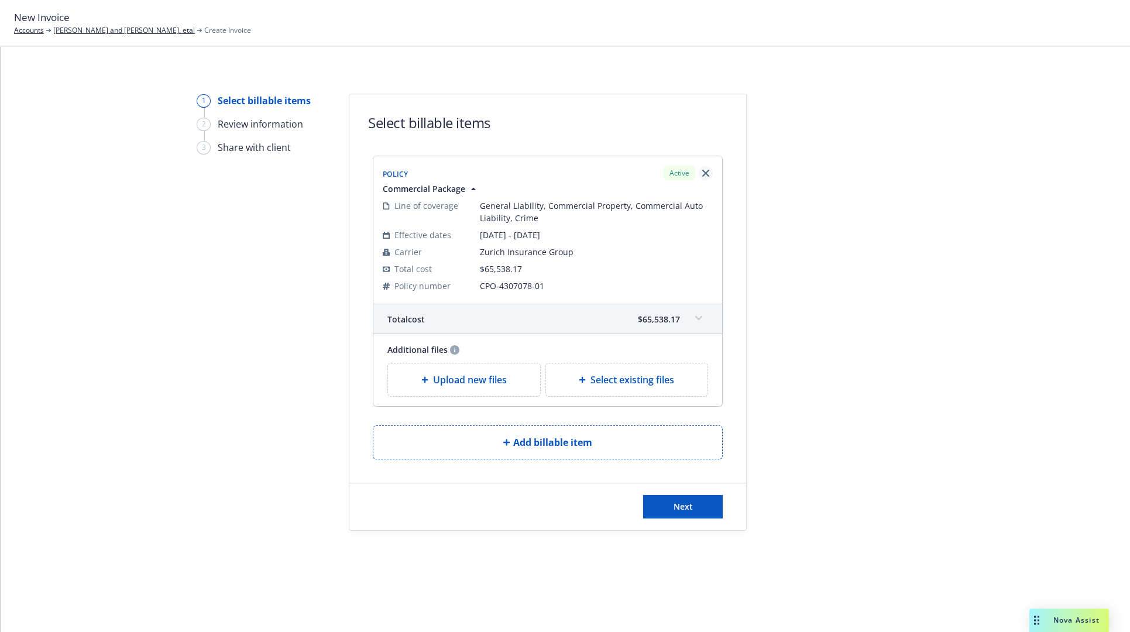
click at [704, 177] on link "Remove browser" at bounding box center [706, 173] width 14 height 14
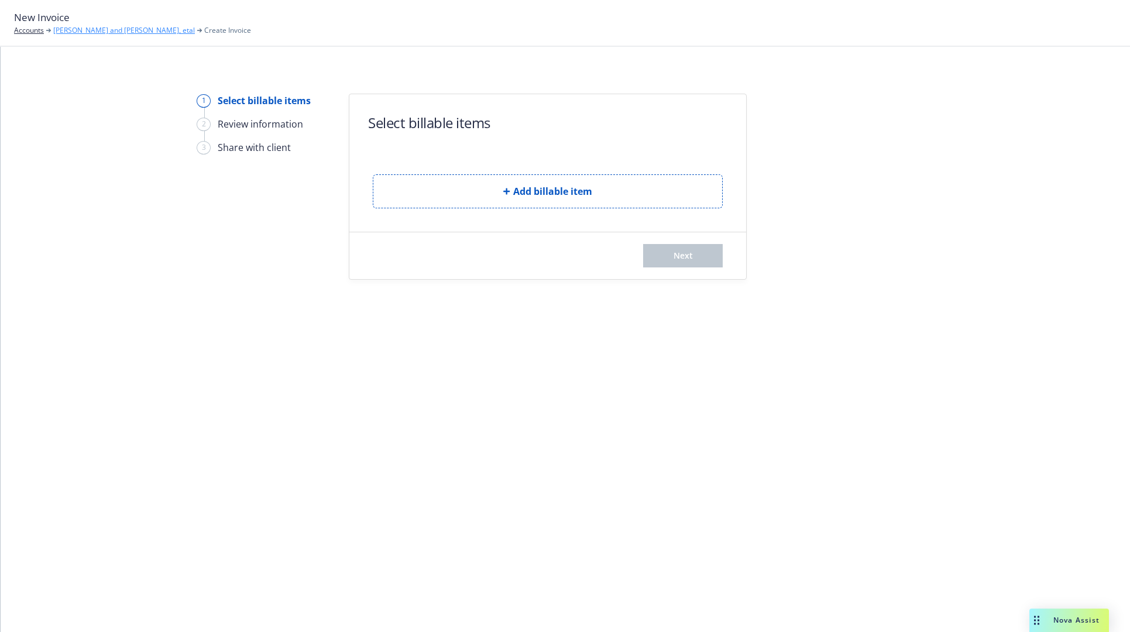
click at [78, 30] on link "[PERSON_NAME] and [PERSON_NAME], etal" at bounding box center [124, 30] width 142 height 11
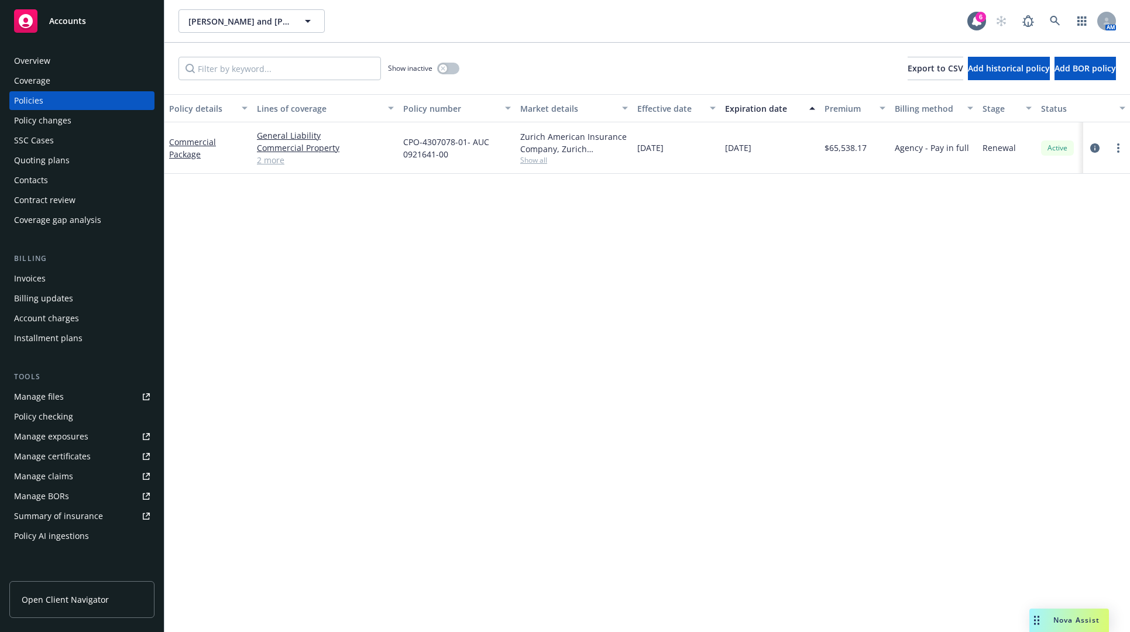
click at [706, 318] on div "Policy details Lines of coverage Policy number Market details Effective date Ex…" at bounding box center [646, 363] width 965 height 538
click at [1120, 148] on link "more" at bounding box center [1118, 148] width 14 height 14
click at [1096, 149] on icon "circleInformation" at bounding box center [1094, 147] width 9 height 9
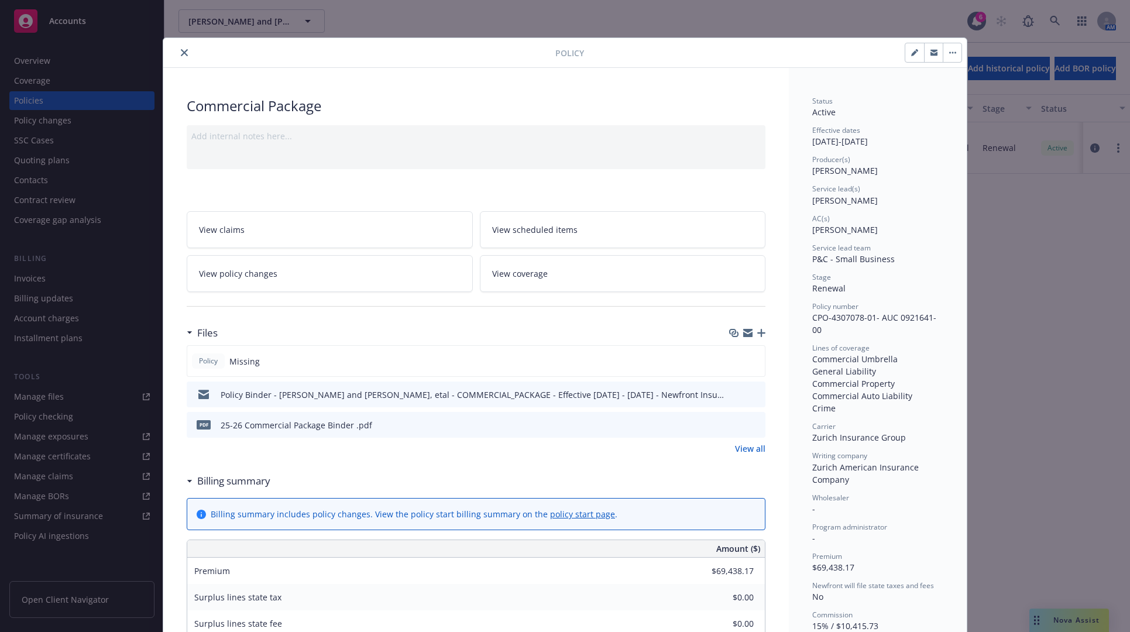
click at [177, 51] on button "close" at bounding box center [184, 53] width 14 height 14
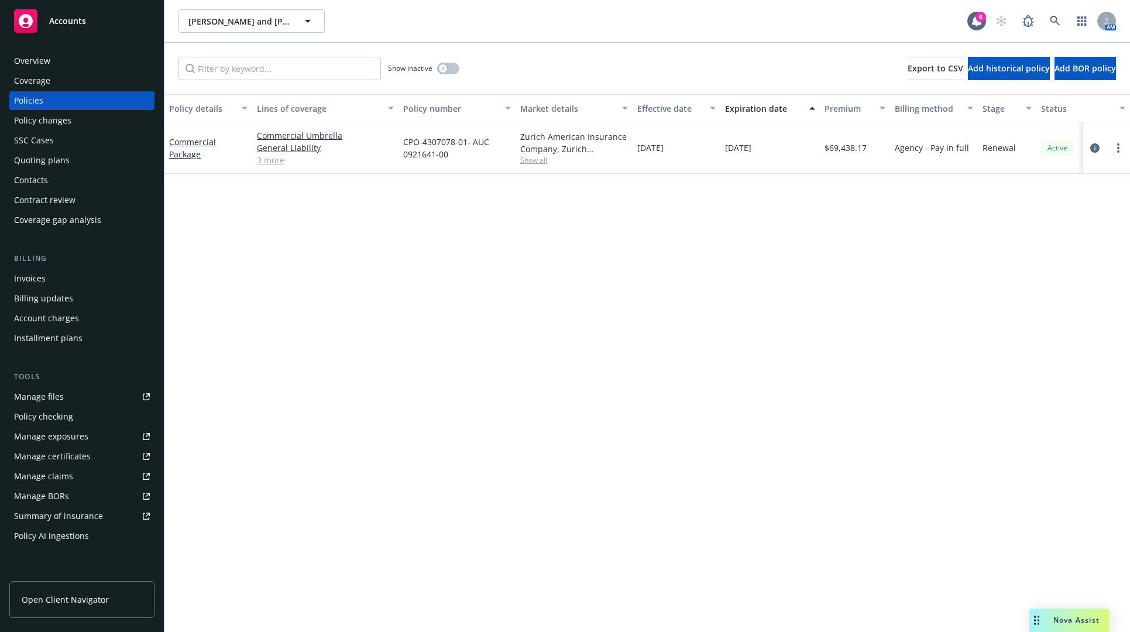
click at [81, 271] on div "Invoices" at bounding box center [82, 278] width 136 height 19
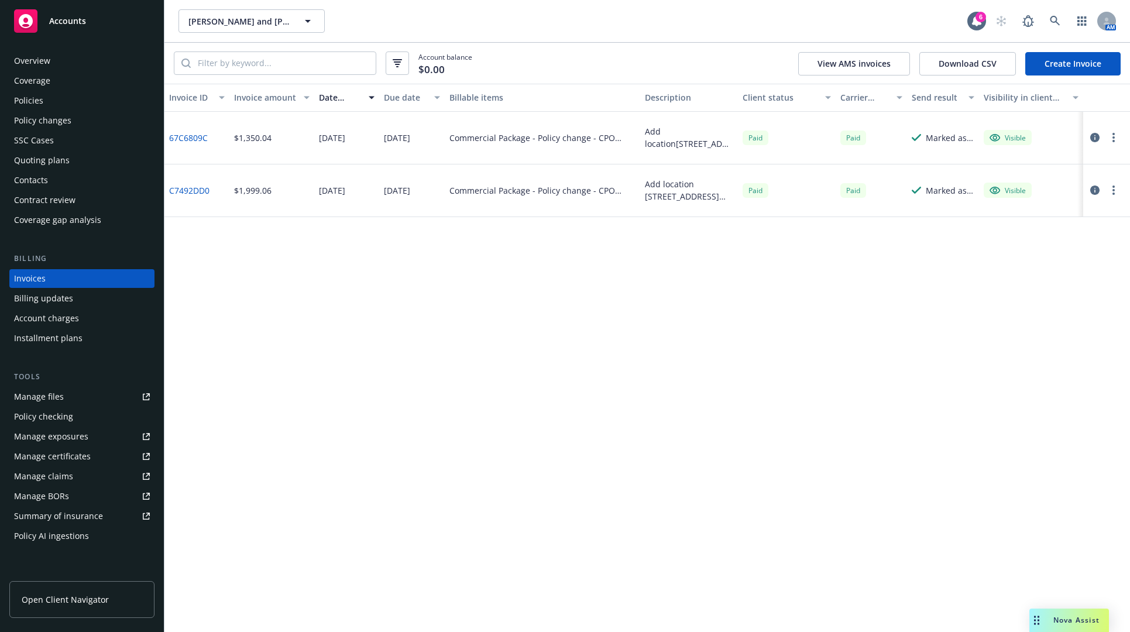
click at [1043, 71] on link "Create Invoice" at bounding box center [1072, 63] width 95 height 23
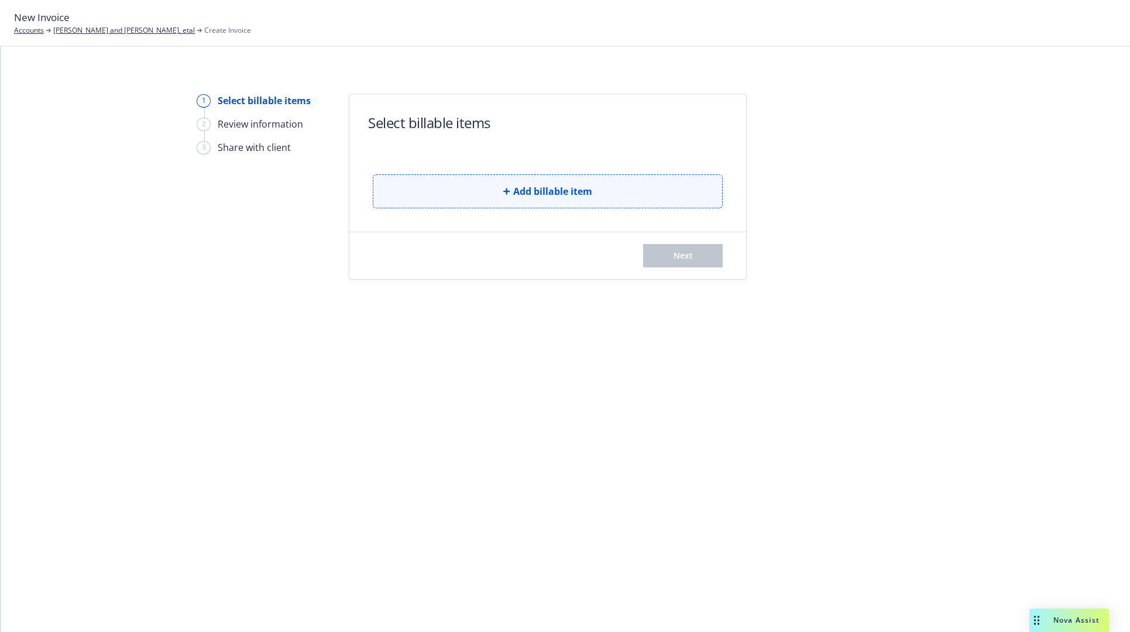
click at [671, 194] on button "Add billable item" at bounding box center [548, 191] width 350 height 34
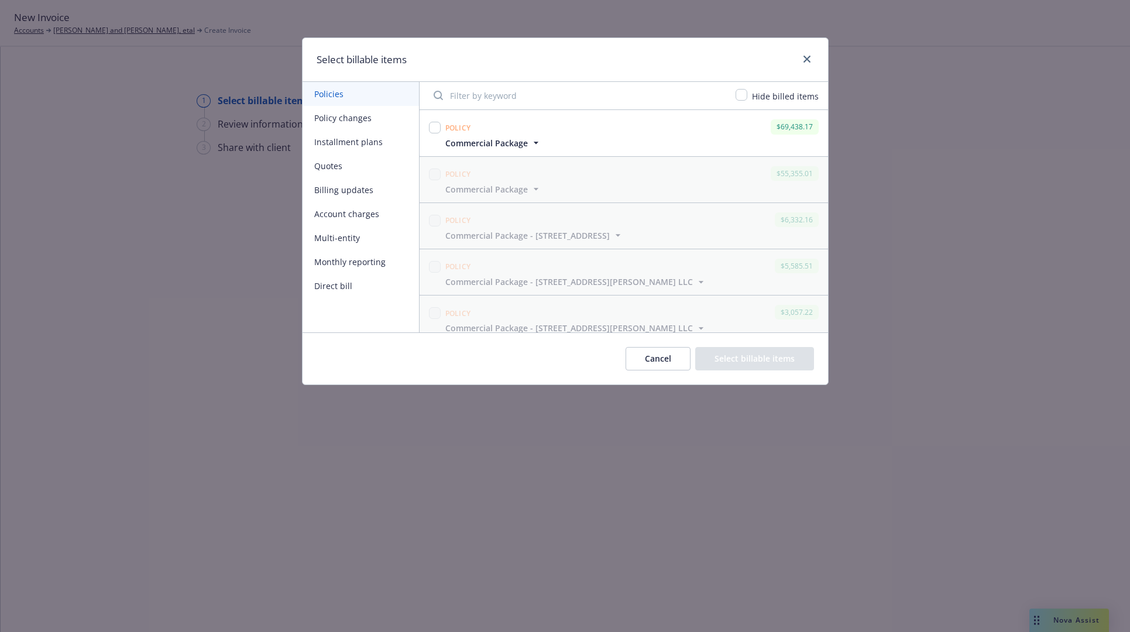
click at [379, 121] on button "Policy changes" at bounding box center [360, 118] width 116 height 24
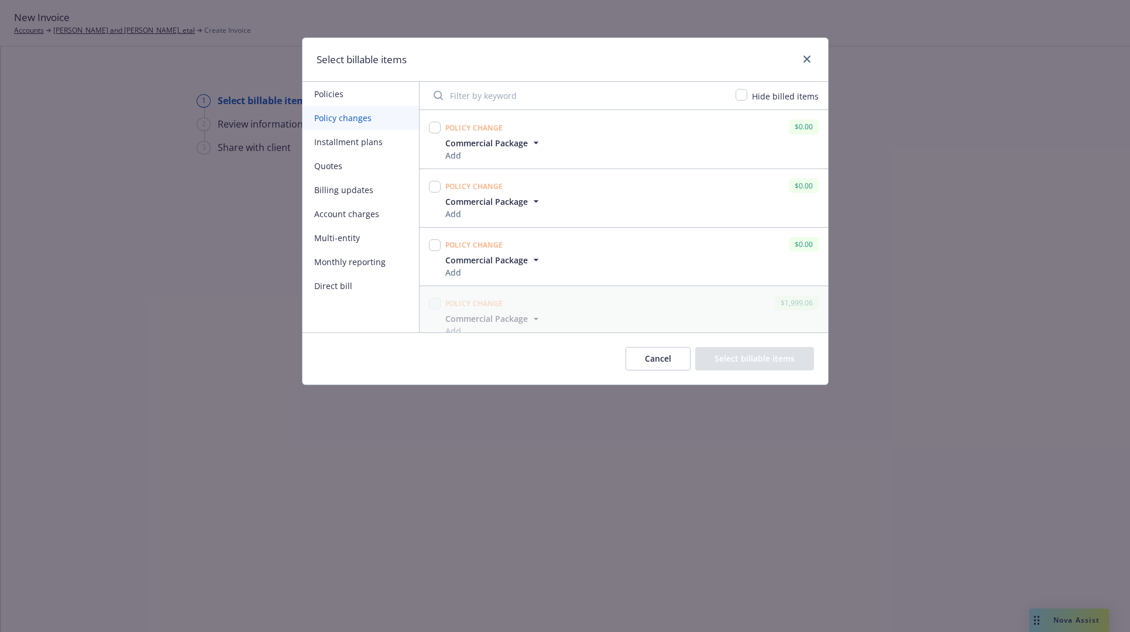
click at [373, 143] on button "Installment plans" at bounding box center [360, 142] width 116 height 24
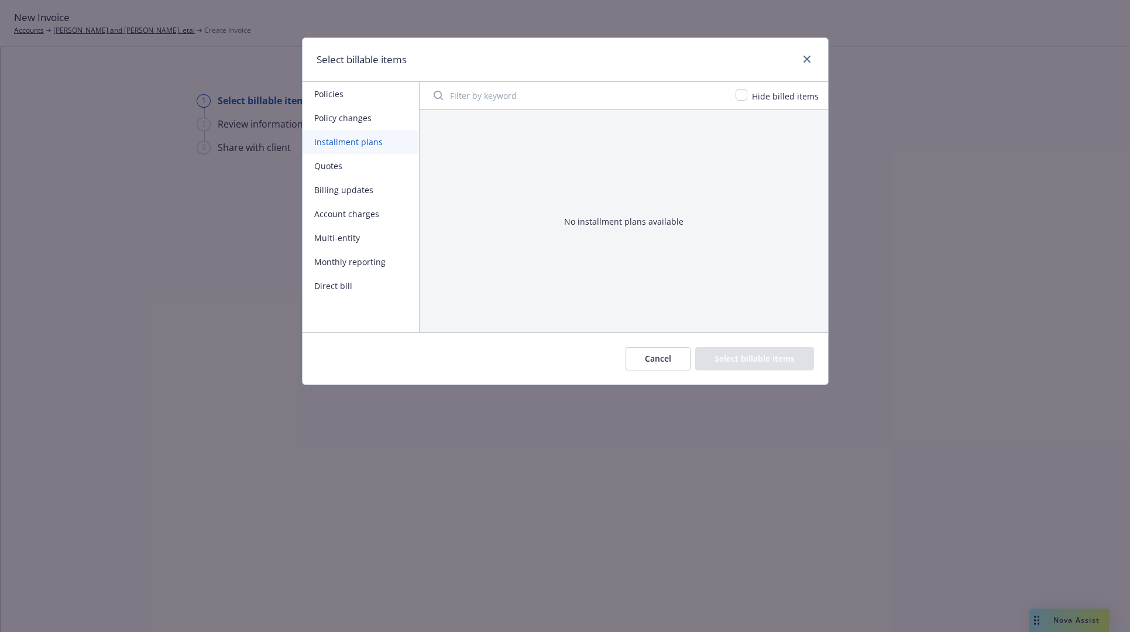
click at [367, 161] on button "Quotes" at bounding box center [360, 166] width 116 height 24
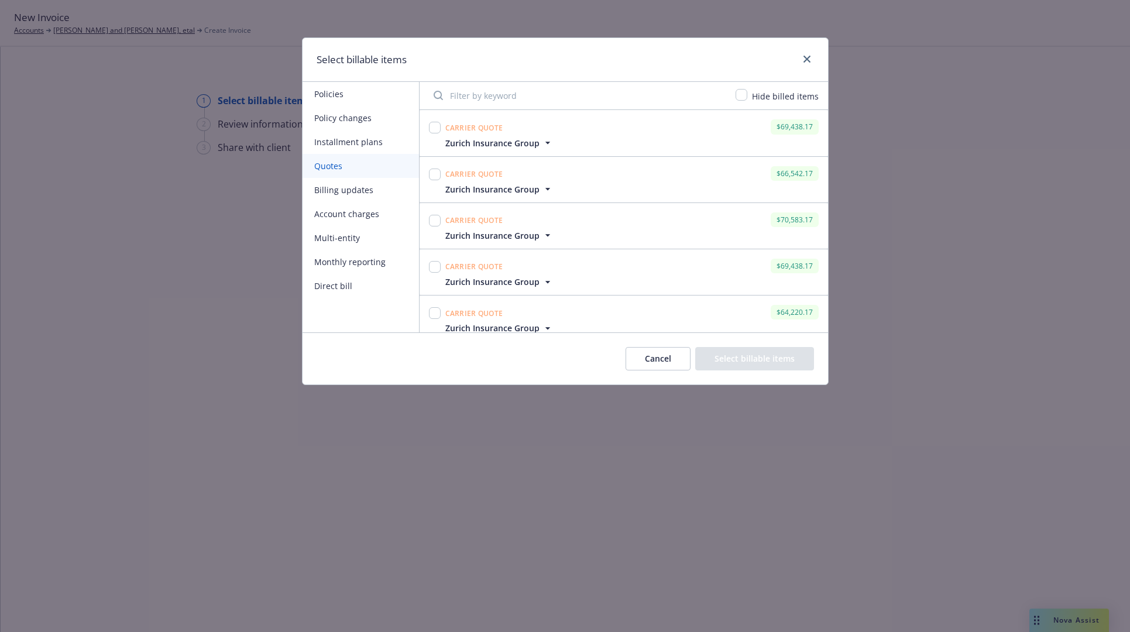
click at [369, 187] on button "Billing updates" at bounding box center [360, 190] width 116 height 24
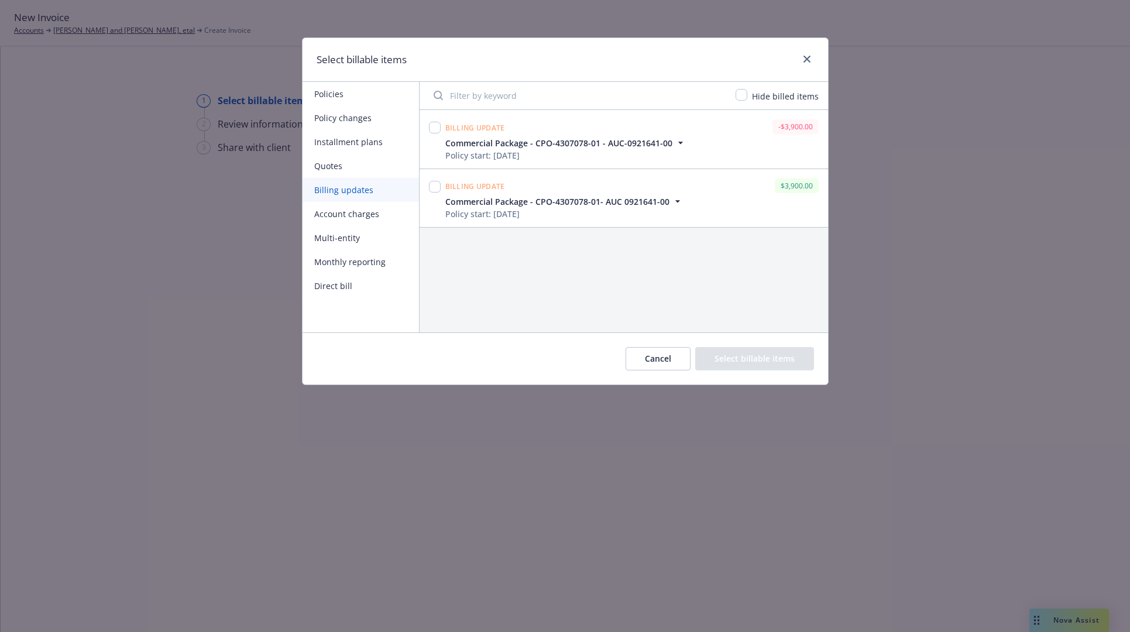
click at [373, 212] on button "Account charges" at bounding box center [360, 214] width 116 height 24
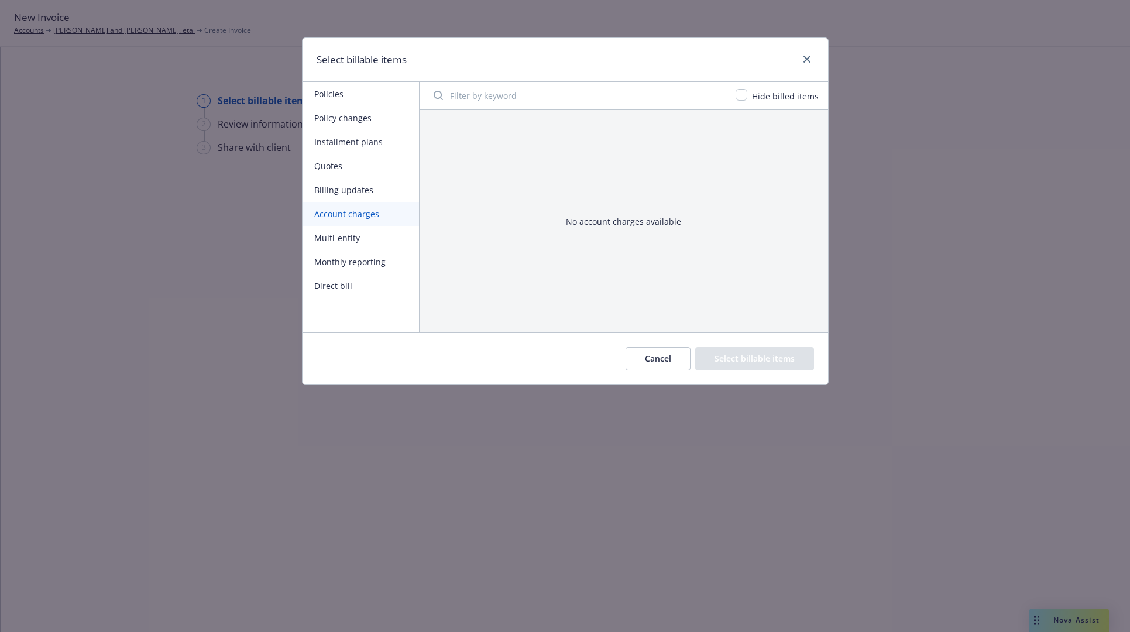
click at [373, 238] on button "Multi-entity" at bounding box center [360, 238] width 116 height 24
click at [673, 360] on button "Cancel" at bounding box center [657, 358] width 65 height 23
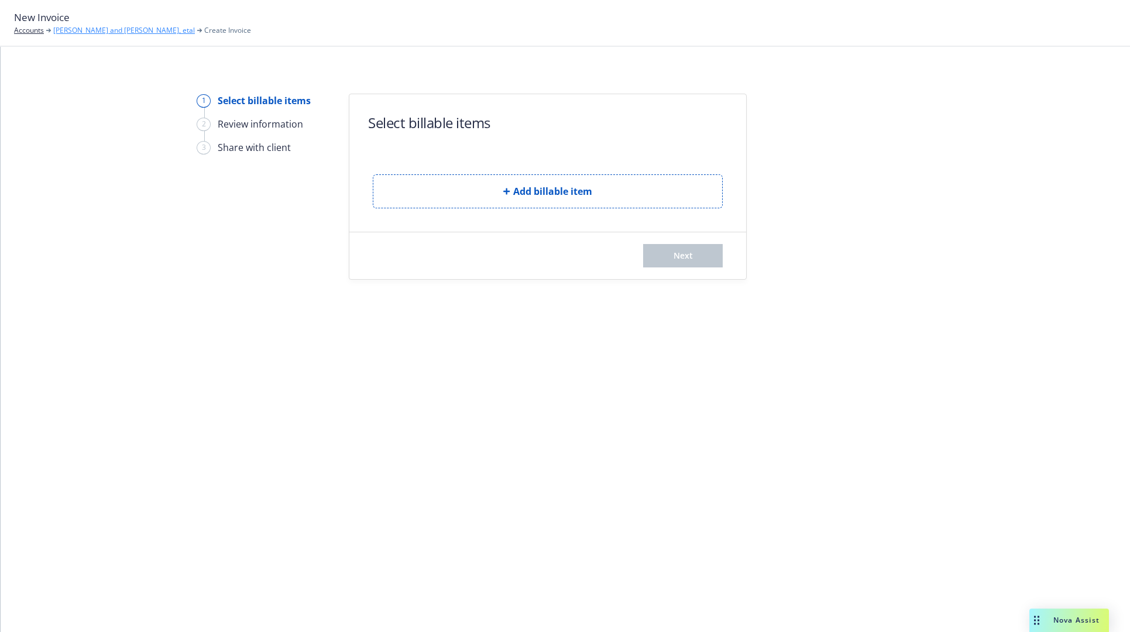
click at [71, 27] on link "[PERSON_NAME] and [PERSON_NAME], etal" at bounding box center [124, 30] width 142 height 11
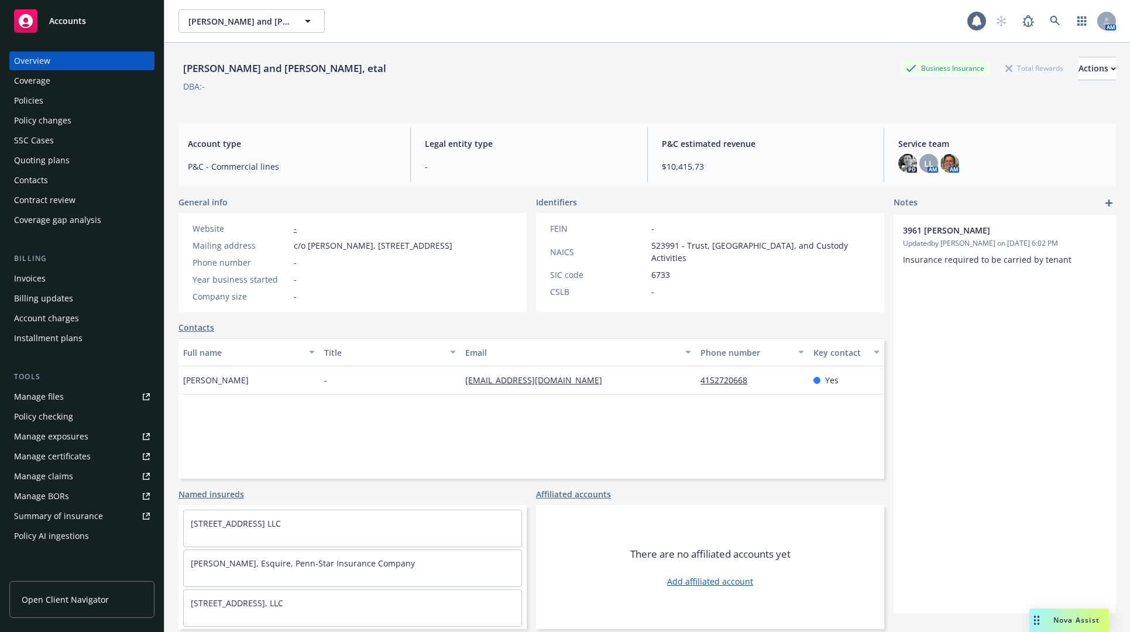
click at [51, 100] on div "Policies" at bounding box center [82, 100] width 136 height 19
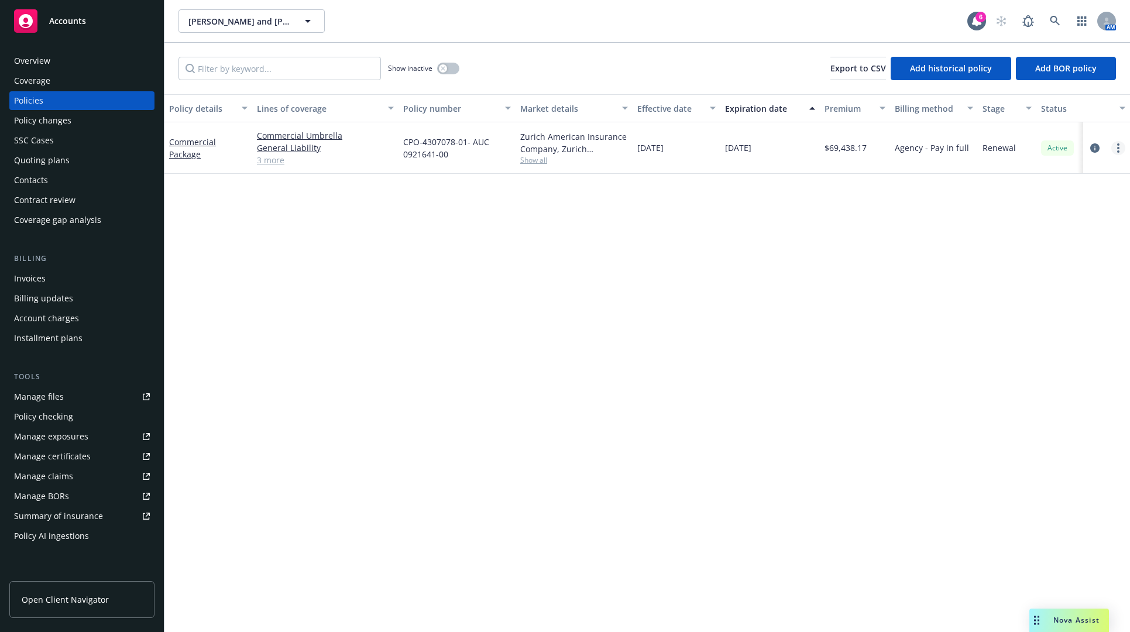
click at [1117, 145] on icon "more" at bounding box center [1118, 147] width 2 height 9
click at [1119, 145] on circle "more" at bounding box center [1118, 144] width 2 height 2
click at [1093, 147] on icon "circleInformation" at bounding box center [1094, 147] width 9 height 9
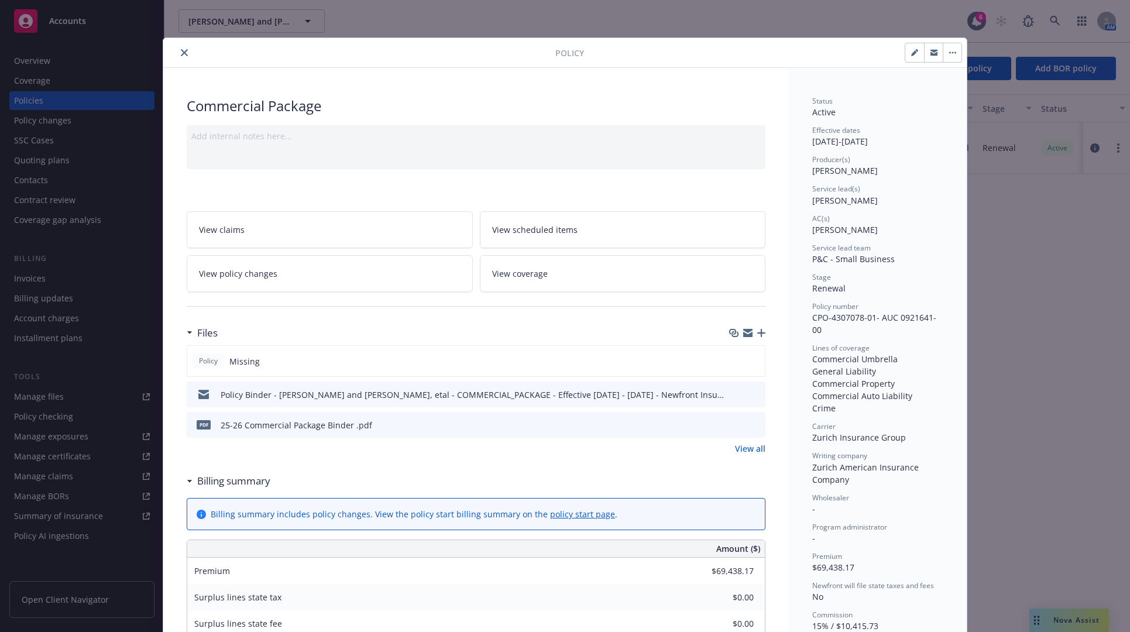
click at [942, 49] on button "button" at bounding box center [951, 52] width 19 height 19
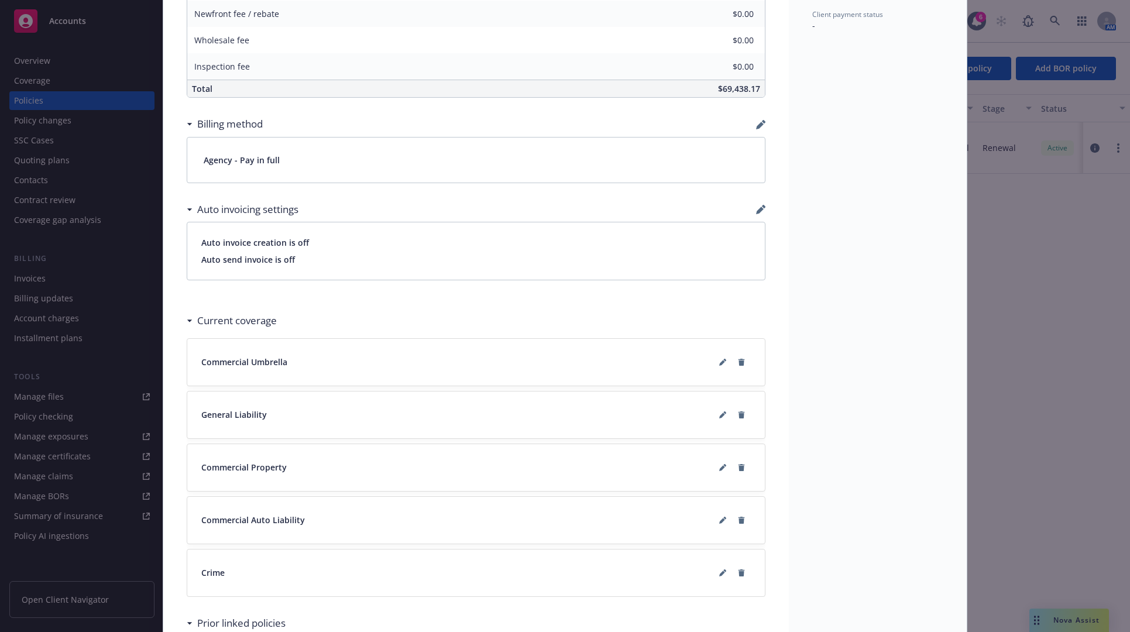
scroll to position [702, 0]
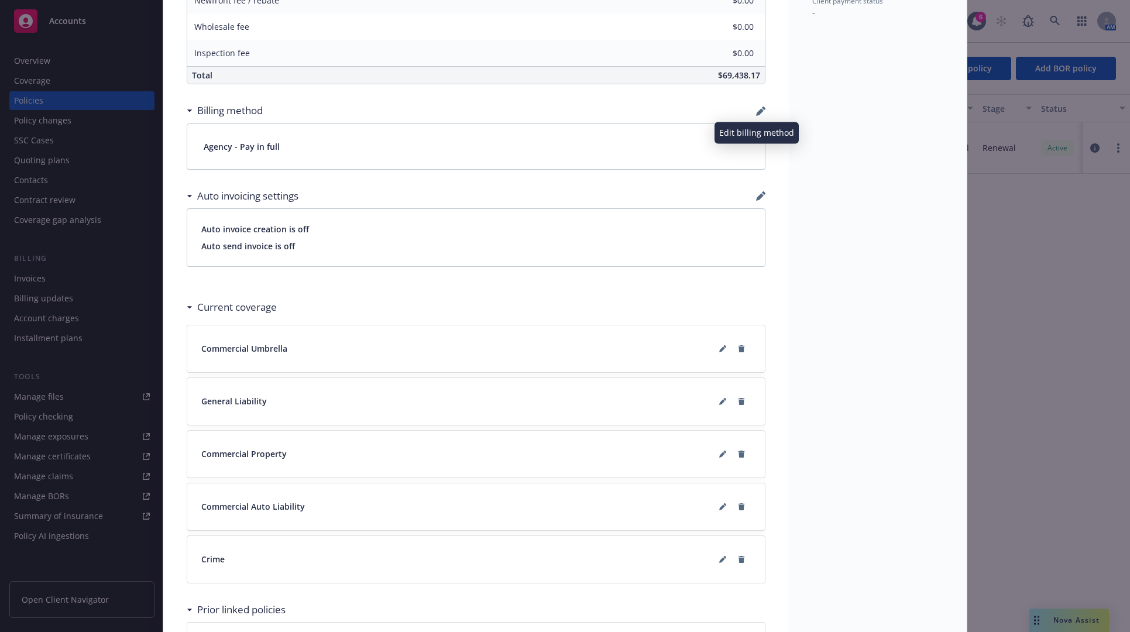
click at [756, 109] on icon "button" at bounding box center [760, 112] width 8 height 8
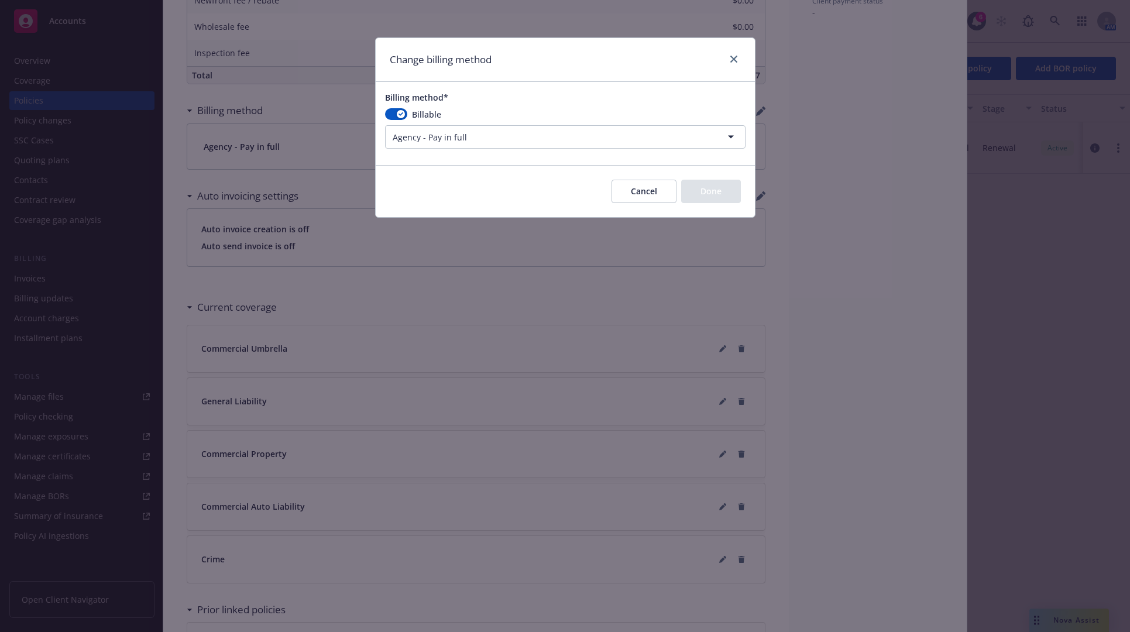
click at [711, 116] on div "Billable" at bounding box center [565, 114] width 360 height 12
click at [711, 135] on html "Accounts Overview Coverage Policies Policy changes SSC Cases Quoting plans Cont…" at bounding box center [565, 316] width 1130 height 632
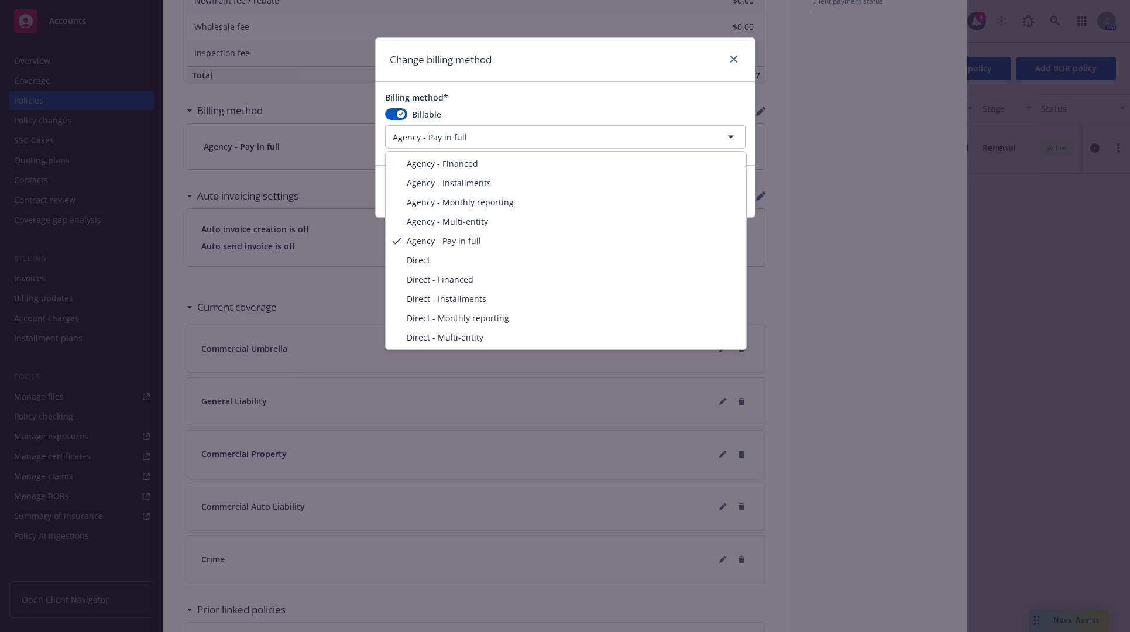
select select "AGENCY_MULTI_ENTITY"
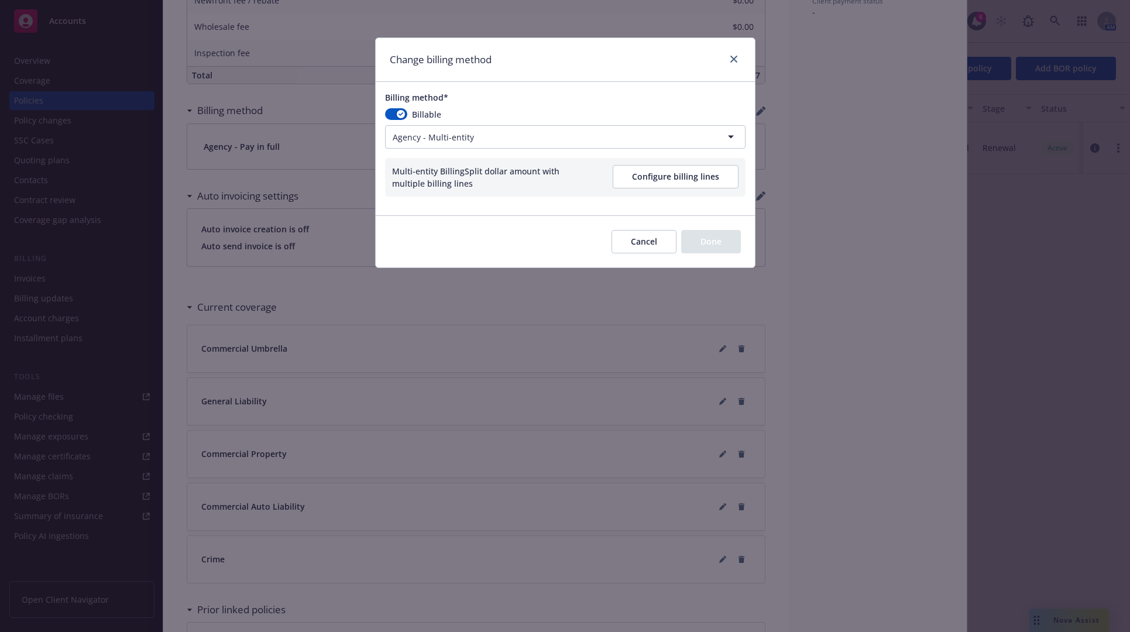
click at [669, 180] on button "Configure billing lines" at bounding box center [676, 176] width 126 height 23
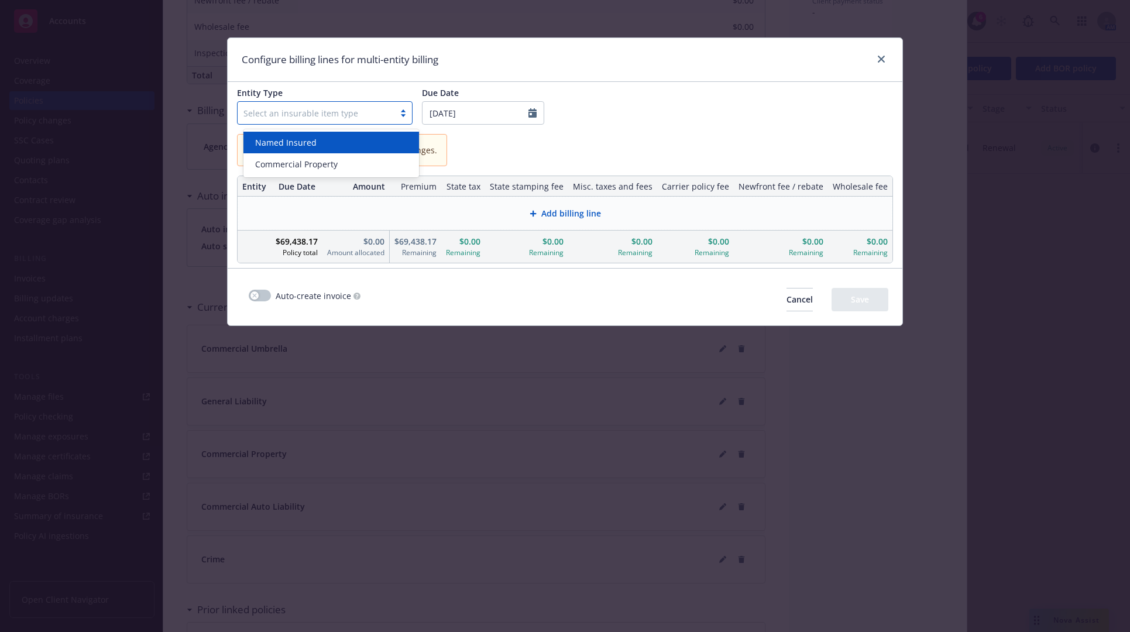
click at [394, 113] on div "Select an insurable item type" at bounding box center [316, 113] width 157 height 19
click at [393, 153] on div "Named Insured" at bounding box center [331, 143] width 176 height 22
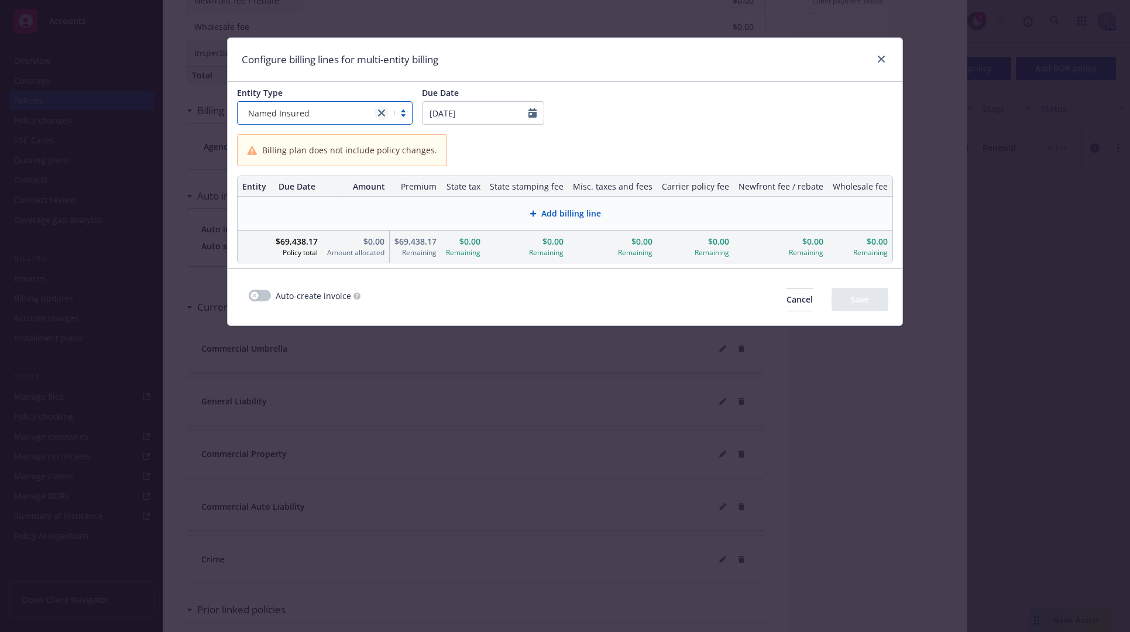
click at [385, 113] on icon "close" at bounding box center [381, 112] width 7 height 7
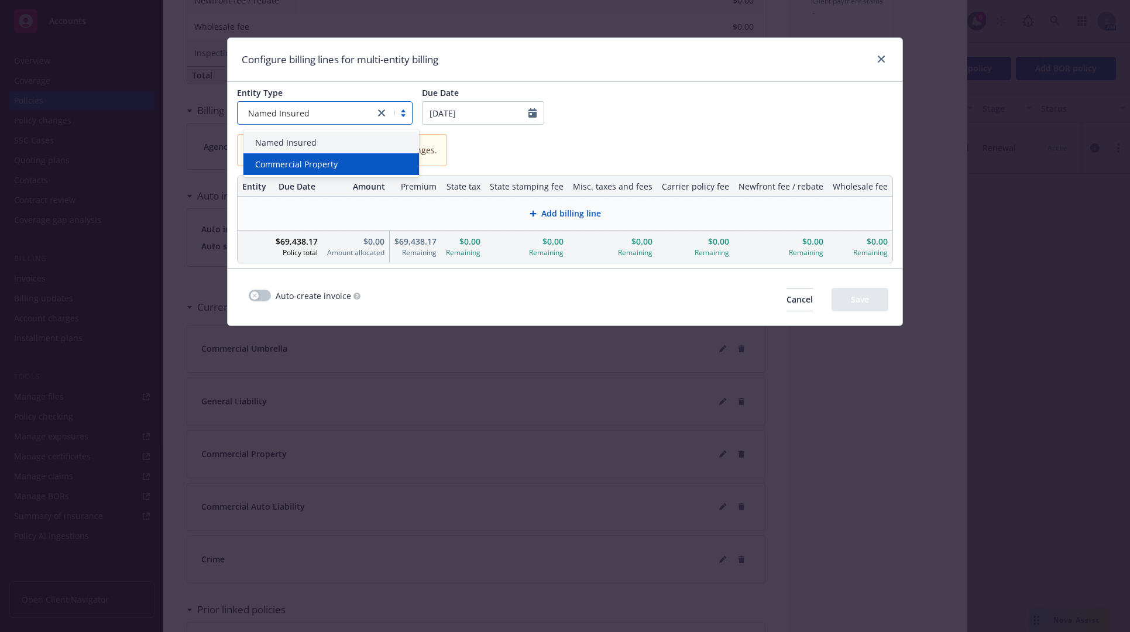
click at [370, 159] on div "Commercial Property" at bounding box center [330, 164] width 161 height 12
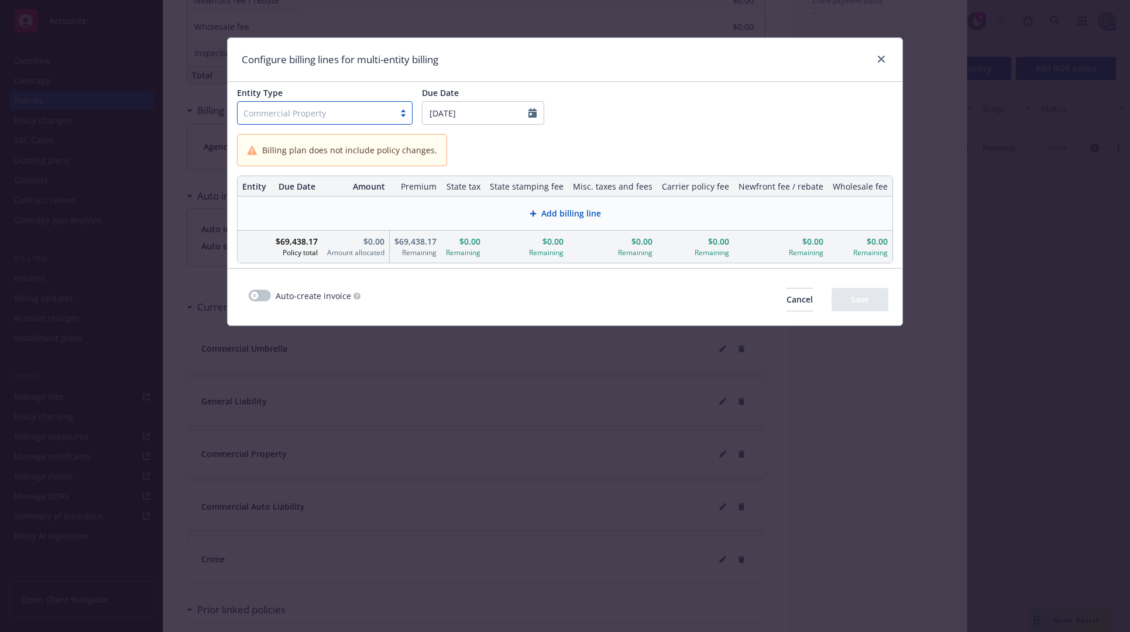
click at [561, 161] on div "Billing plan does not include policy changes." at bounding box center [565, 150] width 656 height 32
click at [495, 167] on div "Billing plan does not include policy changes." at bounding box center [565, 150] width 675 height 42
click at [535, 218] on div "Add billing line" at bounding box center [564, 213] width 635 height 13
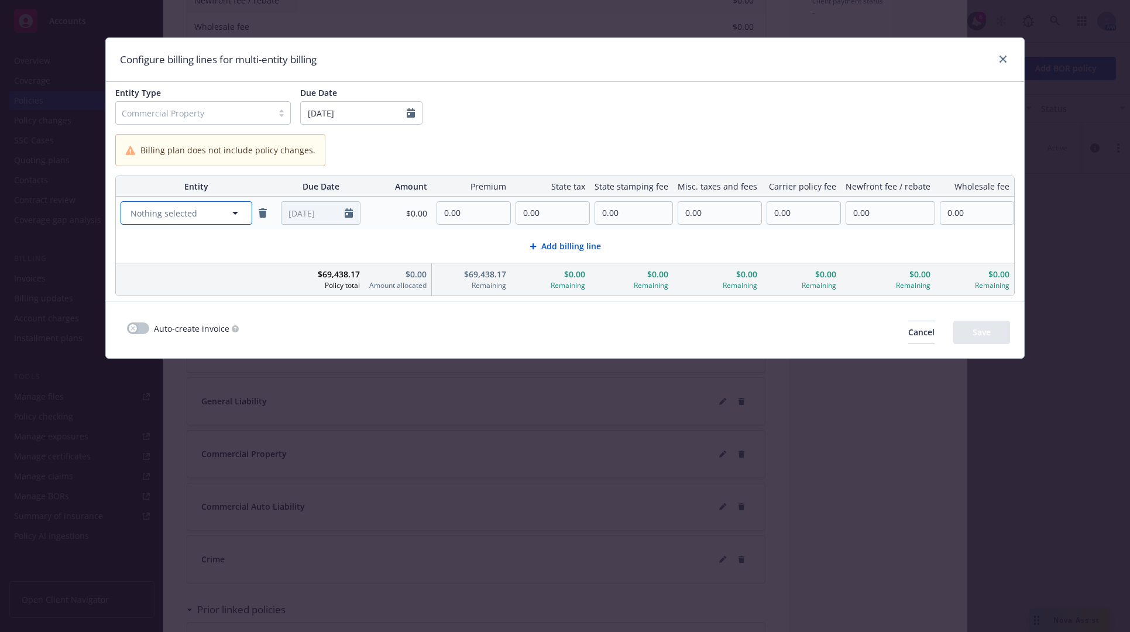
click at [249, 215] on button "Nothing selected" at bounding box center [187, 212] width 132 height 23
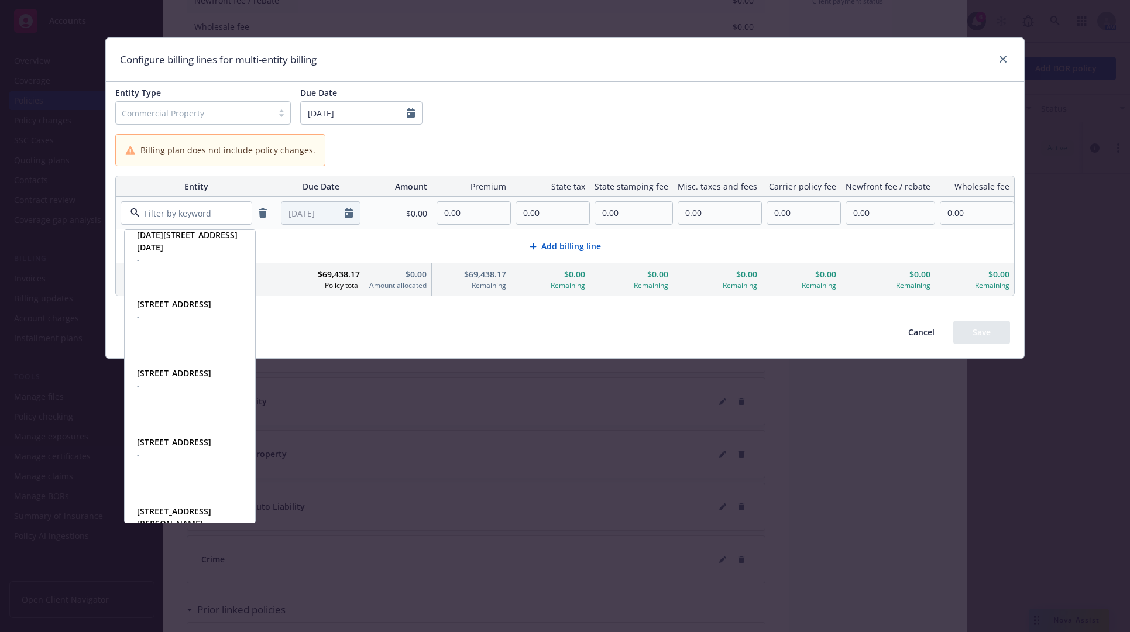
scroll to position [0, 0]
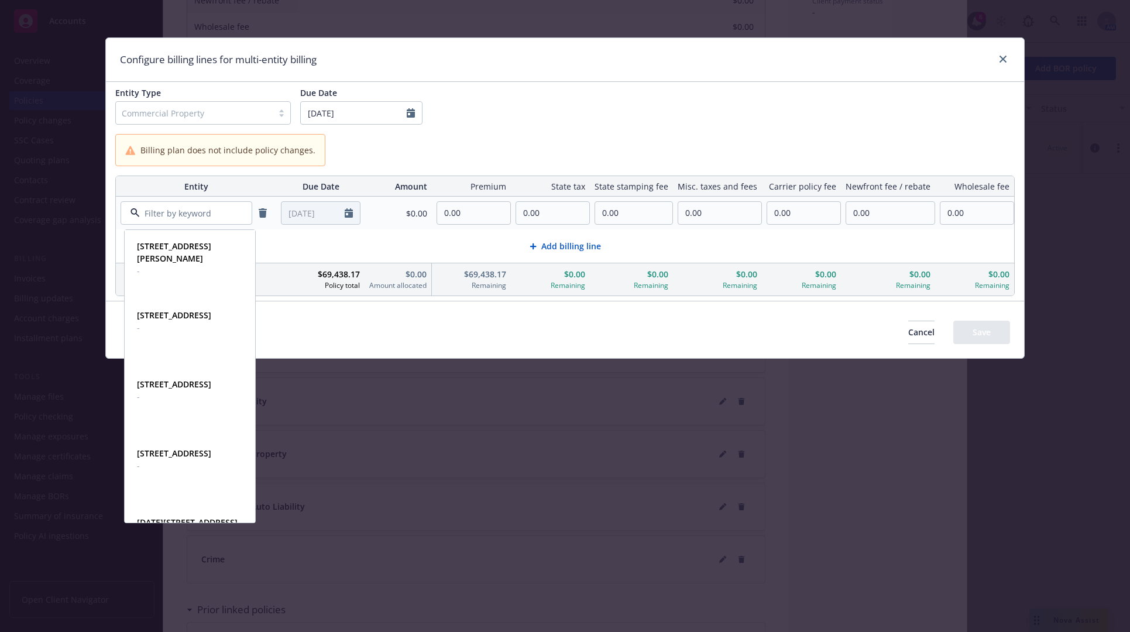
click at [889, 333] on div "Multi-entity billing lines must have linked entities." at bounding box center [874, 332] width 126 height 34
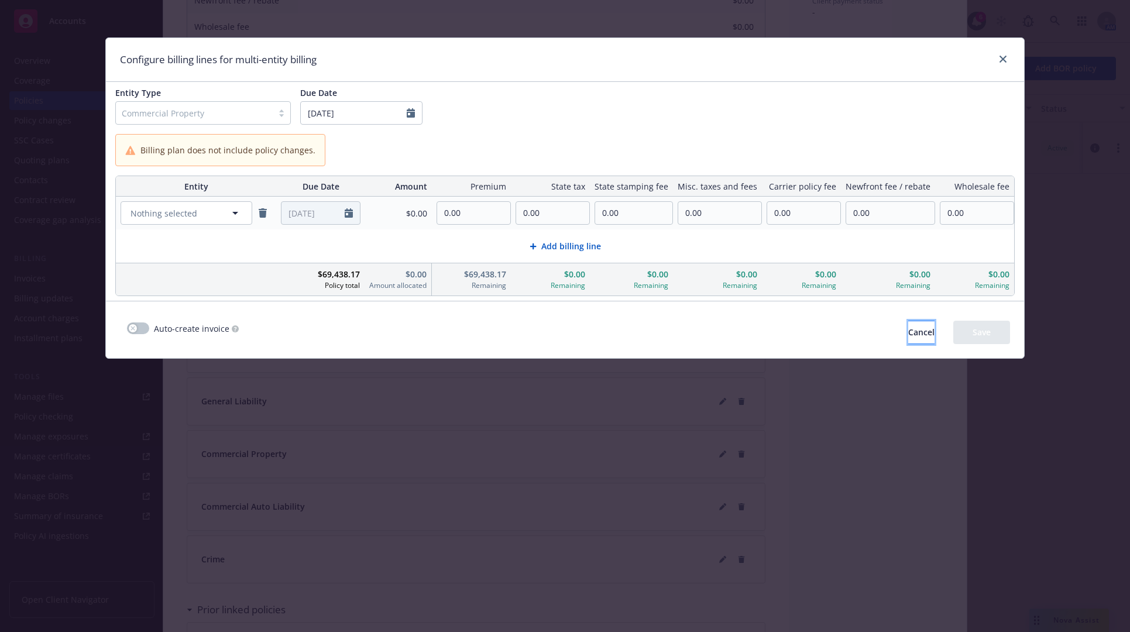
click at [910, 328] on span "Cancel" at bounding box center [921, 331] width 26 height 11
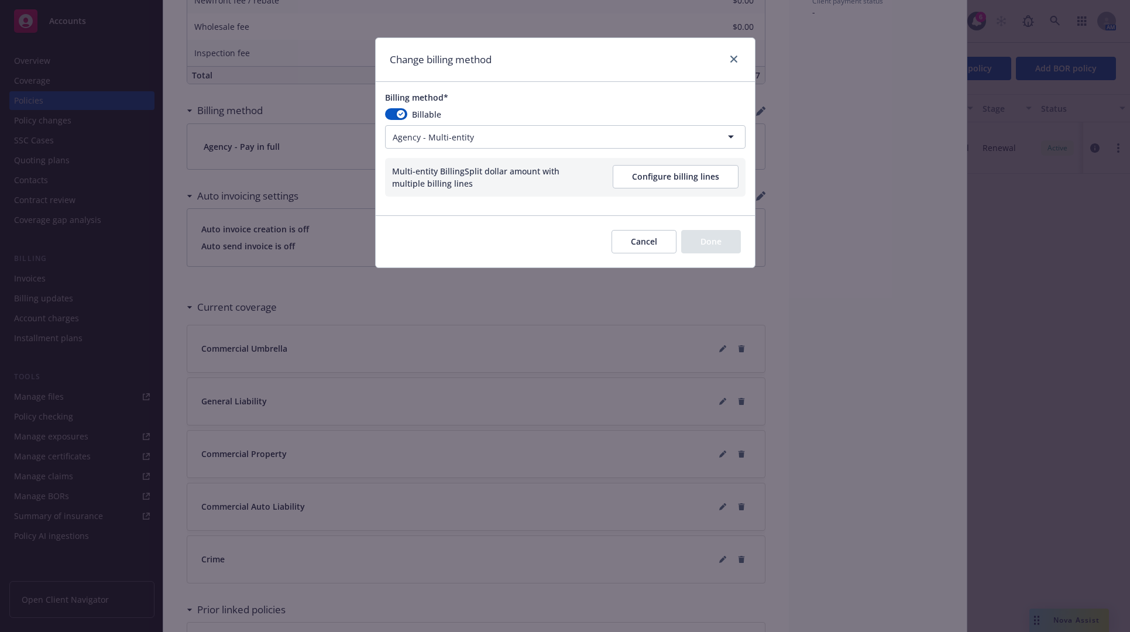
click at [726, 60] on div at bounding box center [731, 59] width 19 height 15
click at [734, 61] on icon "close" at bounding box center [733, 59] width 7 height 7
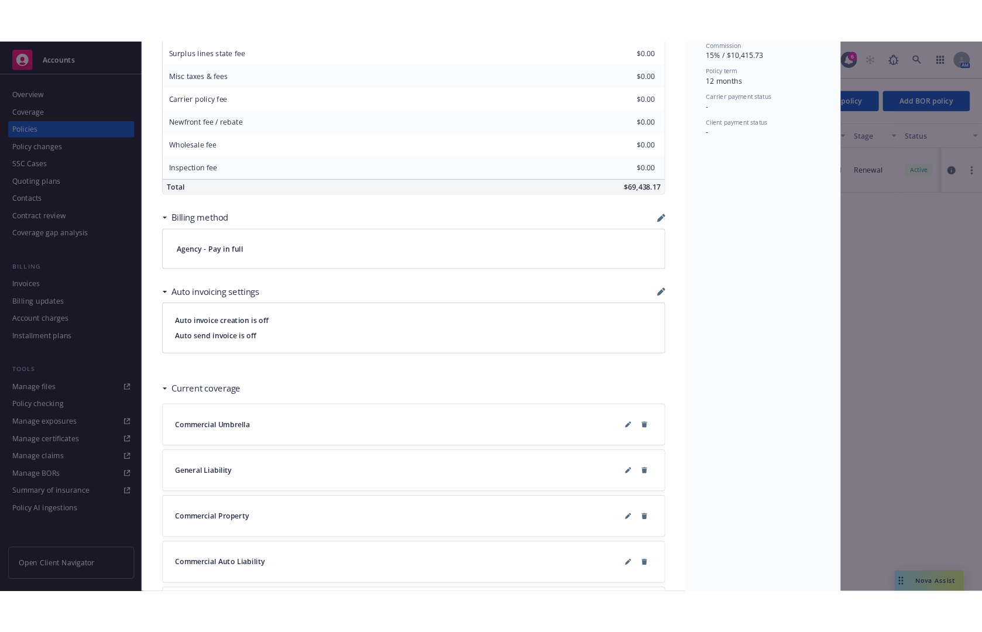
scroll to position [644, 0]
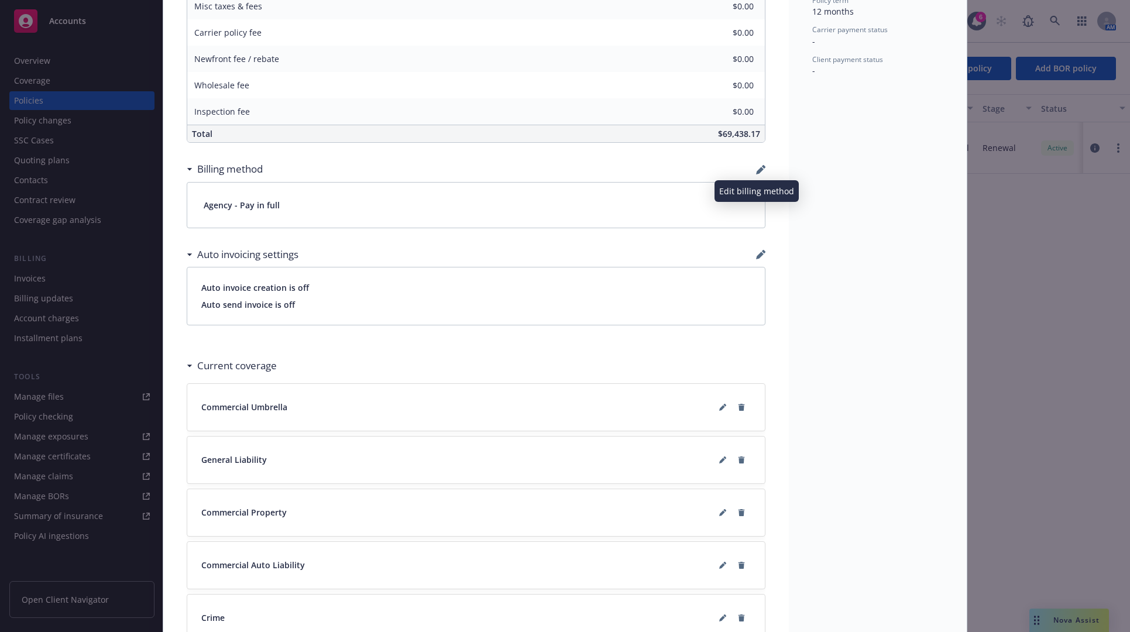
click at [756, 171] on icon "button" at bounding box center [760, 171] width 8 height 8
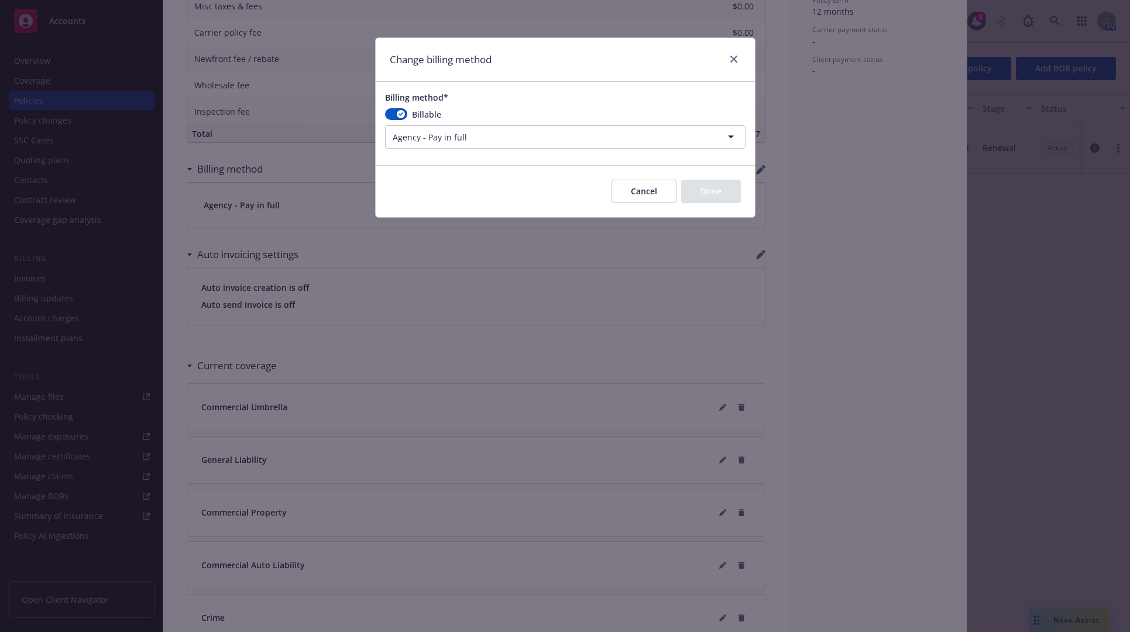
click at [500, 154] on div at bounding box center [565, 153] width 379 height 5
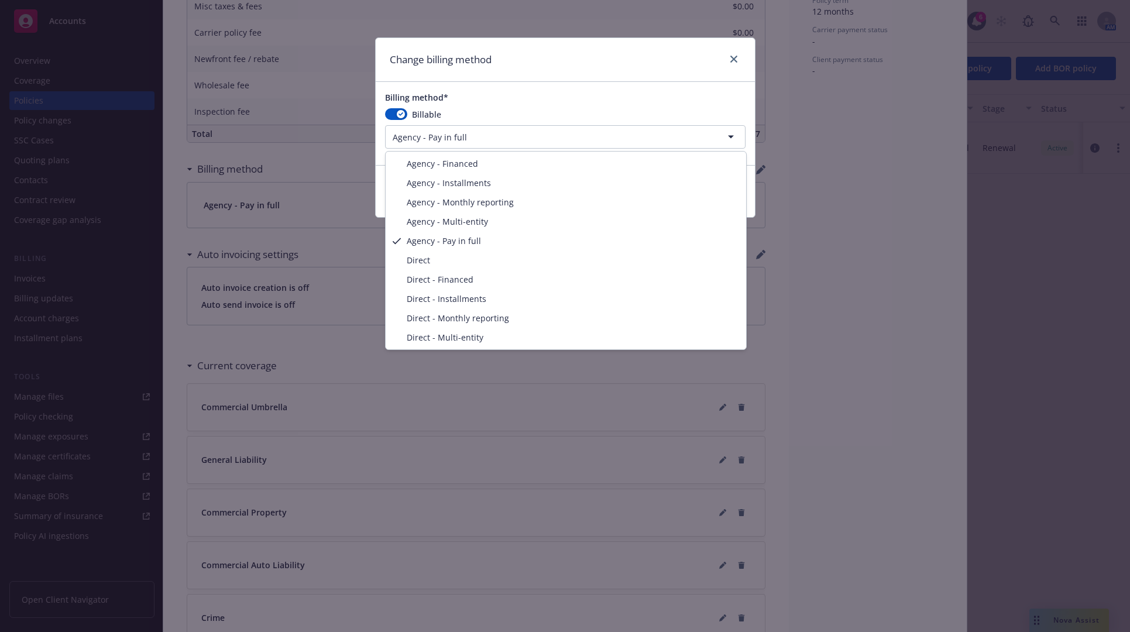
click at [501, 146] on html "Accounts Overview Coverage Policies Policy changes SSC Cases Quoting plans Cont…" at bounding box center [565, 316] width 1130 height 632
select select "AGENCY_MULTI_ENTITY"
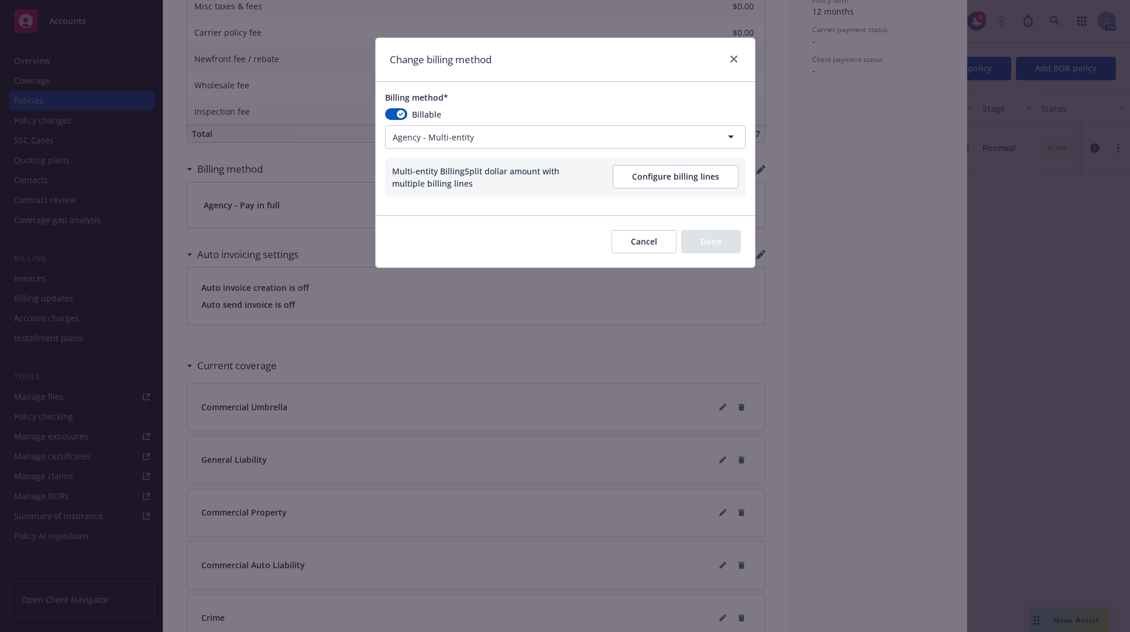
click at [663, 182] on button "Configure billing lines" at bounding box center [676, 176] width 126 height 23
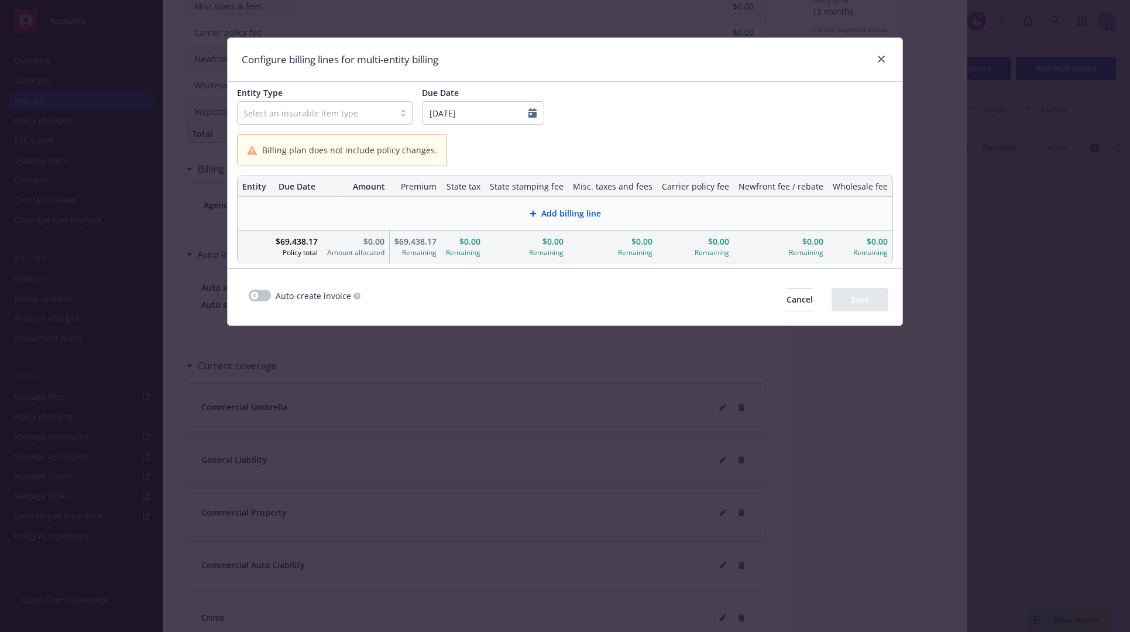
click at [373, 114] on div at bounding box center [315, 113] width 145 height 14
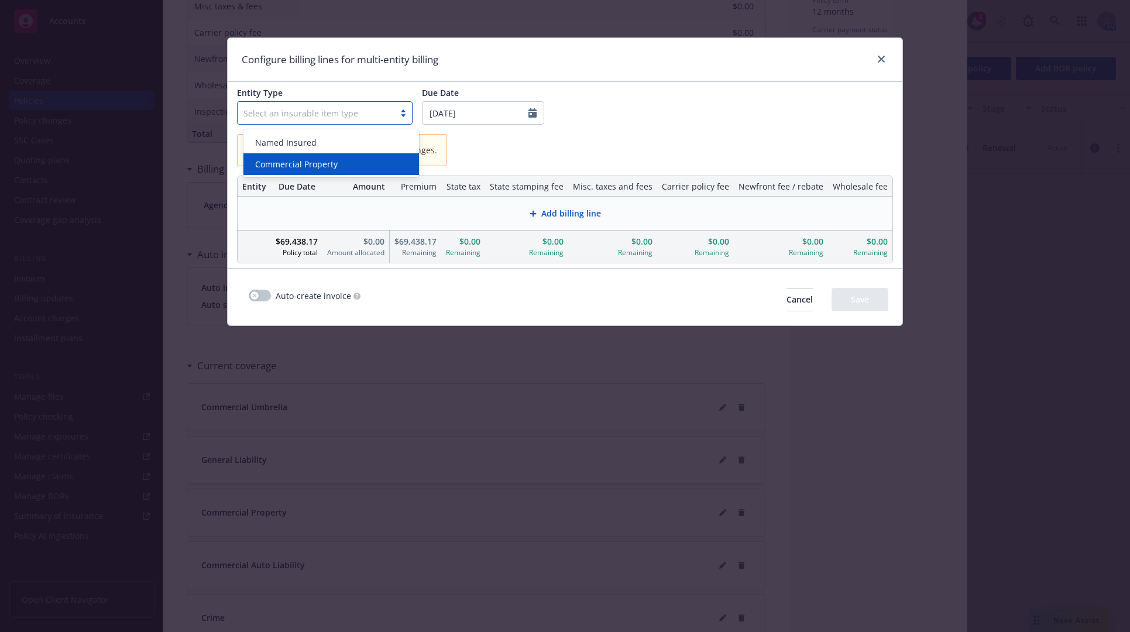
click at [372, 161] on div "Commercial Property" at bounding box center [330, 164] width 161 height 12
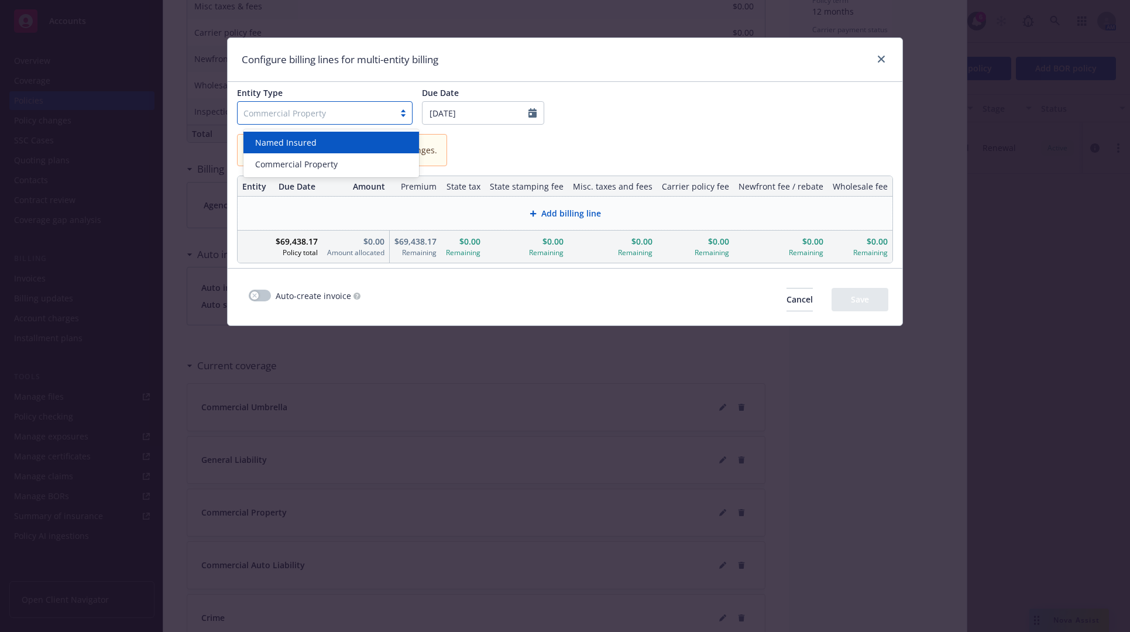
click at [368, 112] on div at bounding box center [315, 113] width 145 height 14
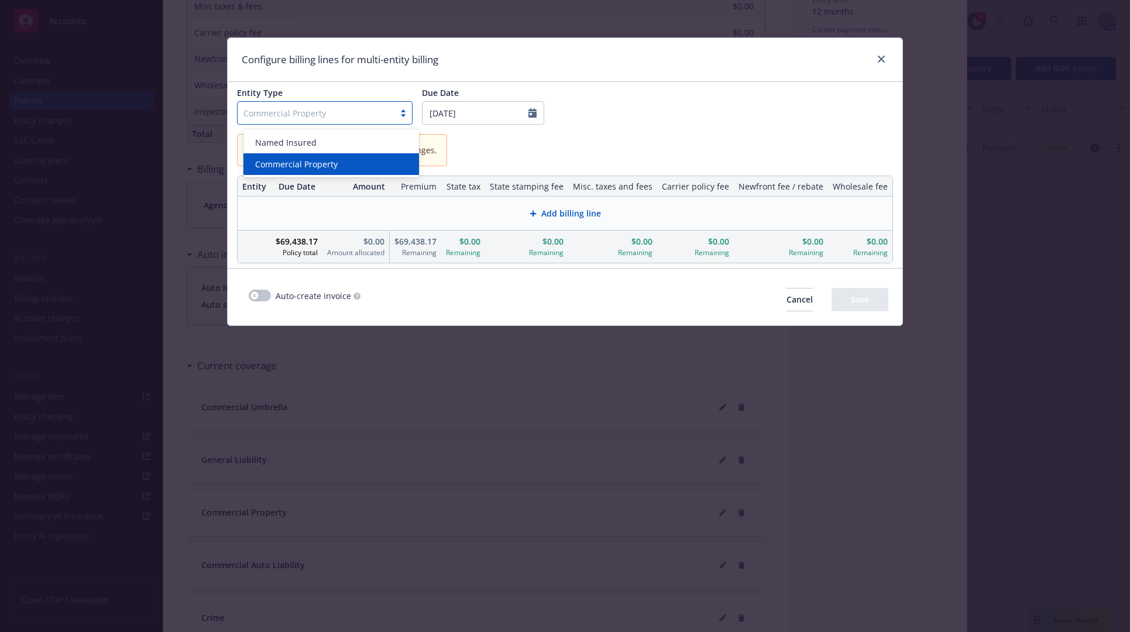
click at [368, 159] on div "Commercial Property" at bounding box center [330, 164] width 161 height 12
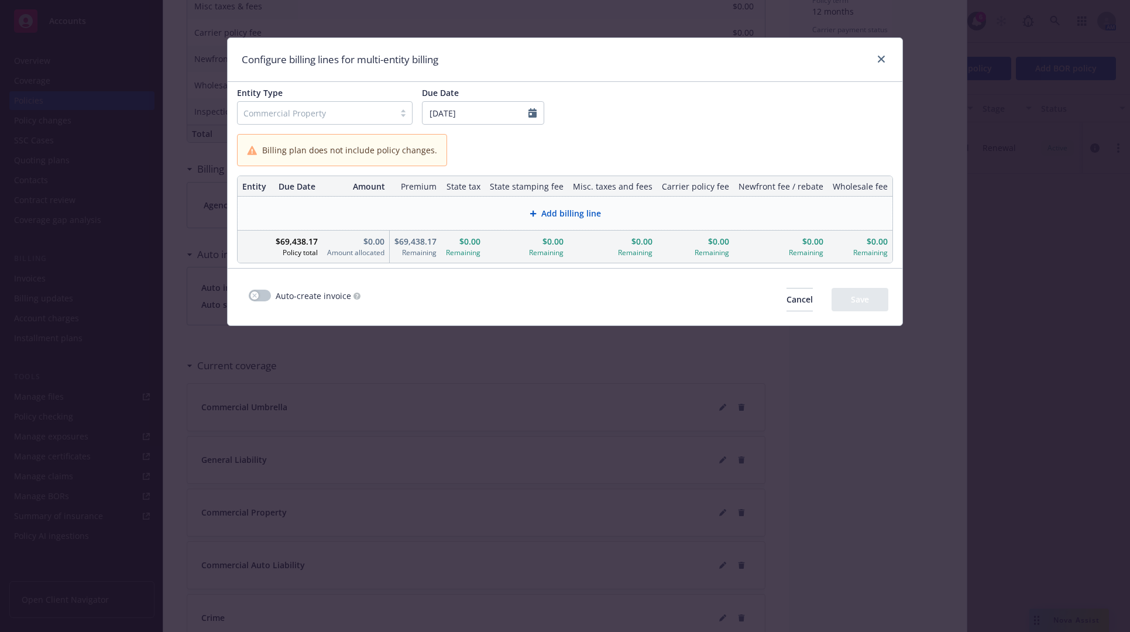
click at [552, 219] on span "Add billing line" at bounding box center [571, 213] width 60 height 12
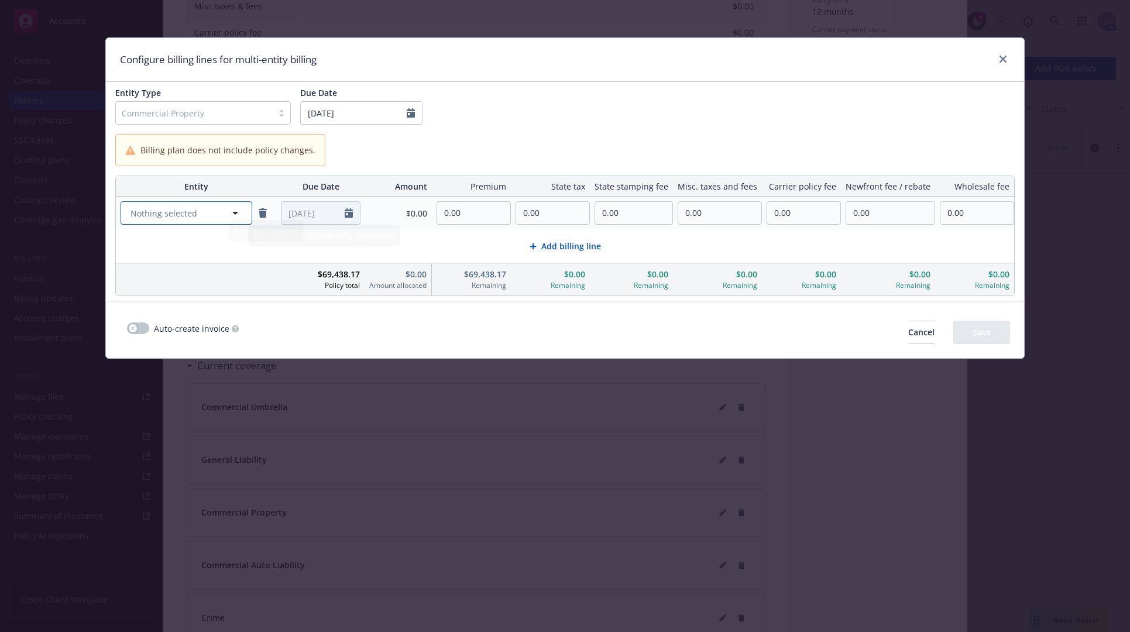
click at [216, 211] on button "Nothing selected" at bounding box center [187, 212] width 132 height 23
click at [207, 253] on strong "7667 AMADOR VALLEY BOULEVARD, DUBLIN, CA, 94568-2341, USA" at bounding box center [174, 251] width 74 height 23
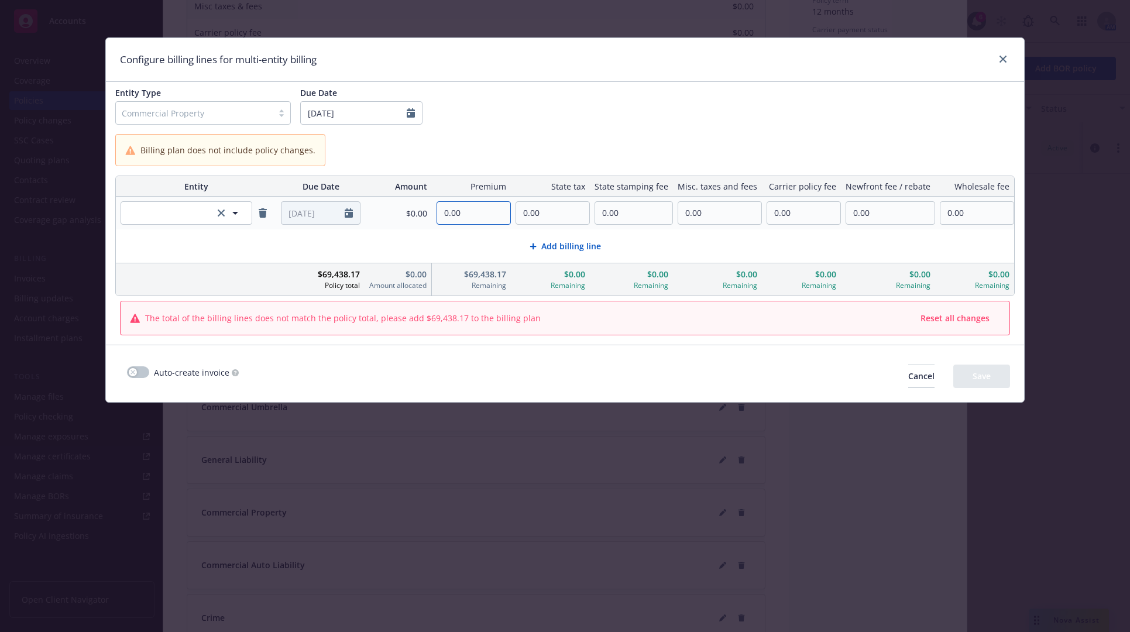
click at [486, 213] on input "0.00" at bounding box center [473, 213] width 73 height 22
click at [192, 217] on button "button" at bounding box center [187, 212] width 132 height 23
click at [203, 252] on strong "710 Drake Street, San Jose, CA 95125, San Jose, CA, 95125, USA" at bounding box center [174, 245] width 74 height 11
click at [479, 209] on input "0.00" at bounding box center [473, 213] width 73 height 22
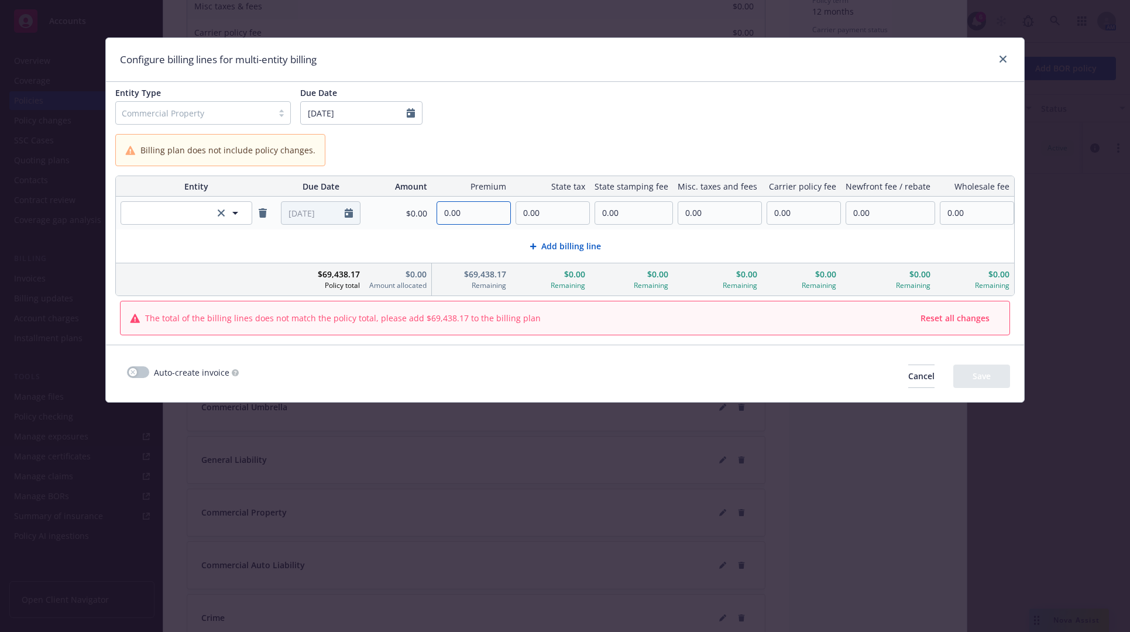
click at [479, 209] on input "0.00" at bounding box center [473, 213] width 73 height 22
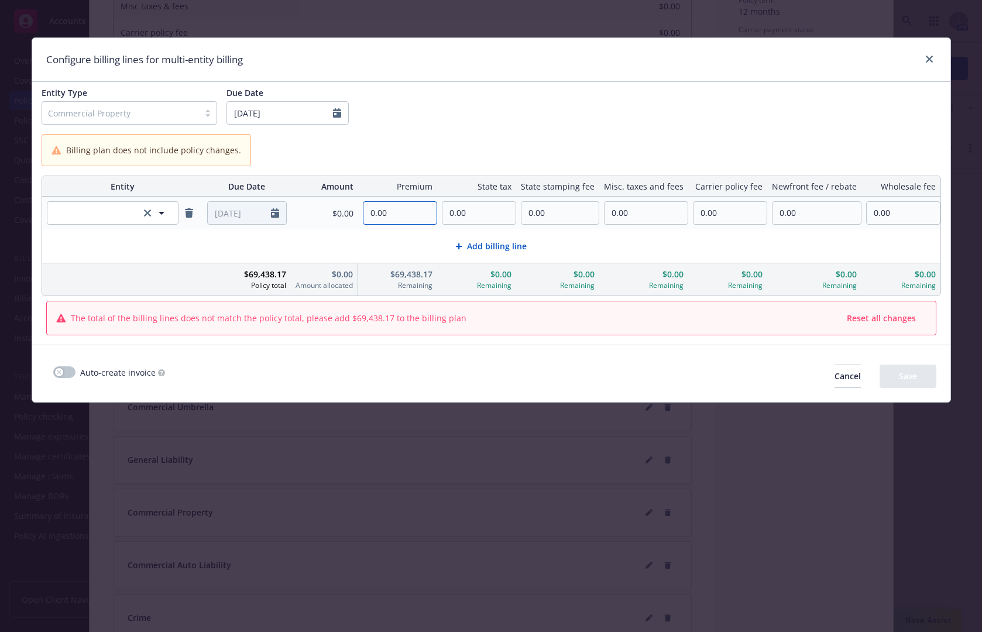
click at [392, 206] on input "0.00" at bounding box center [399, 213] width 73 height 22
click at [490, 145] on div "Billing plan does not include policy changes." at bounding box center [491, 150] width 899 height 32
click at [147, 212] on icon "clear selection" at bounding box center [147, 212] width 7 height 7
click at [128, 215] on button "Nothing selected" at bounding box center [113, 212] width 132 height 23
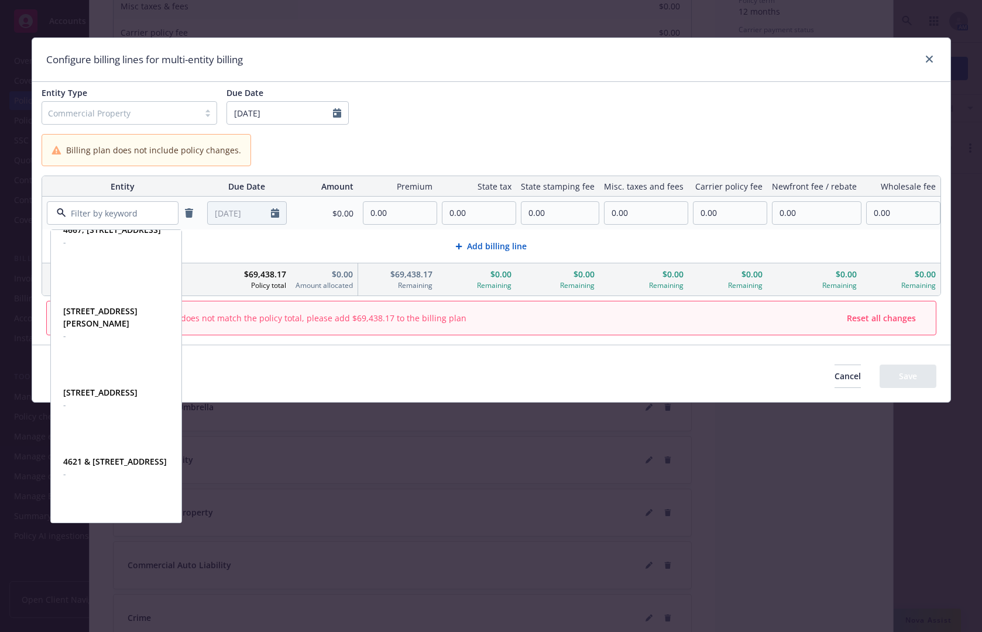
scroll to position [755, 0]
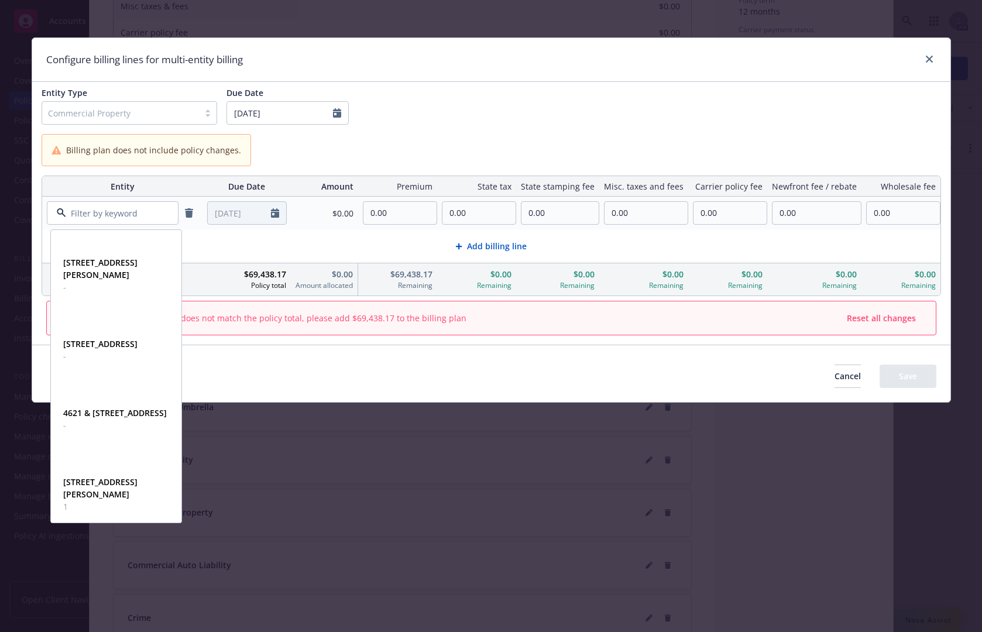
click at [247, 370] on div "Auto-create invoice" at bounding box center [430, 373] width 769 height 29
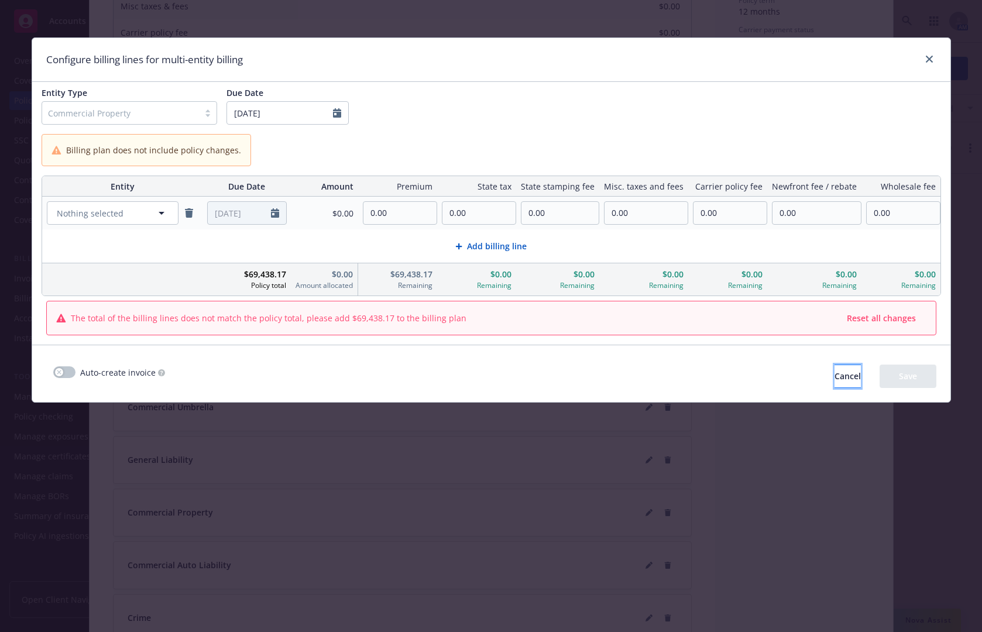
click at [834, 382] on button "Cancel" at bounding box center [847, 375] width 26 height 23
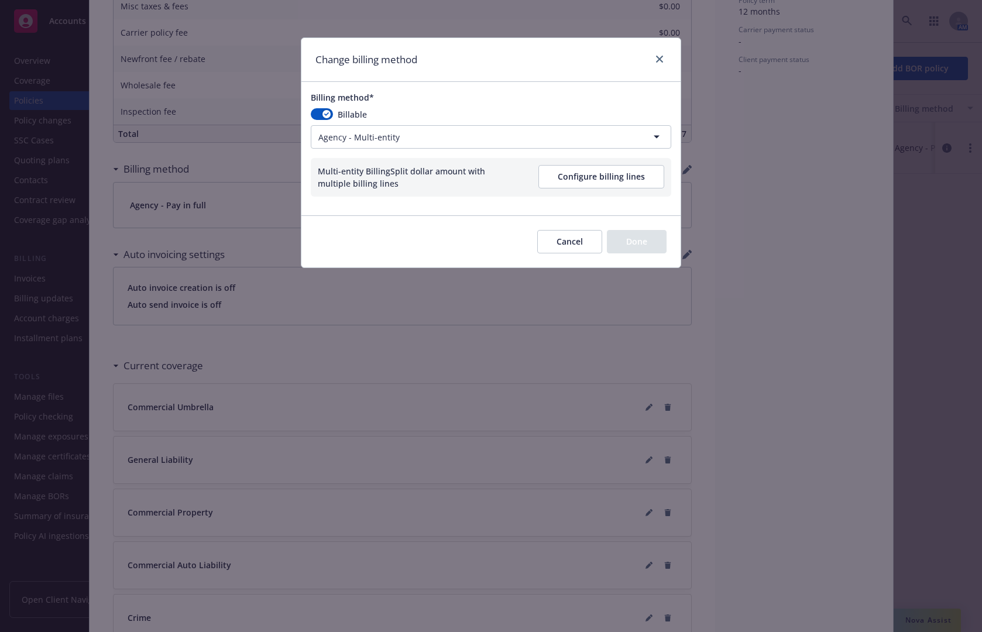
click at [583, 239] on button "Cancel" at bounding box center [569, 241] width 65 height 23
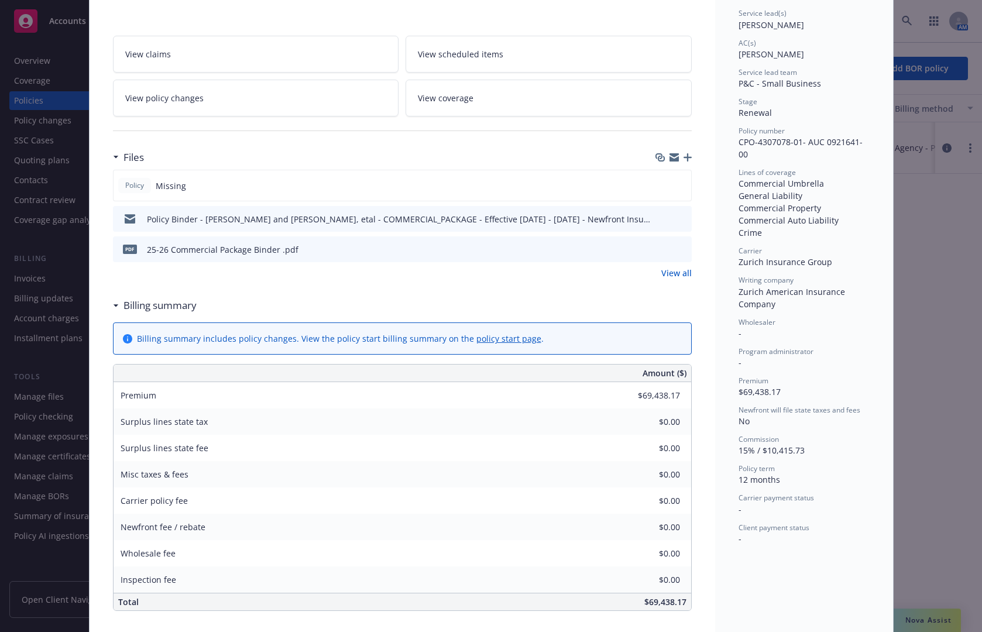
scroll to position [0, 0]
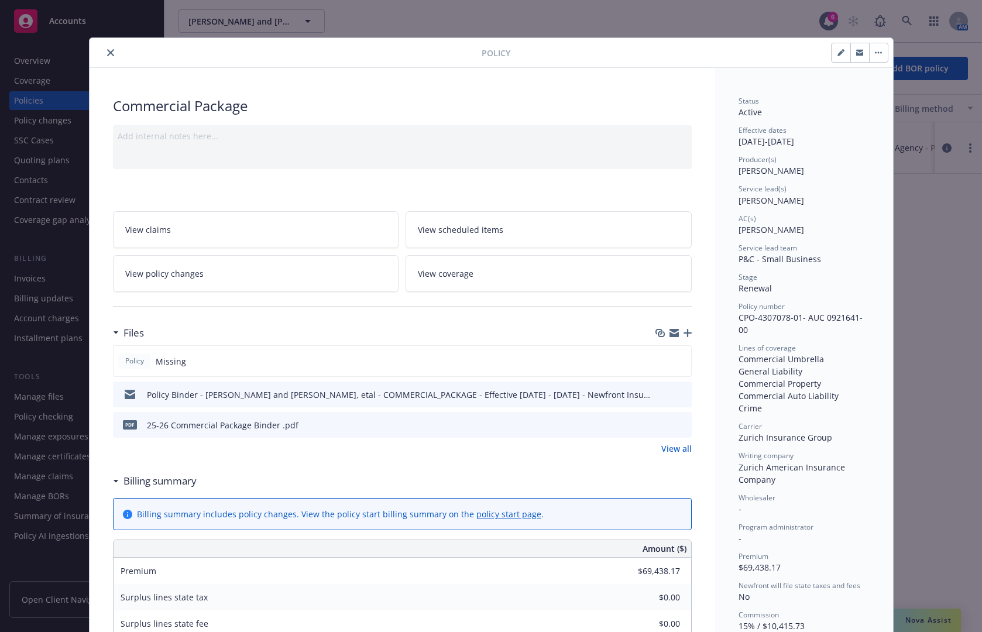
click at [108, 50] on icon "close" at bounding box center [110, 52] width 7 height 7
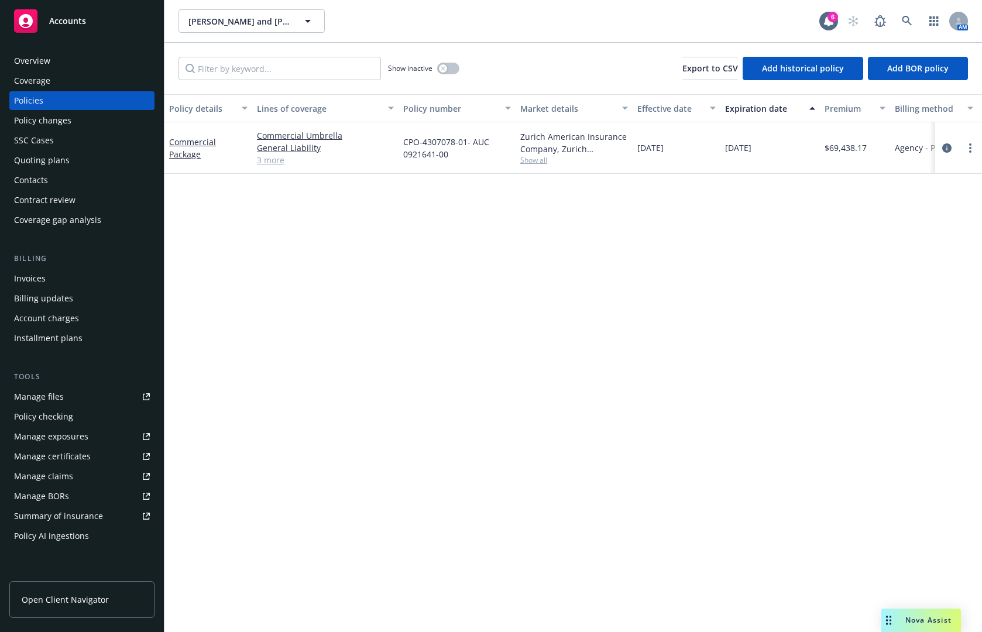
scroll to position [59, 0]
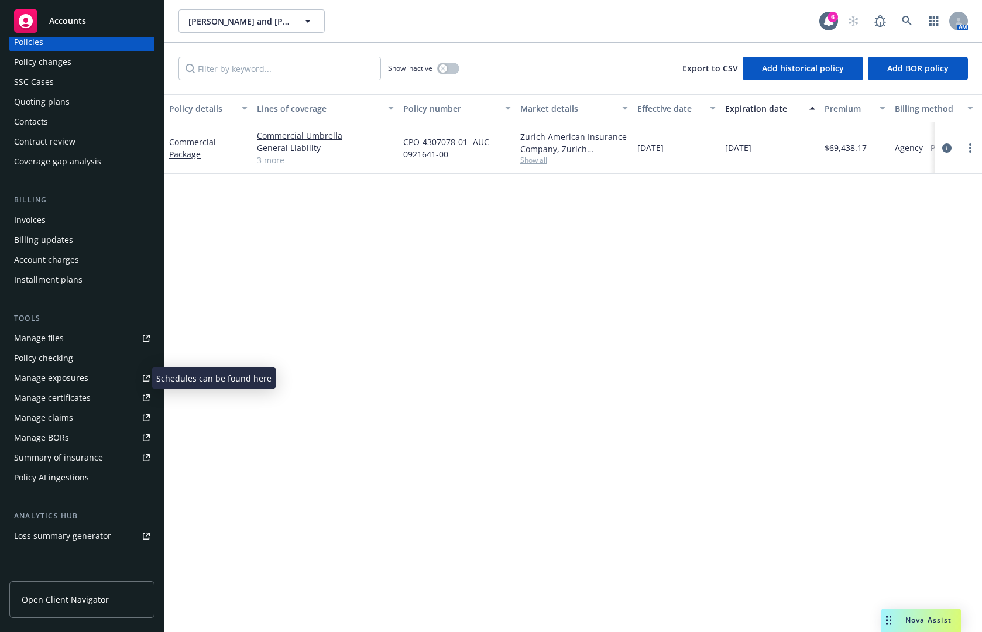
click at [85, 373] on div "Manage exposures" at bounding box center [51, 378] width 74 height 19
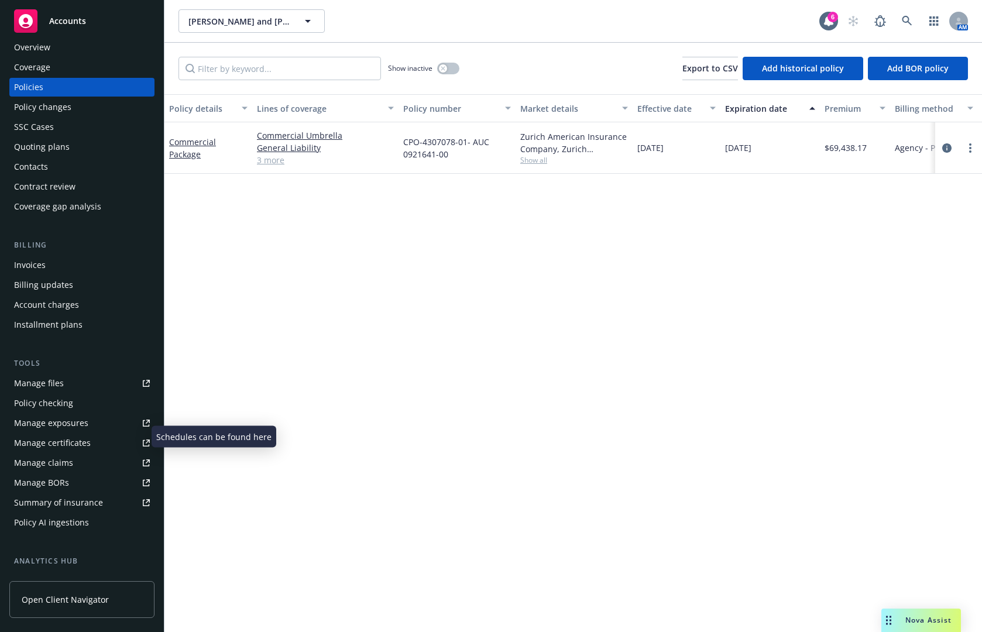
scroll to position [0, 0]
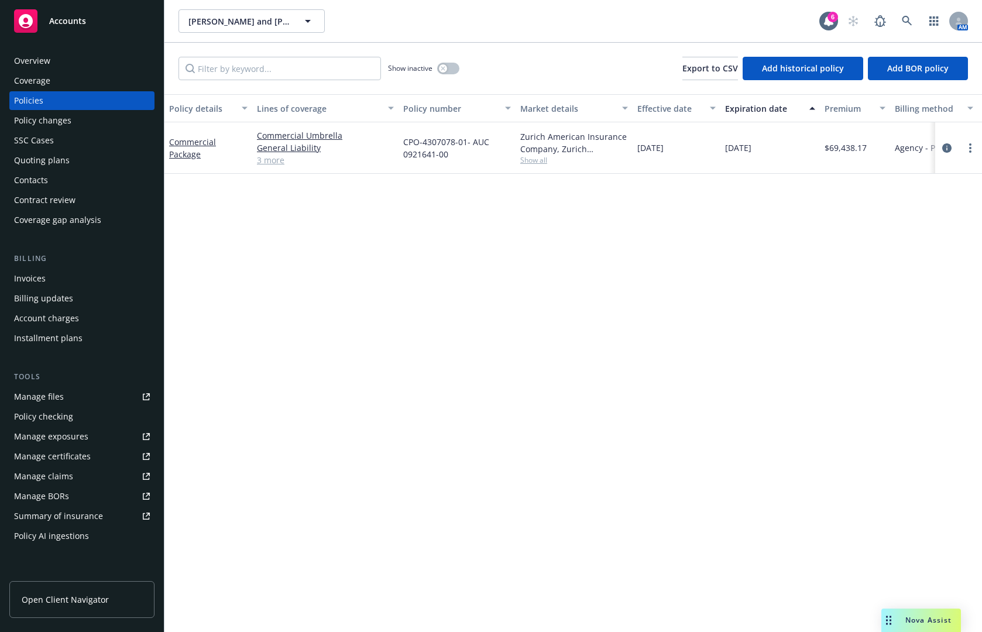
click at [108, 56] on div "Overview" at bounding box center [82, 60] width 136 height 19
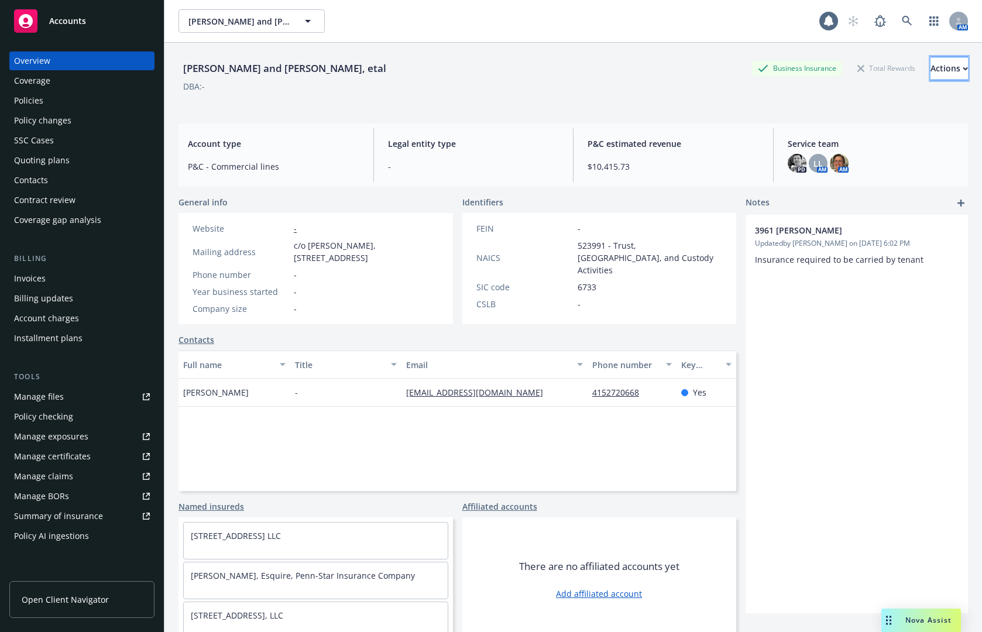
click at [937, 66] on div "Actions" at bounding box center [948, 68] width 37 height 22
click at [744, 96] on div "Phil Malouf and Steve Malouf, etal Business Insurance Total Rewards Actions Act…" at bounding box center [572, 81] width 789 height 48
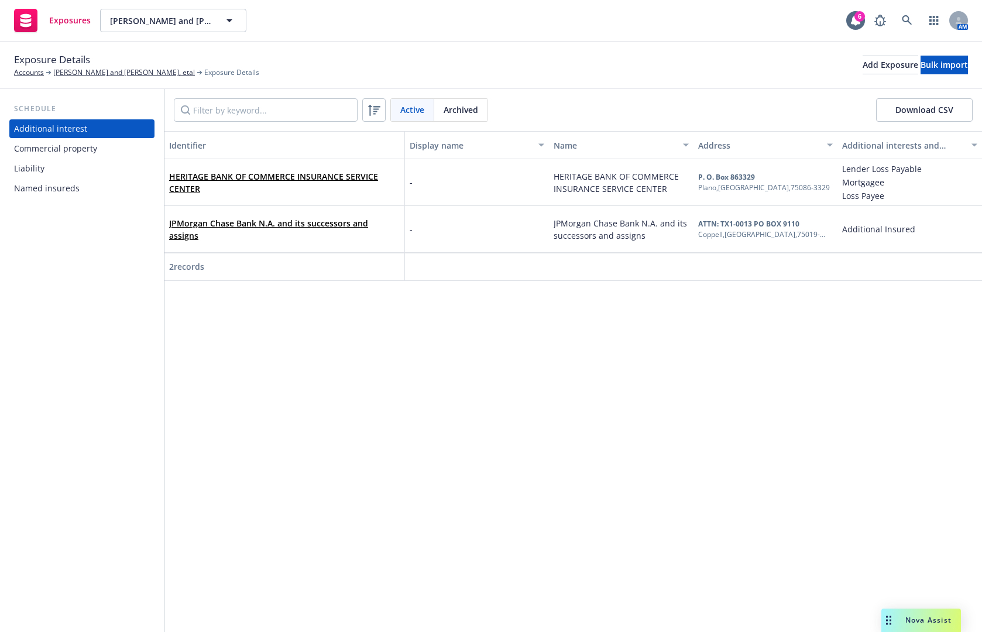
click at [91, 146] on div "Commercial property" at bounding box center [55, 148] width 83 height 19
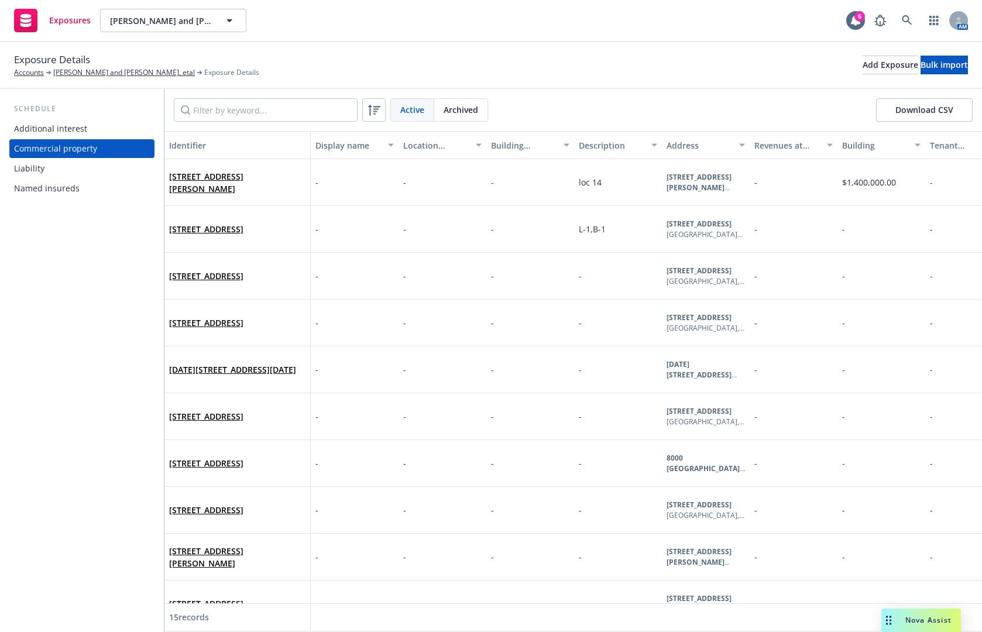
click at [210, 144] on div "Identifier" at bounding box center [237, 145] width 136 height 12
click at [462, 109] on span "Archived" at bounding box center [460, 110] width 35 height 12
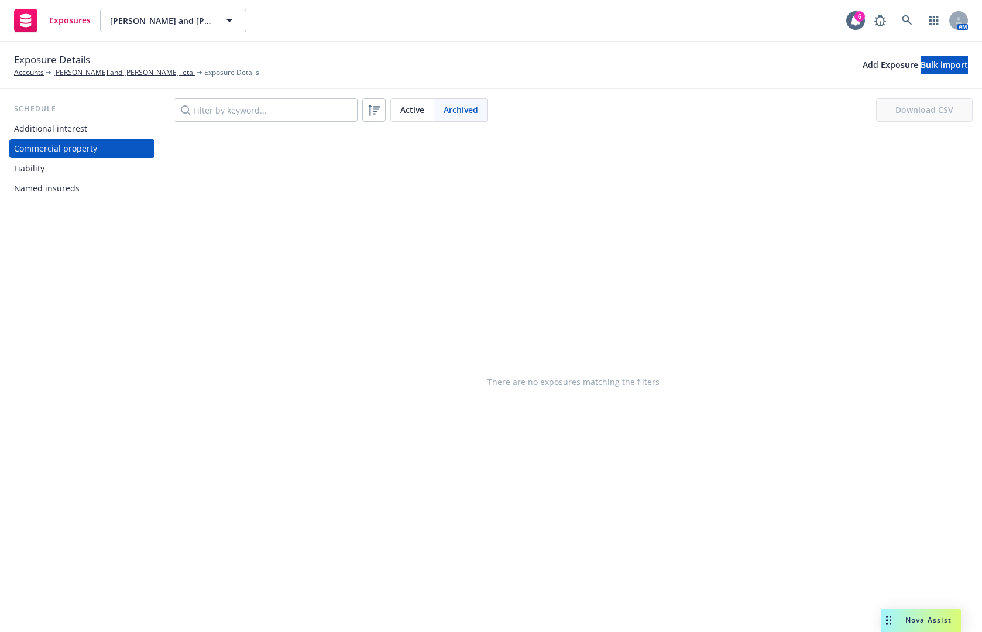
click at [408, 112] on span "Active" at bounding box center [412, 110] width 24 height 12
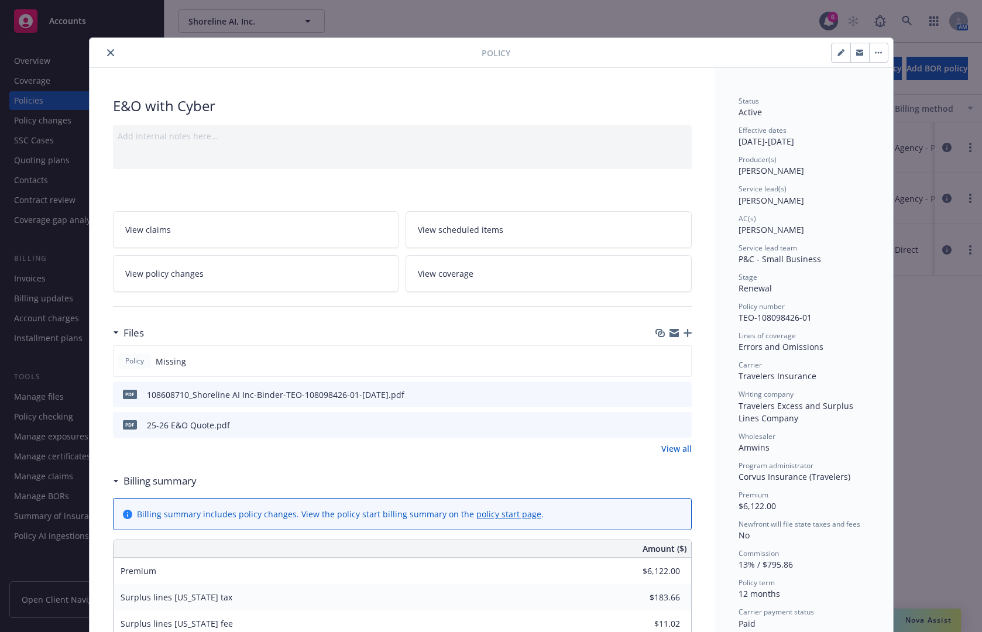
scroll to position [59, 0]
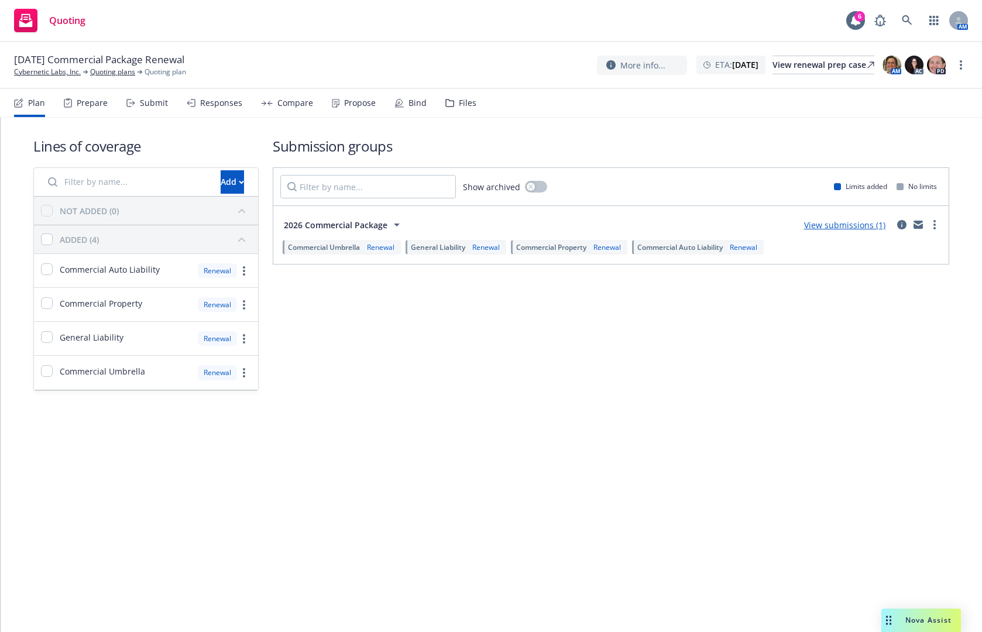
click at [504, 373] on div "Submission groups Show archived Limits added No limits 2026 Commercial Package …" at bounding box center [611, 263] width 676 height 254
click at [902, 224] on icon "circleInformation" at bounding box center [901, 224] width 9 height 9
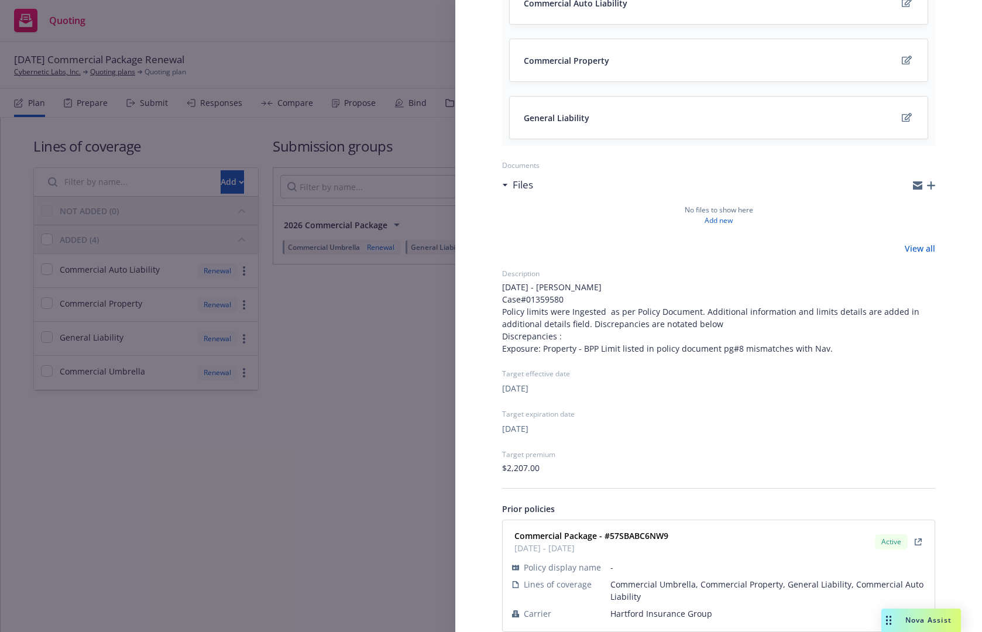
scroll to position [259, 0]
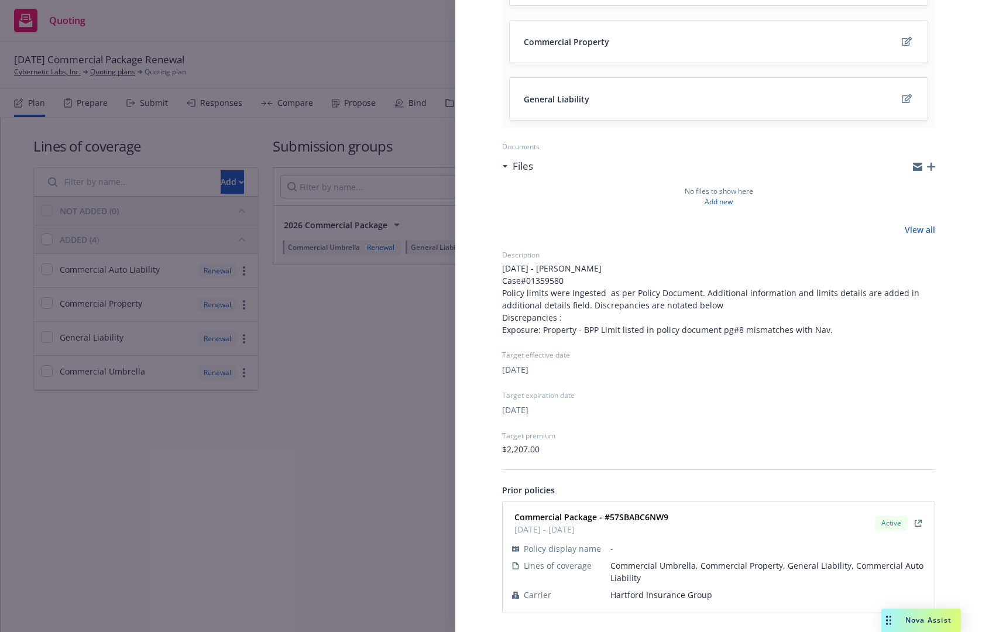
click at [623, 515] on strong "Commercial Package - #57SBABC6NW9" at bounding box center [591, 516] width 154 height 11
copy strong "57SBABC6NW9"
click at [284, 450] on div "Submission group 2026 Commercial Package Last updated [DATE] 5:30 PM Lines of c…" at bounding box center [491, 316] width 982 height 632
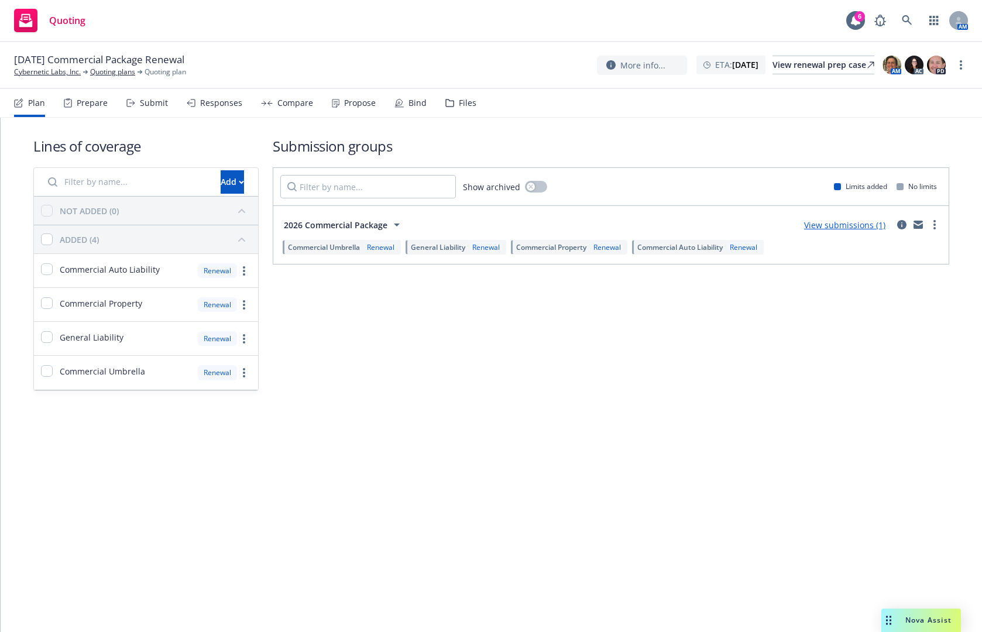
click at [146, 106] on div "Submit" at bounding box center [154, 102] width 28 height 9
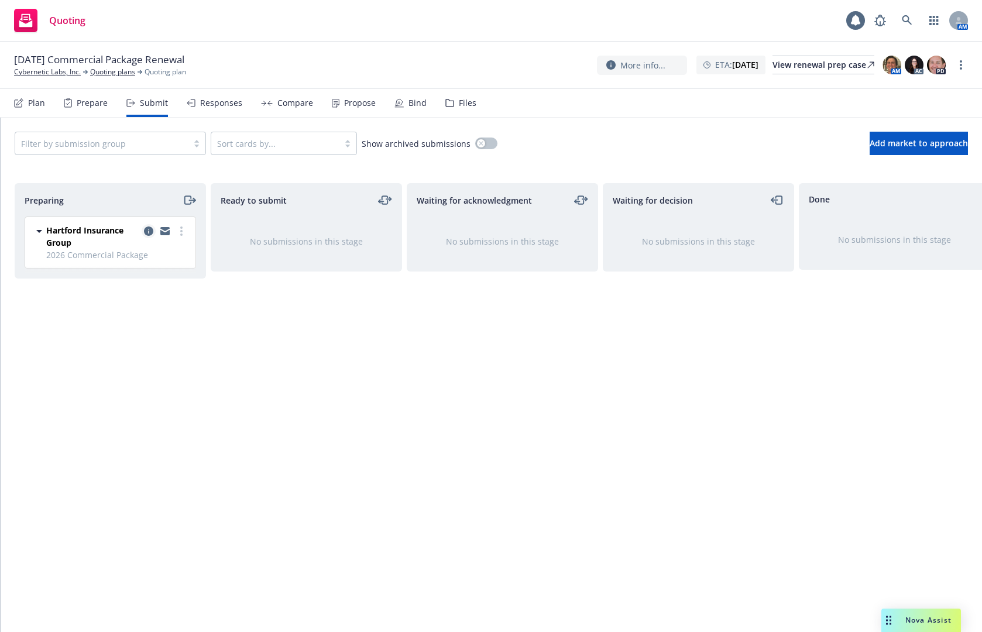
click at [150, 228] on icon "copy logging email" at bounding box center [148, 230] width 9 height 9
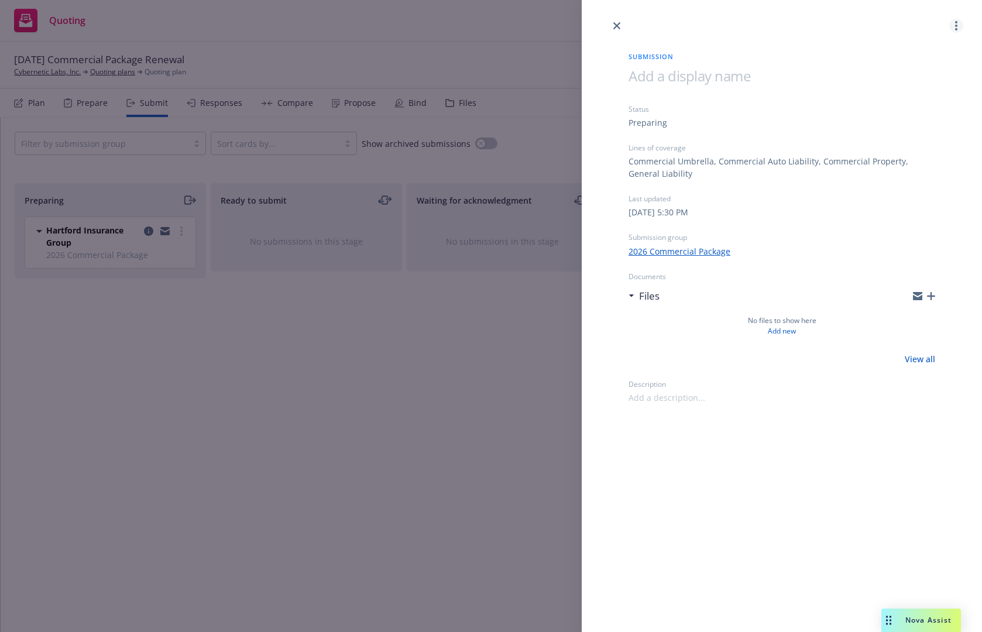
click at [961, 20] on link "more" at bounding box center [956, 26] width 14 height 14
drag, startPoint x: 916, startPoint y: 103, endPoint x: 904, endPoint y: 80, distance: 25.9
click at [912, 88] on div "View case Archive submission Copy logging email" at bounding box center [910, 78] width 105 height 70
click at [903, 79] on span "Archive submission" at bounding box center [910, 77] width 105 height 11
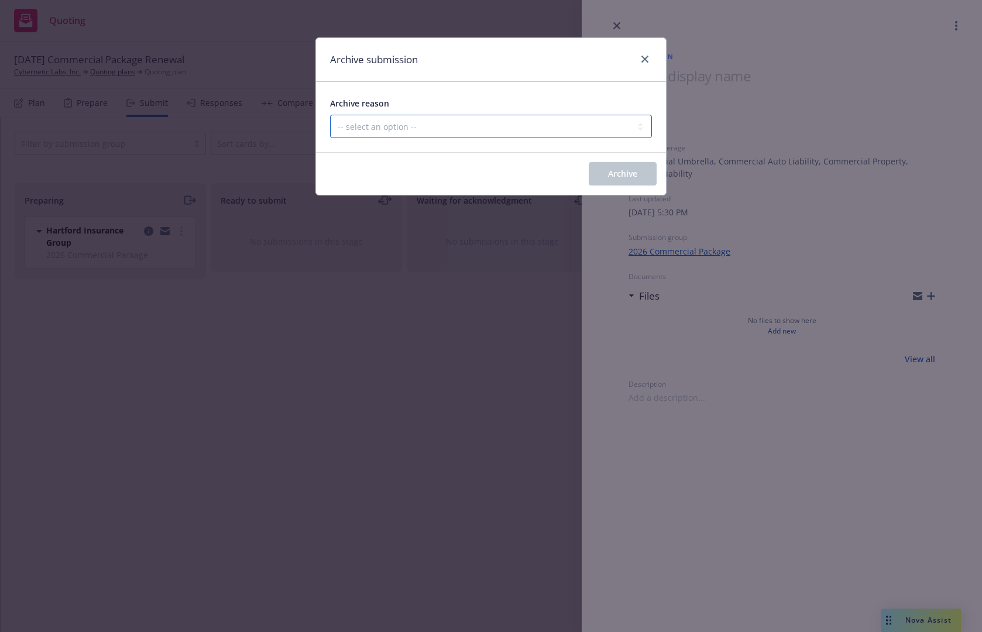
click at [515, 126] on select "-- select an option -- Carrier unresponsive Client decided not to proceed with …" at bounding box center [491, 126] width 322 height 23
select select "OTHER"
click at [330, 115] on select "-- select an option -- Carrier unresponsive Client decided not to proceed with …" at bounding box center [491, 126] width 322 height 23
click at [618, 159] on div "Archive" at bounding box center [491, 174] width 350 height 42
click at [621, 164] on button "Archive" at bounding box center [623, 173] width 68 height 23
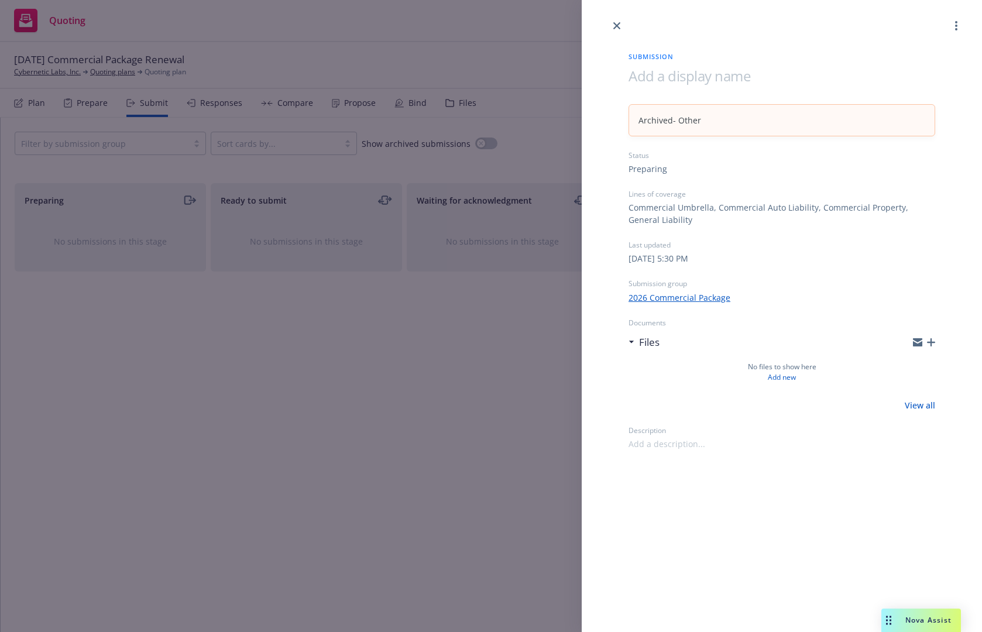
click at [60, 99] on div "Submission Archived - Other Status Preparing Lines of coverage Commercial Umbre…" at bounding box center [491, 316] width 982 height 632
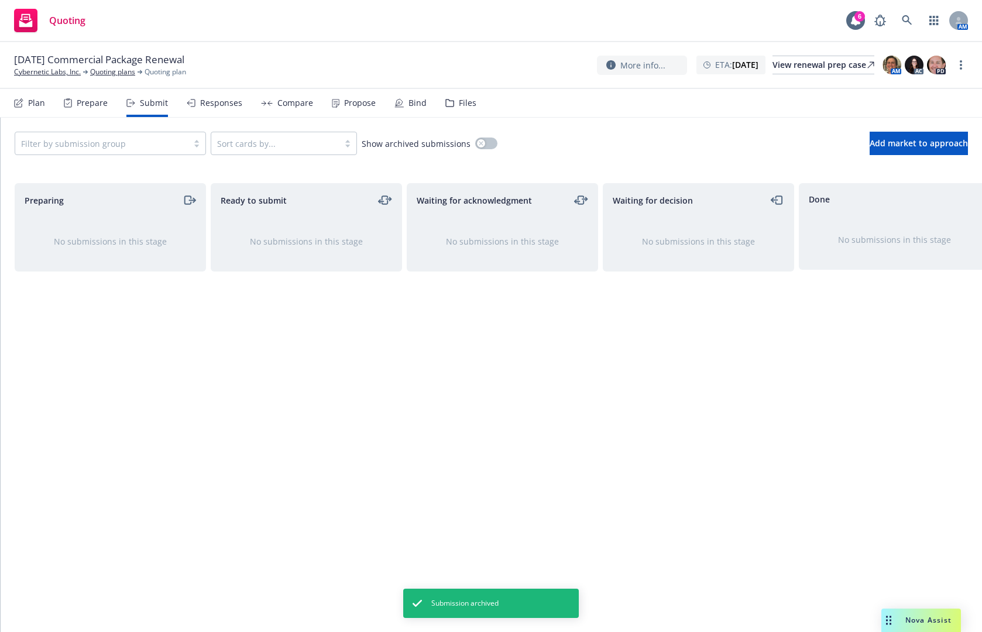
click at [80, 104] on div "Prepare" at bounding box center [92, 102] width 31 height 9
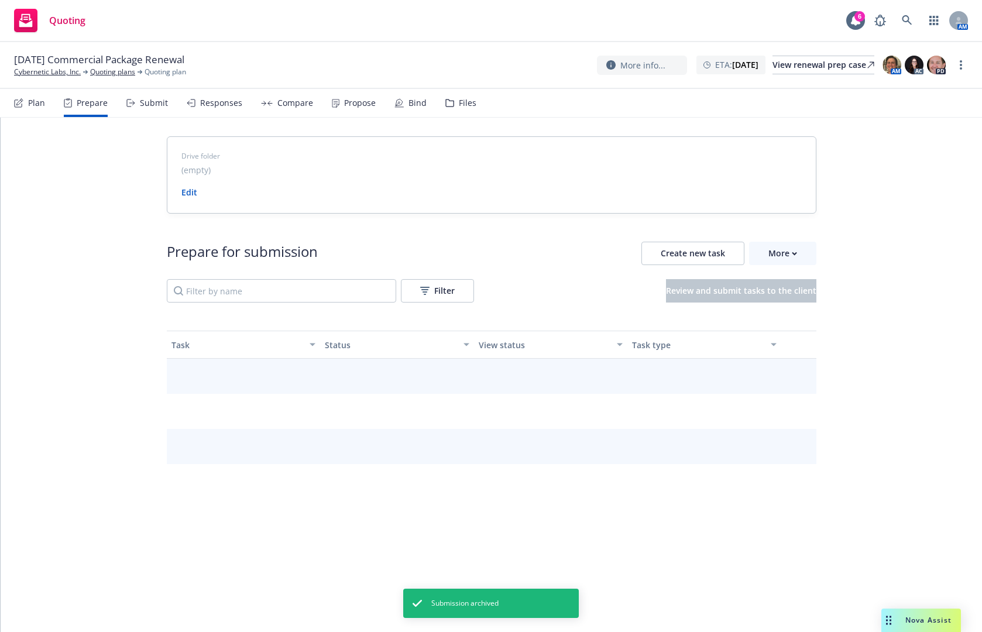
click at [34, 98] on div "Plan" at bounding box center [36, 102] width 17 height 9
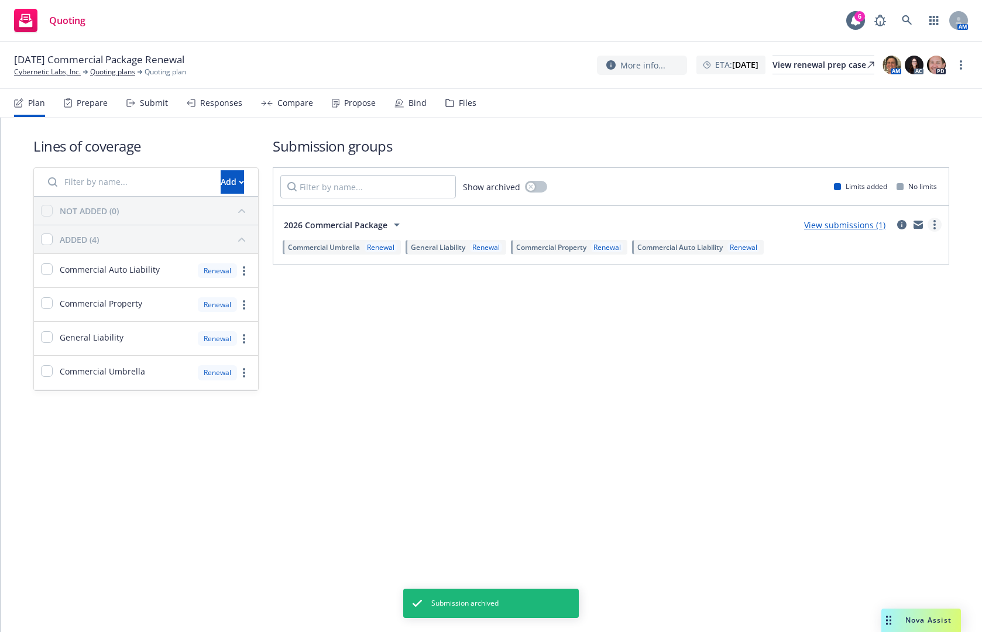
click at [934, 222] on circle "more" at bounding box center [934, 221] width 2 height 2
click at [755, 322] on div "Submission groups Show archived Limits added No limits 2026 Commercial Package …" at bounding box center [611, 263] width 676 height 254
